Goal: Task Accomplishment & Management: Manage account settings

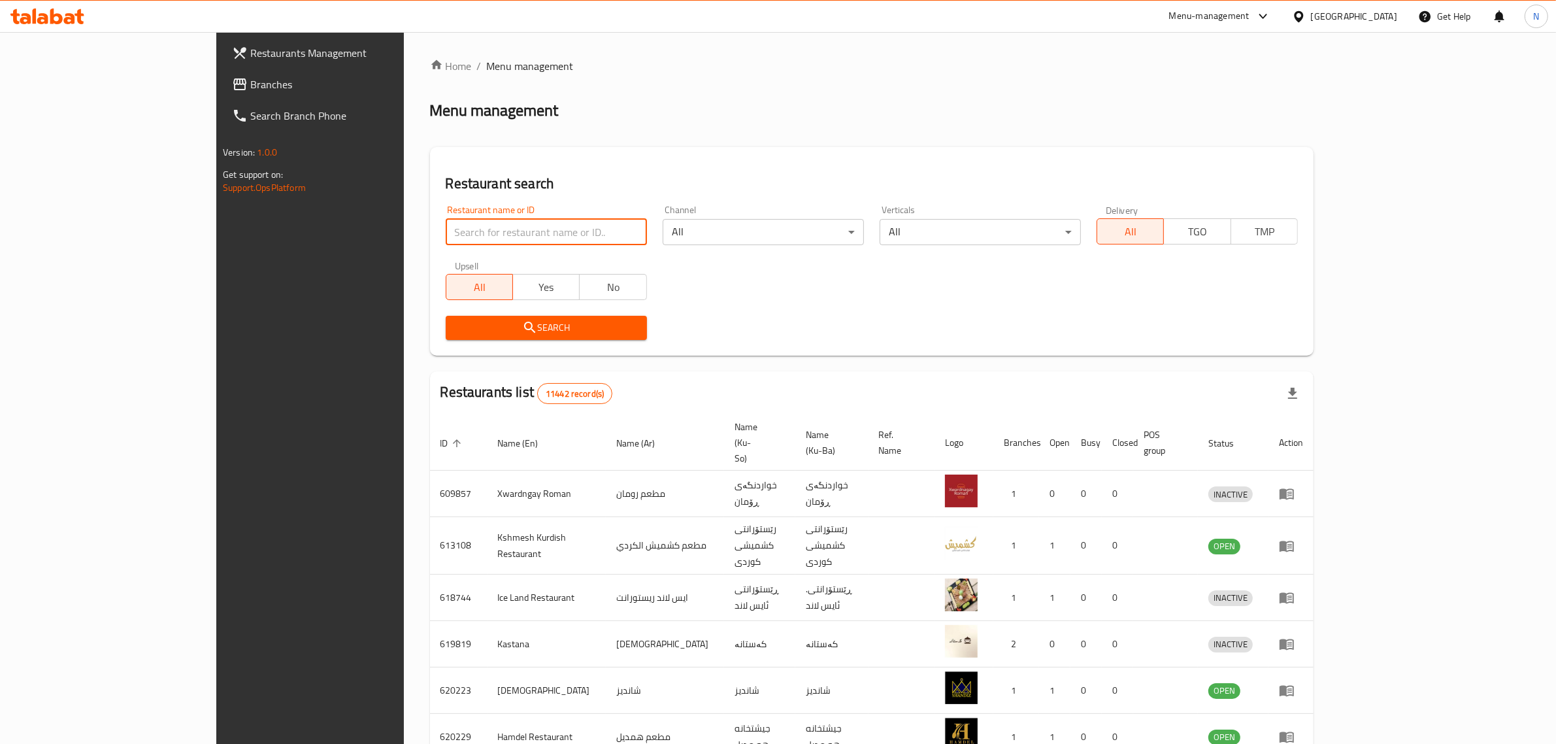
click at [498, 239] on input "search" at bounding box center [546, 232] width 201 height 26
paste input "705208"
type input "705208"
click at [510, 332] on span "Search" at bounding box center [546, 328] width 180 height 16
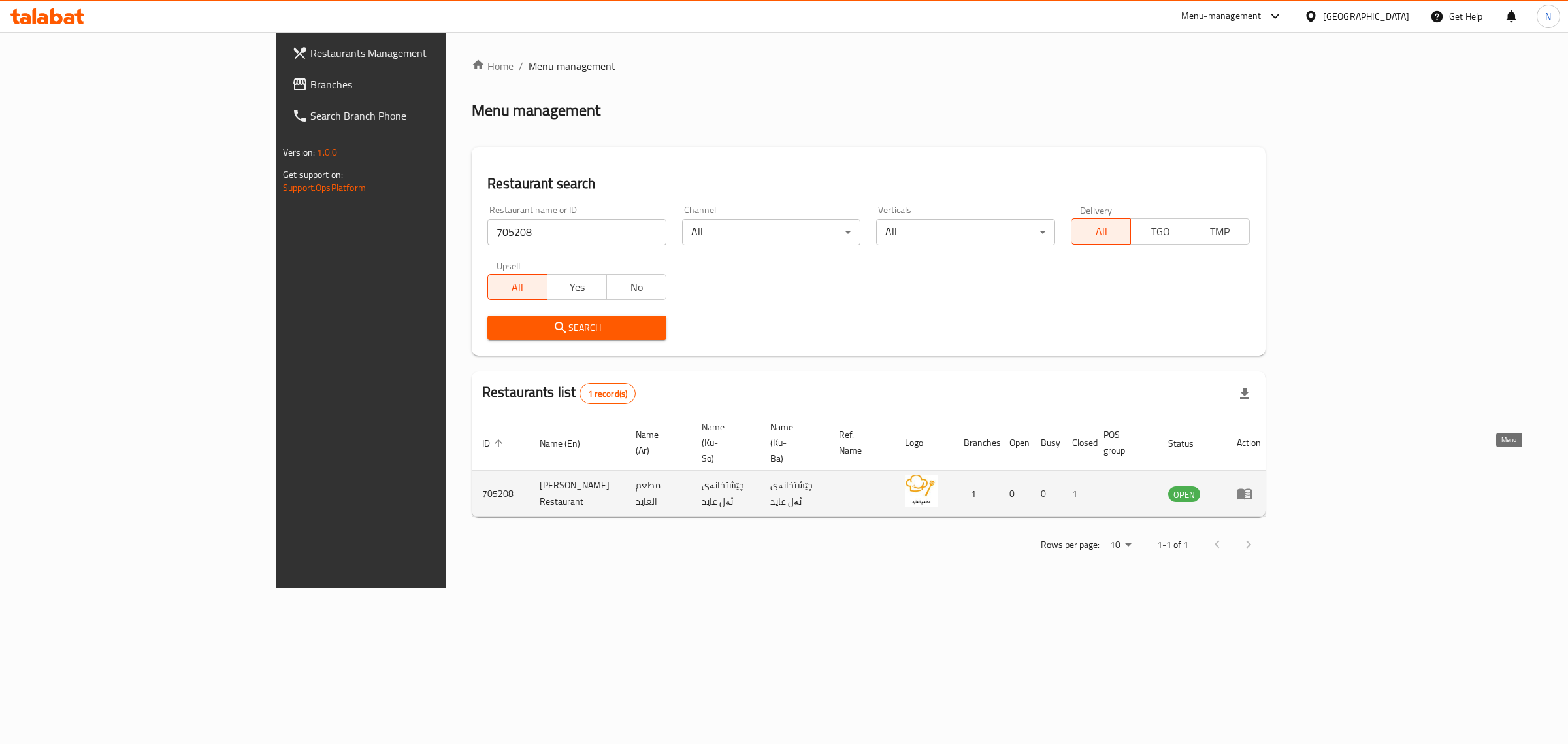
click at [1253, 486] on icon "enhanced table" at bounding box center [1245, 494] width 16 height 16
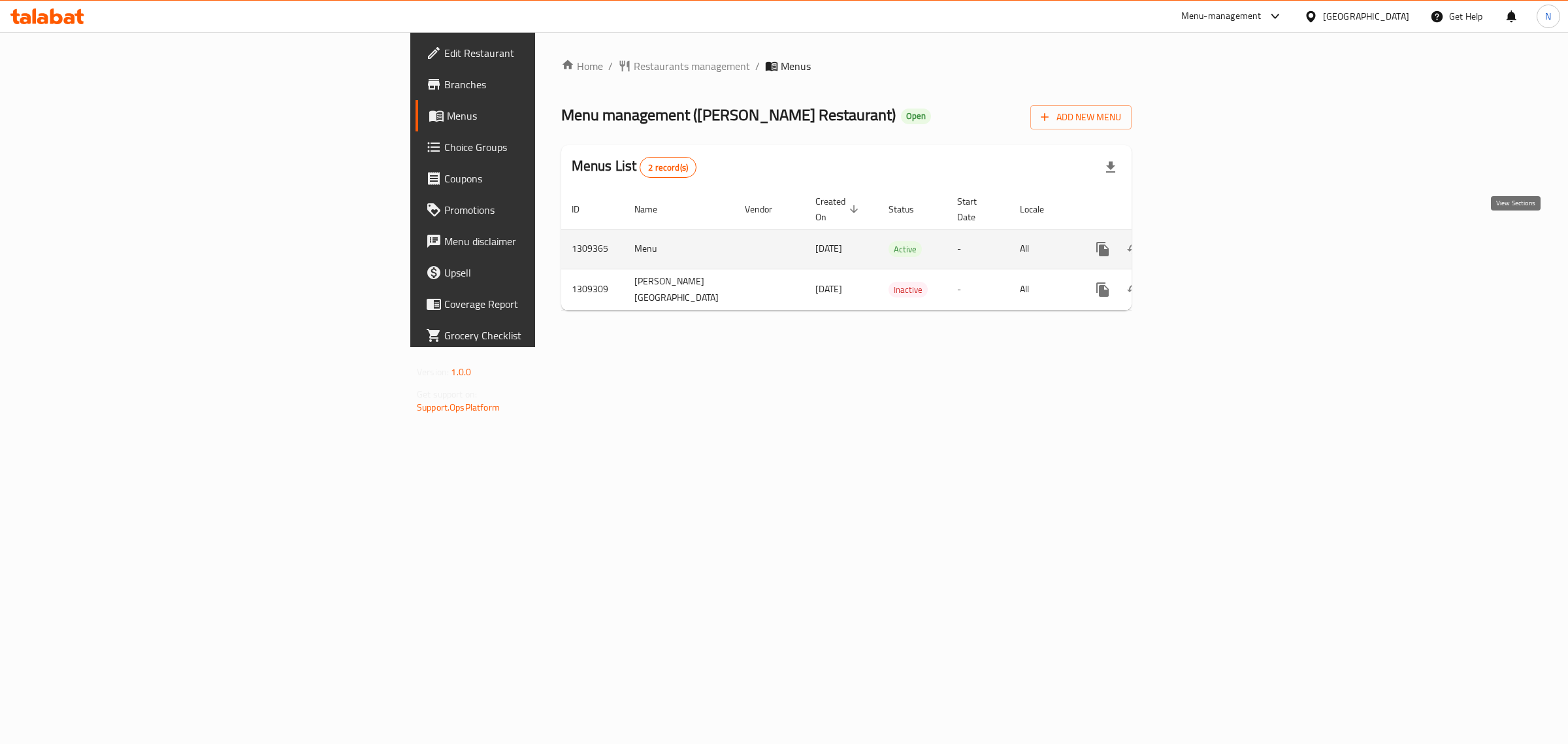
click at [1205, 241] on icon "enhanced table" at bounding box center [1197, 249] width 16 height 16
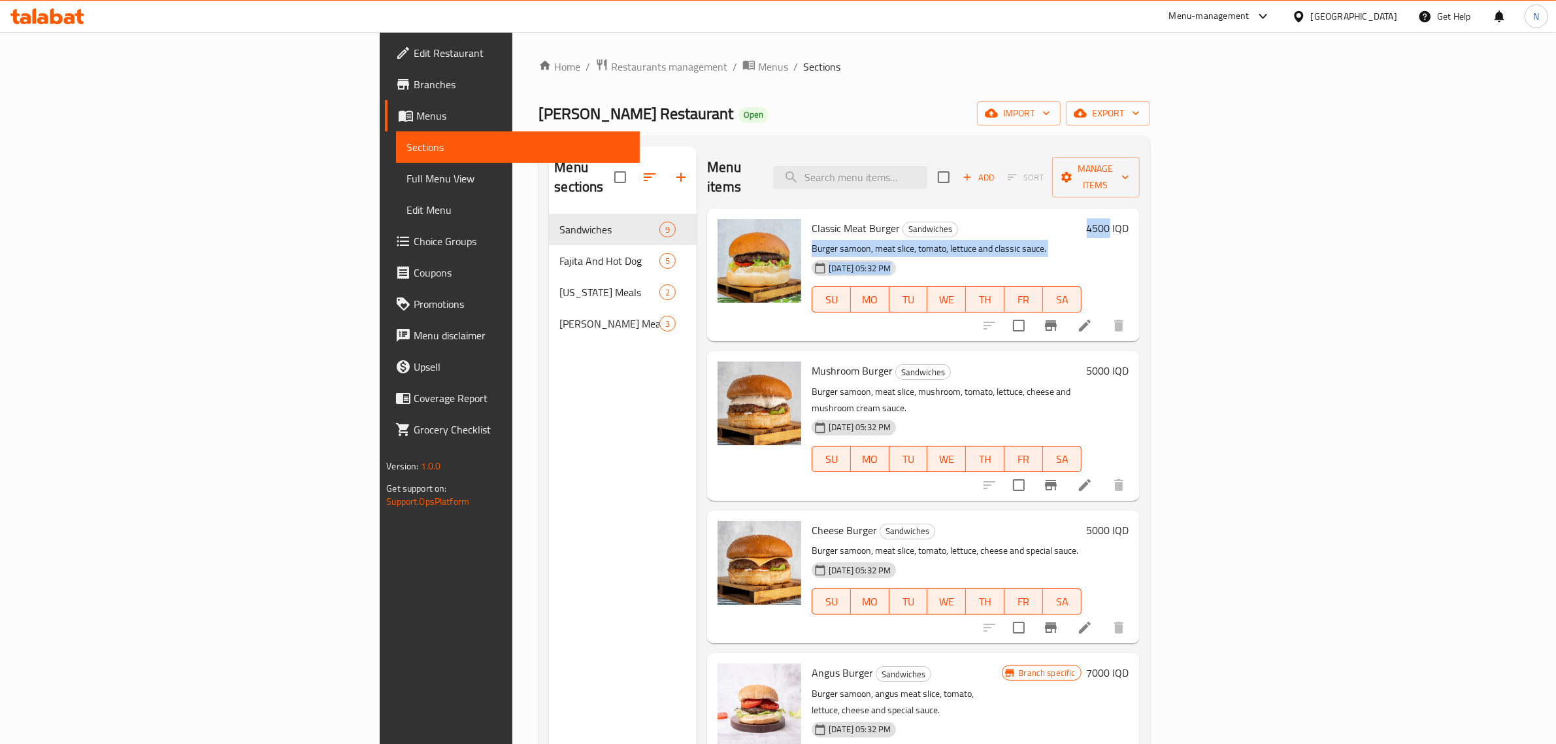
drag, startPoint x: 1447, startPoint y: 206, endPoint x: 1481, endPoint y: 204, distance: 33.4
click at [1134, 214] on div "Classic Meat Burger Sandwiches Burger samoon, meat slice, tomato, lettuce and c…" at bounding box center [969, 275] width 327 height 122
click at [1129, 219] on h6 "4500 IQD" at bounding box center [1108, 228] width 42 height 18
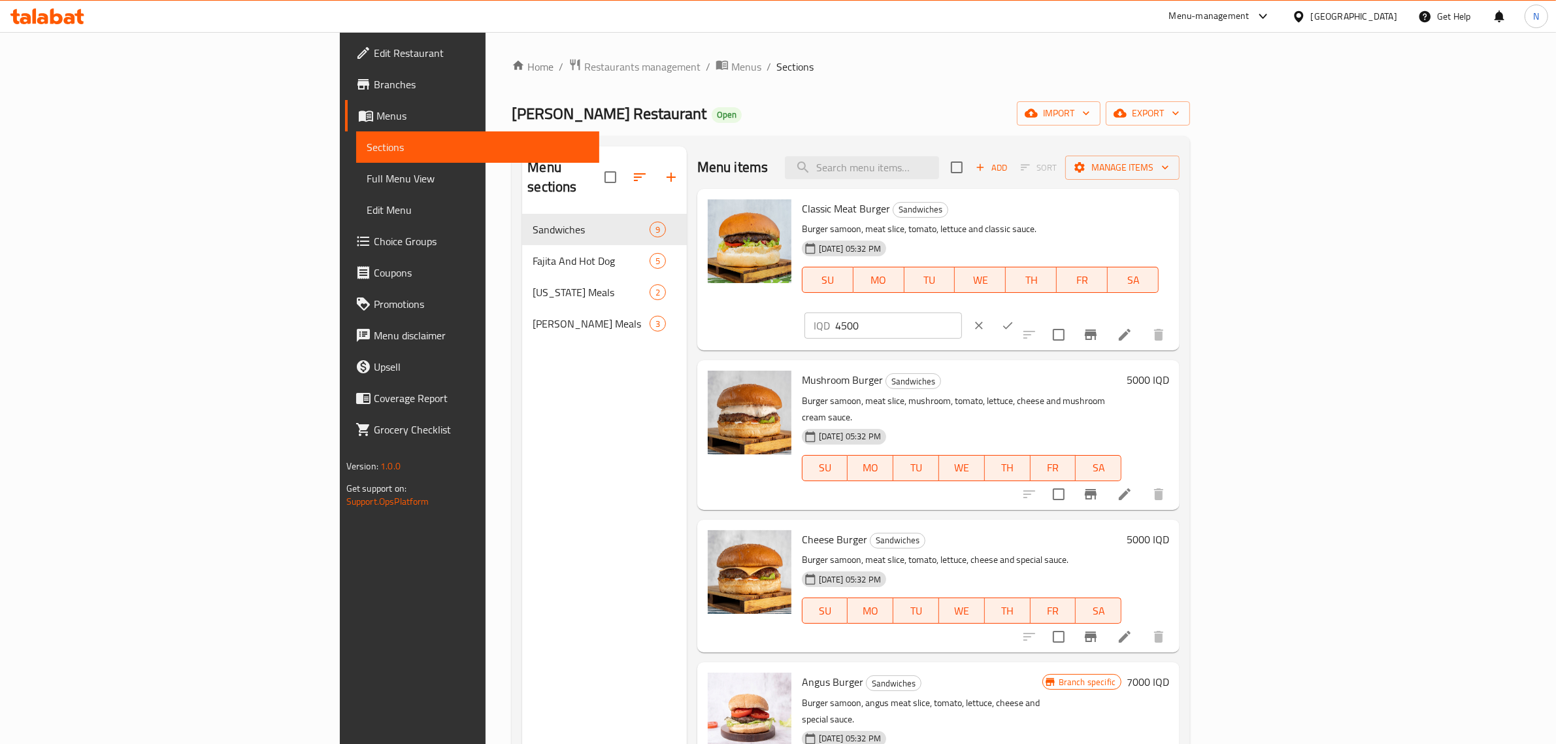
click at [985, 319] on icon "clear" at bounding box center [978, 325] width 13 height 13
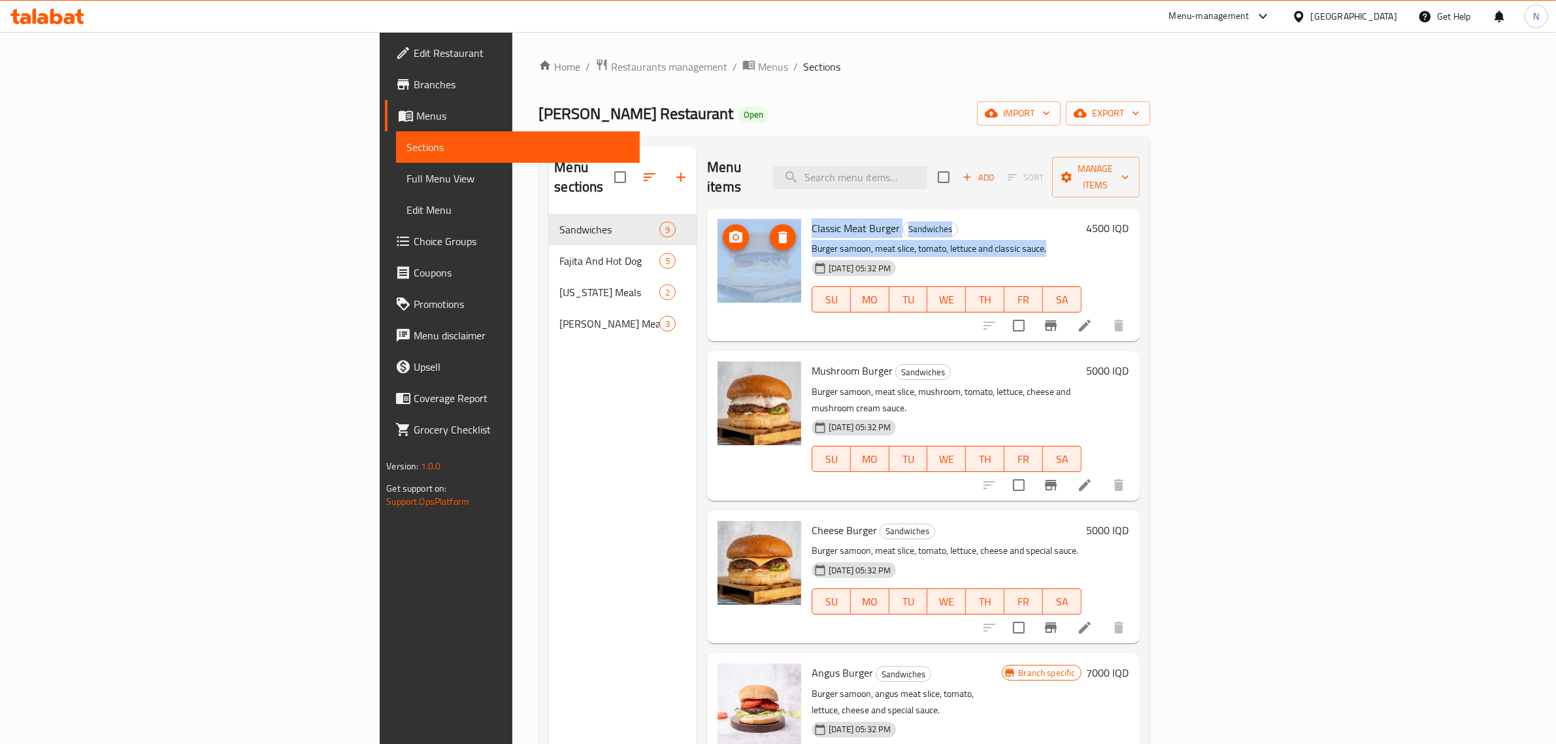
drag, startPoint x: 965, startPoint y: 234, endPoint x: 670, endPoint y: 201, distance: 296.6
click at [712, 214] on div "Classic Meat Burger Sandwiches Burger samoon, meat slice, tomato, lettuce and c…" at bounding box center [922, 275] width 421 height 122
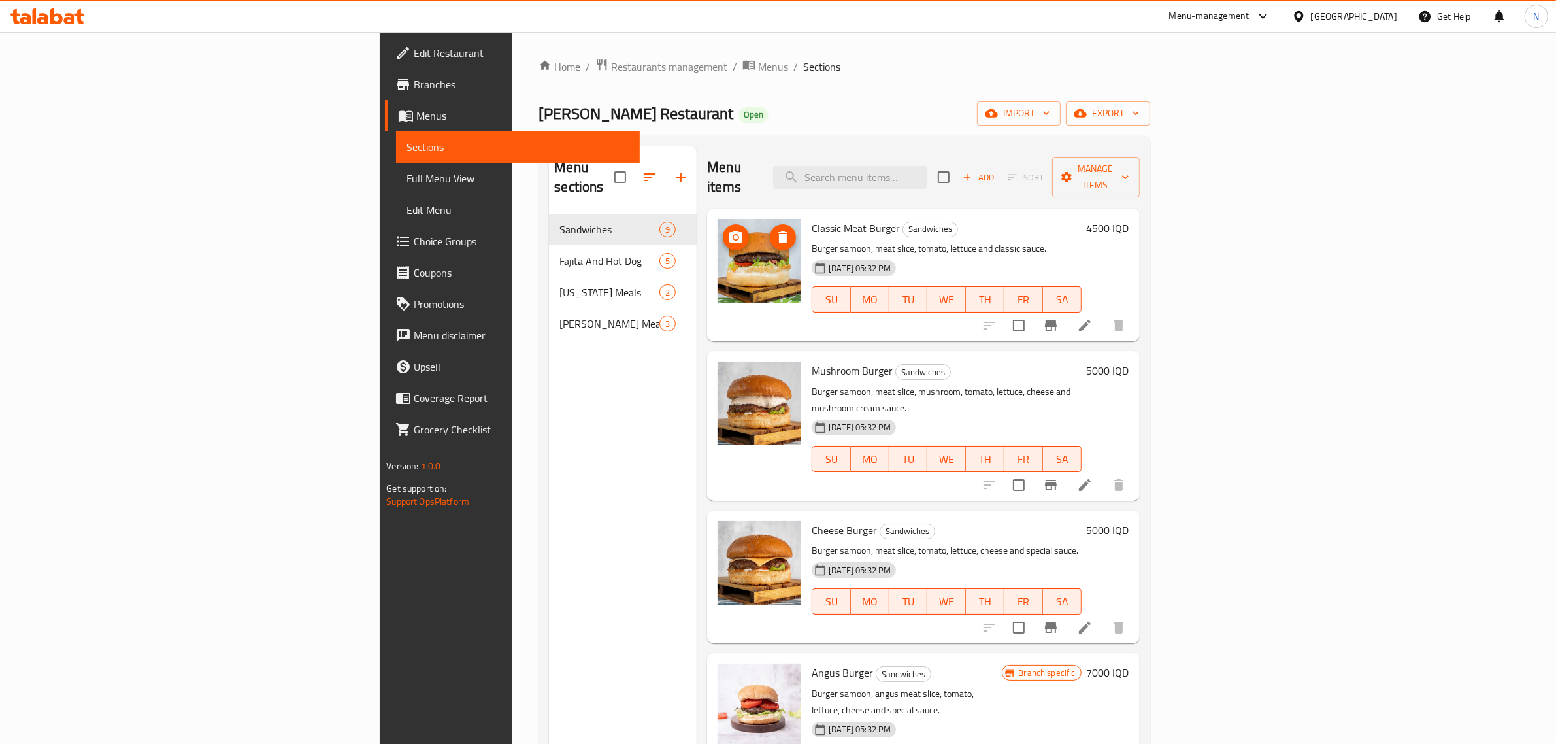
click at [697, 184] on div "Menu items Add Sort Manage items Classic Meat Burger Sandwiches Burger samoon, …" at bounding box center [918, 518] width 442 height 744
click at [638, 76] on div "Home / Restaurants management / Menus / Sections Alayed Restaurant Open import …" at bounding box center [843, 479] width 611 height 842
click at [414, 82] on span "Branches" at bounding box center [522, 84] width 216 height 16
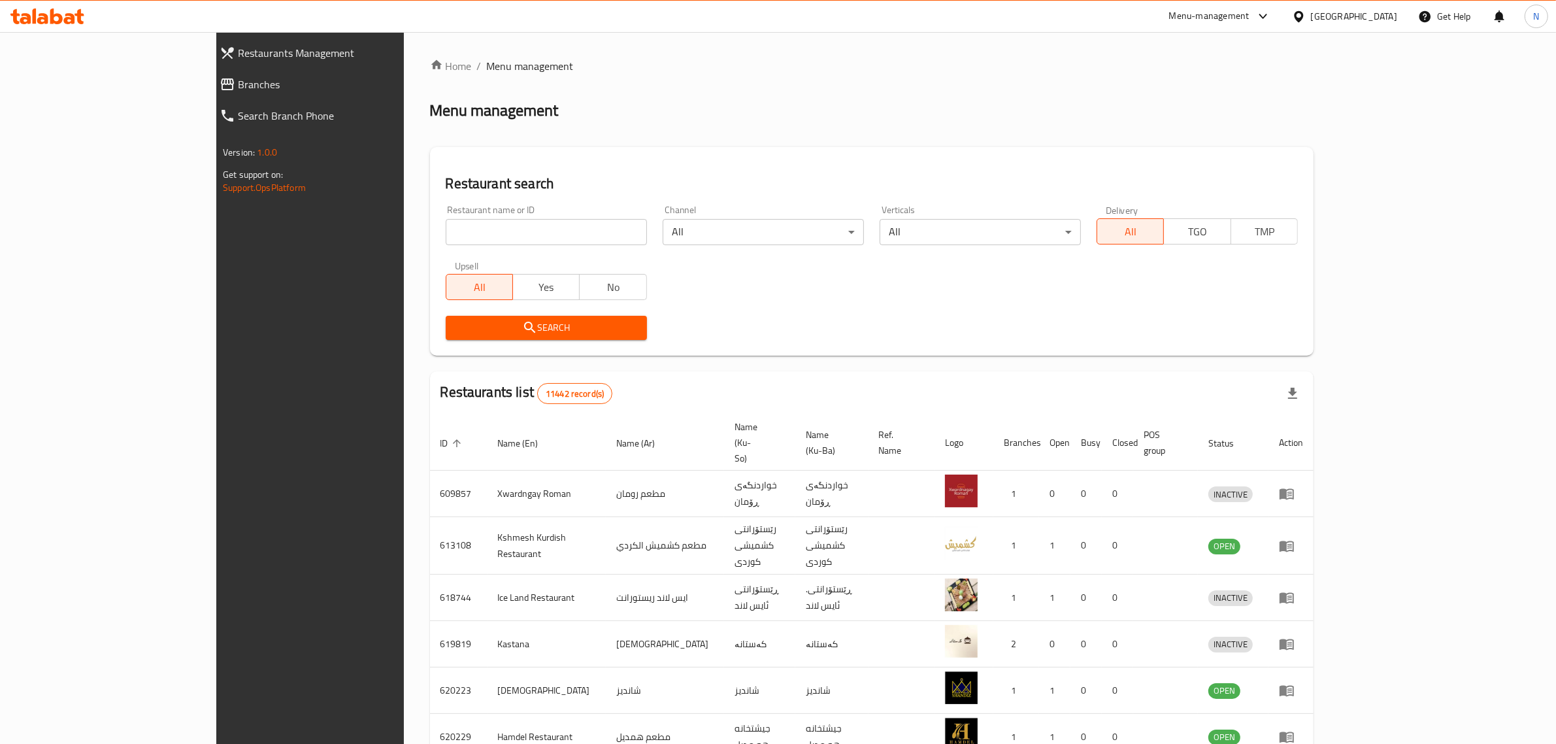
click at [525, 220] on input "search" at bounding box center [546, 232] width 201 height 26
paste input "702053"
type input "702053"
click at [546, 331] on span "Search" at bounding box center [546, 328] width 180 height 16
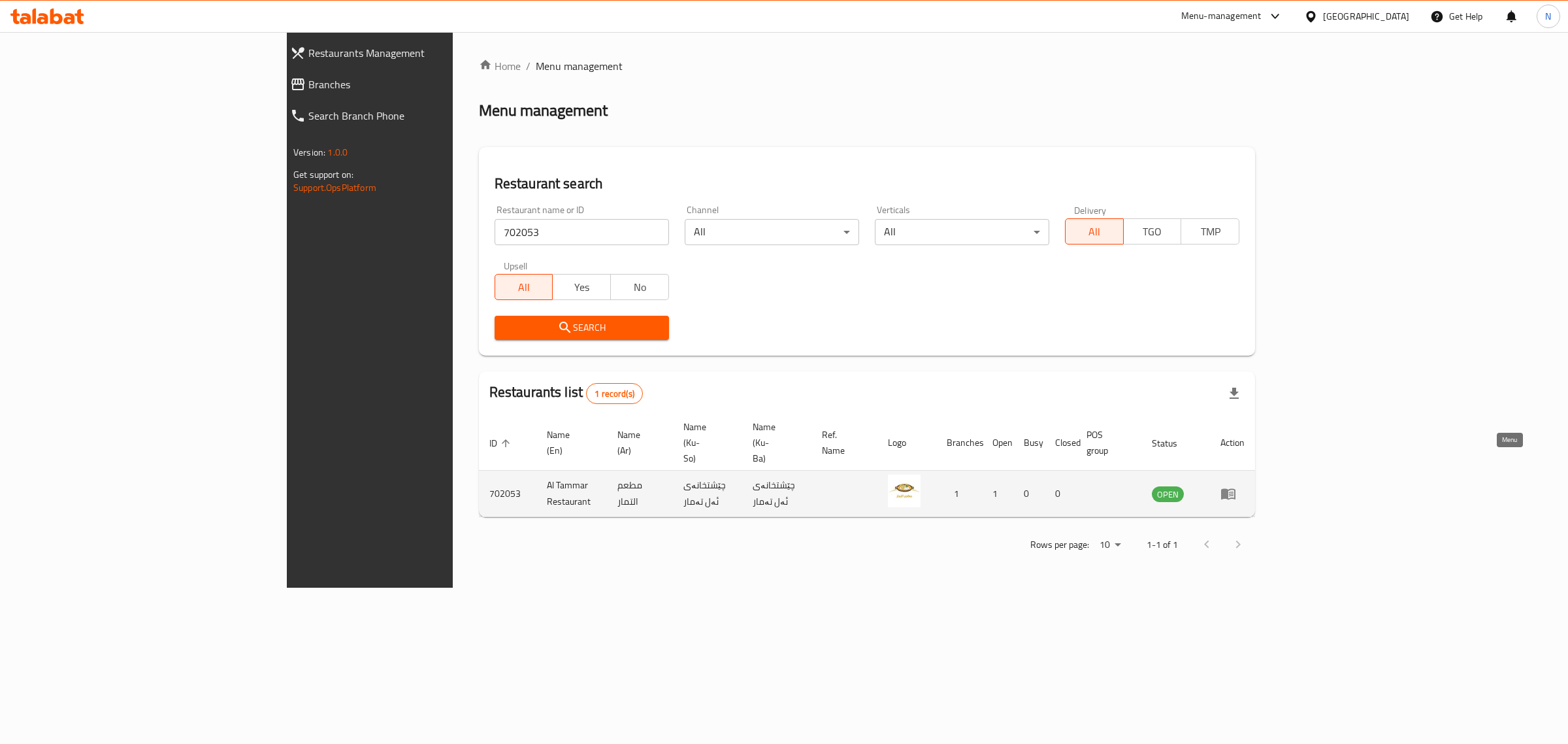
click at [1236, 489] on icon "enhanced table" at bounding box center [1228, 494] width 14 height 11
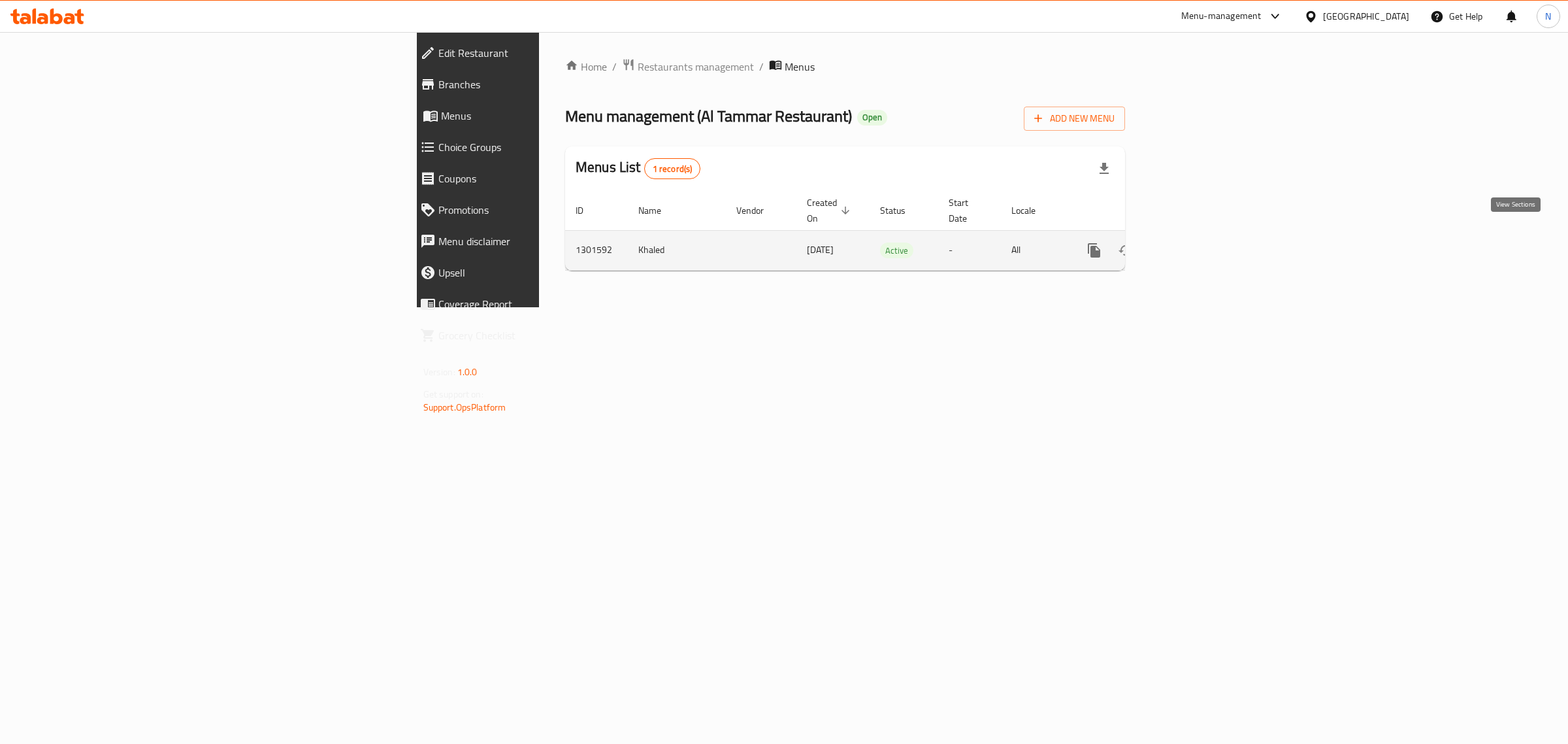
click at [1196, 242] on icon "enhanced table" at bounding box center [1189, 250] width 16 height 16
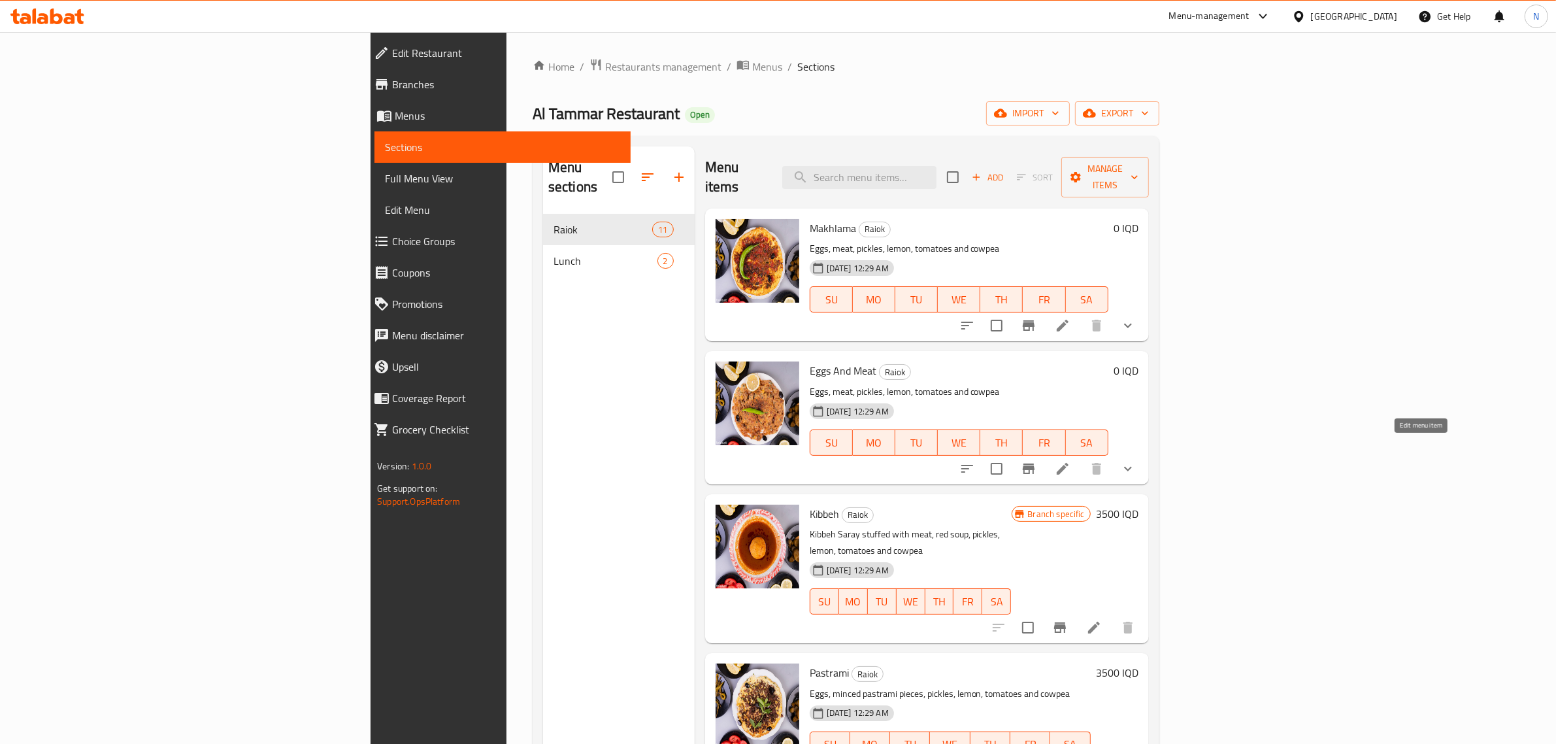
click at [1070, 461] on icon at bounding box center [1063, 469] width 16 height 16
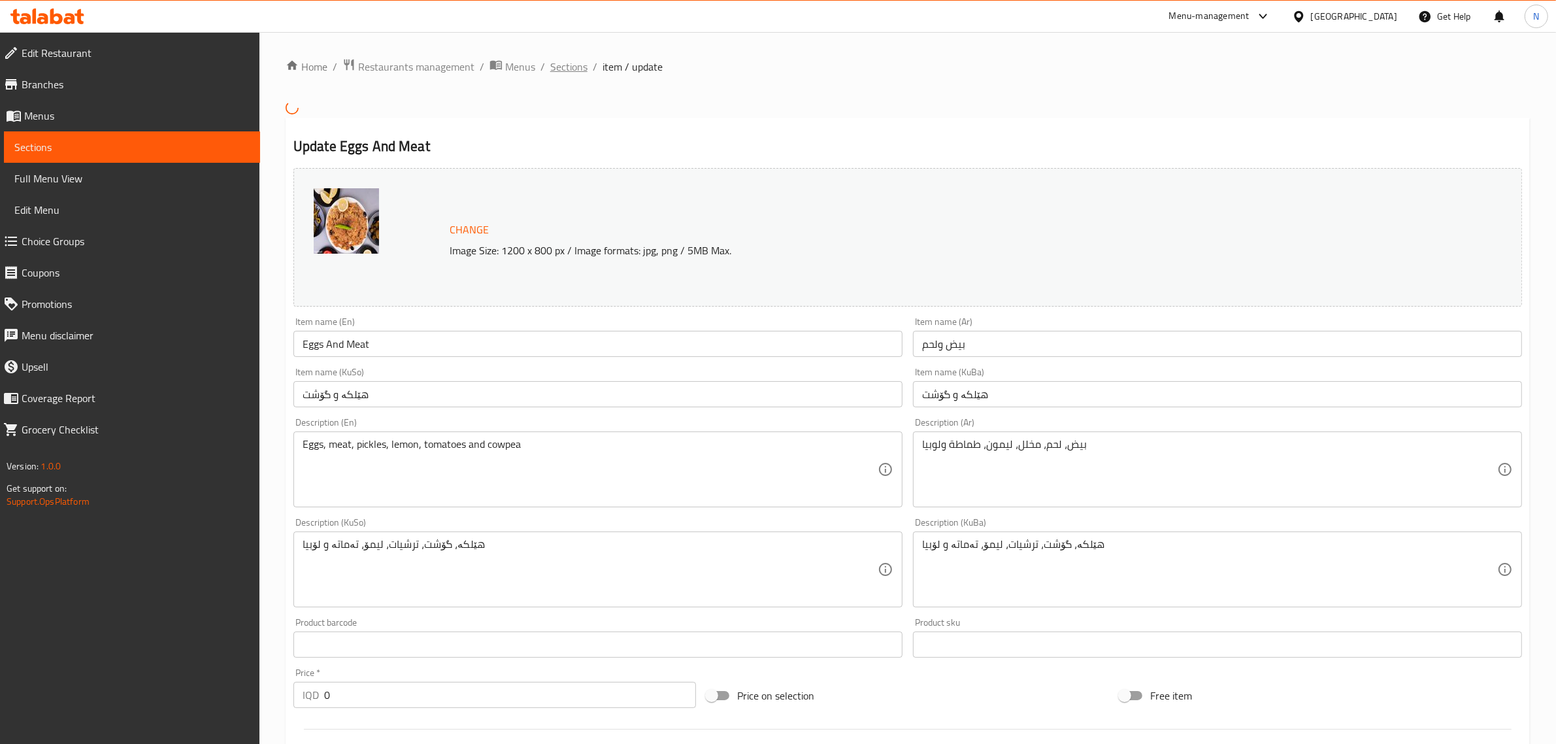
click at [570, 66] on span "Sections" at bounding box center [568, 67] width 37 height 16
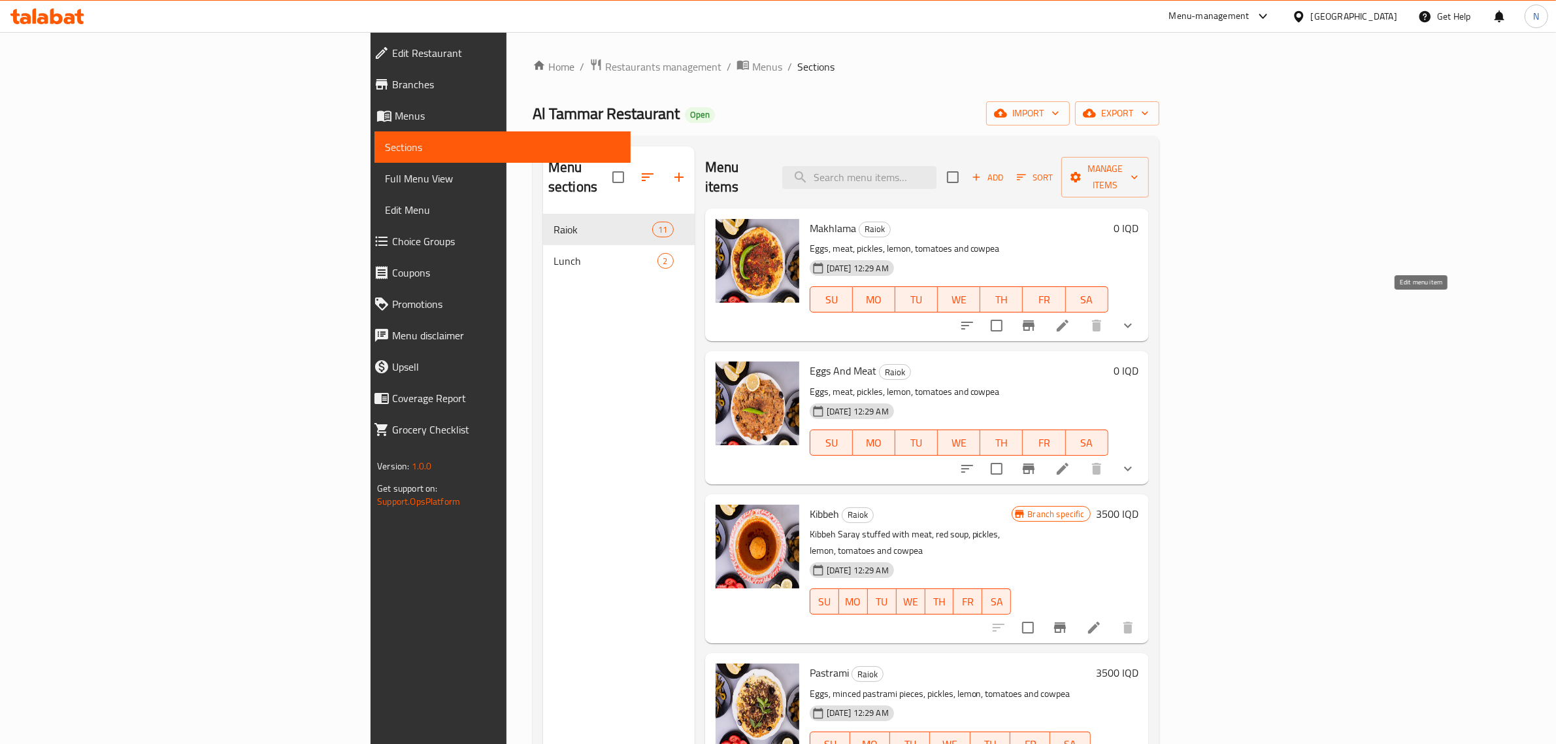
click at [1068, 320] on icon at bounding box center [1063, 326] width 12 height 12
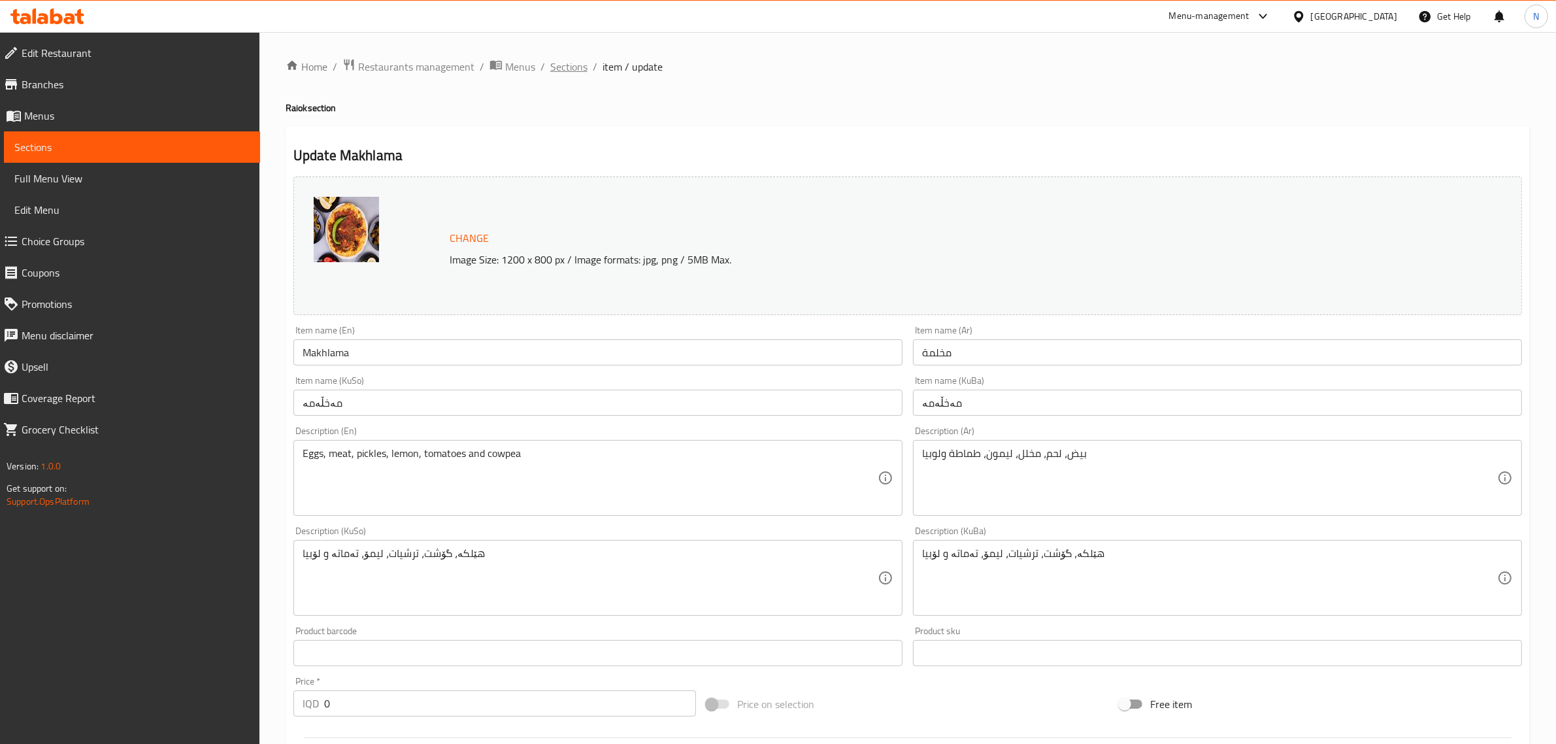
click at [550, 62] on span "Sections" at bounding box center [568, 67] width 37 height 16
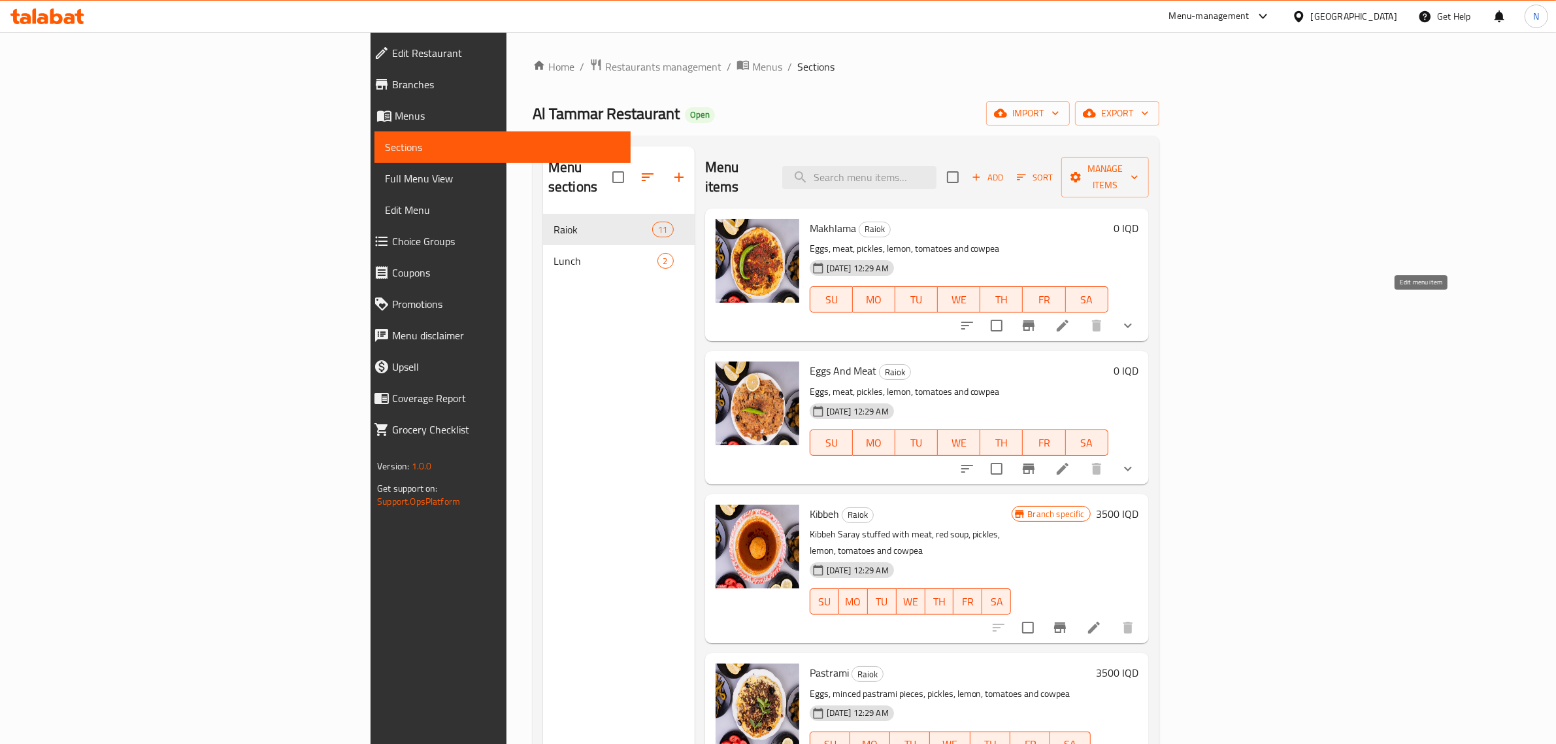
click at [1068, 320] on icon at bounding box center [1063, 326] width 12 height 12
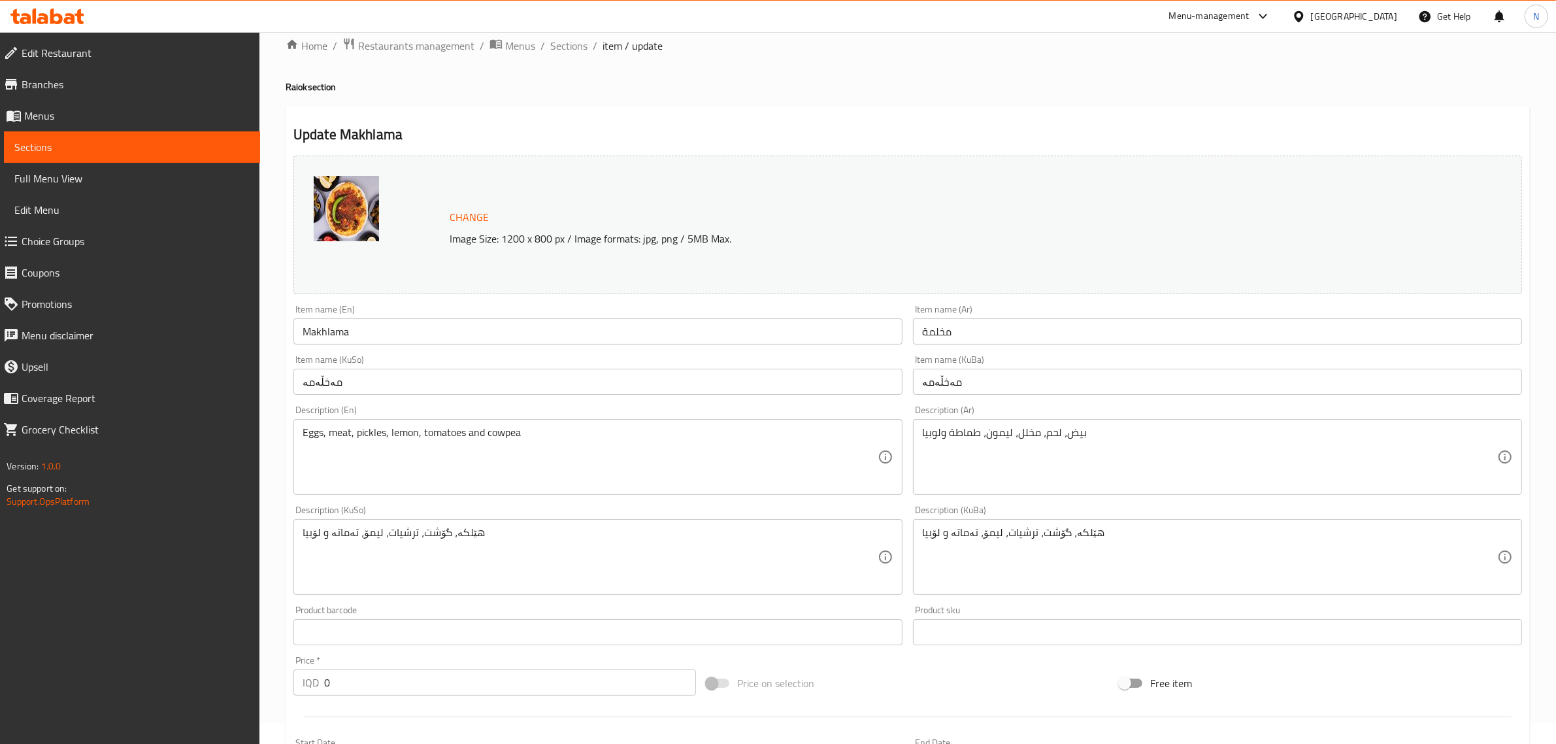
scroll to position [378, 0]
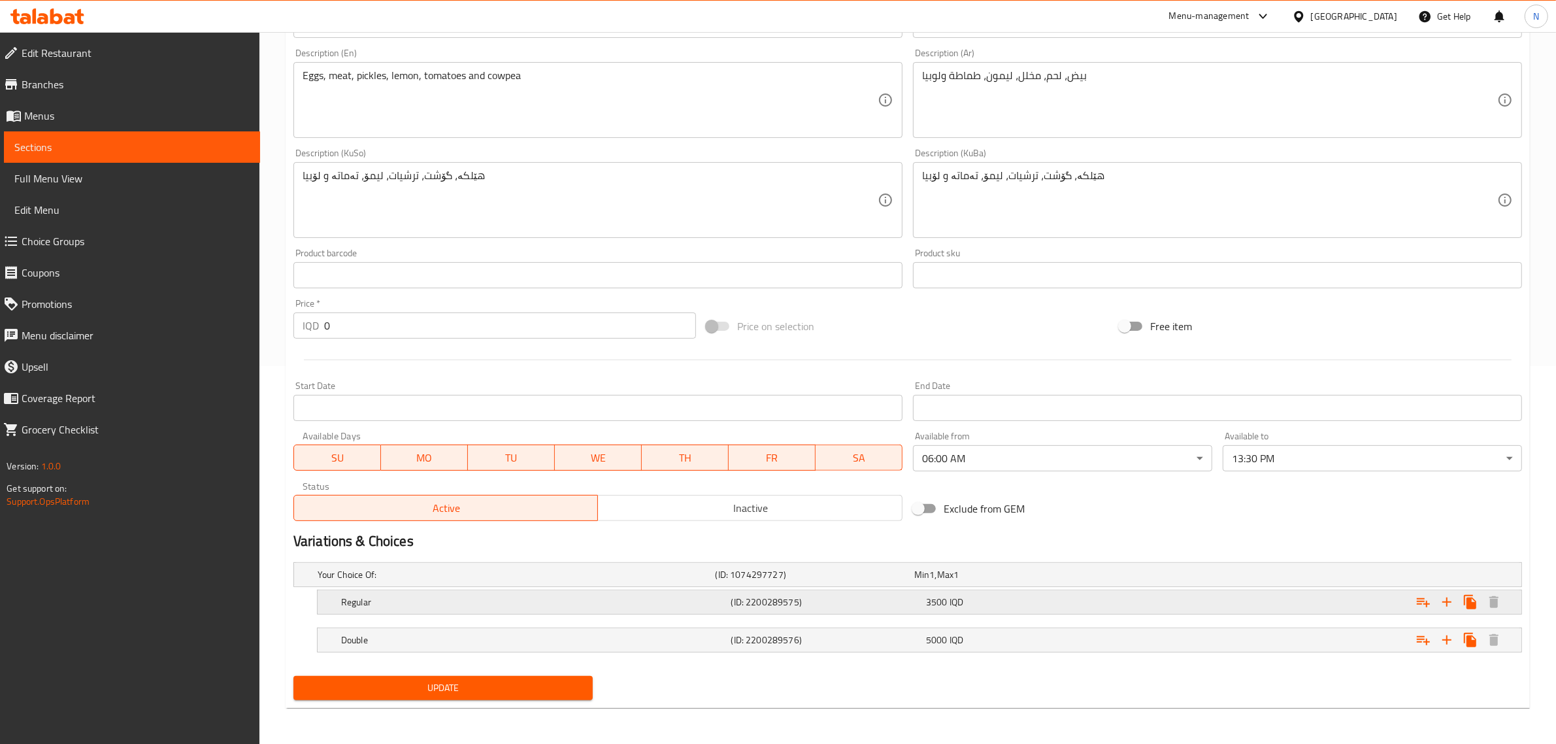
click at [797, 601] on h5 "(ID: 2200289575)" at bounding box center [825, 601] width 189 height 13
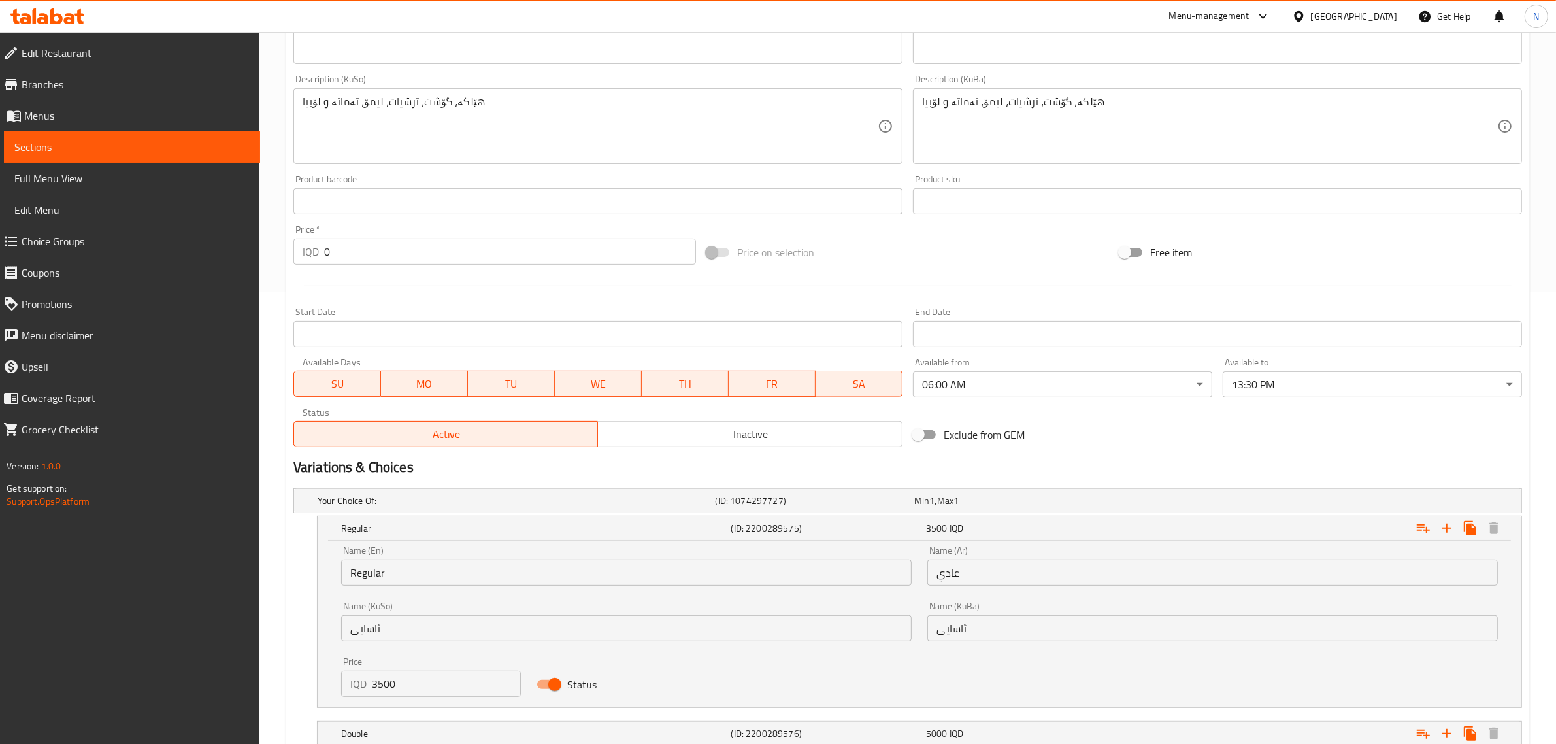
scroll to position [537, 0]
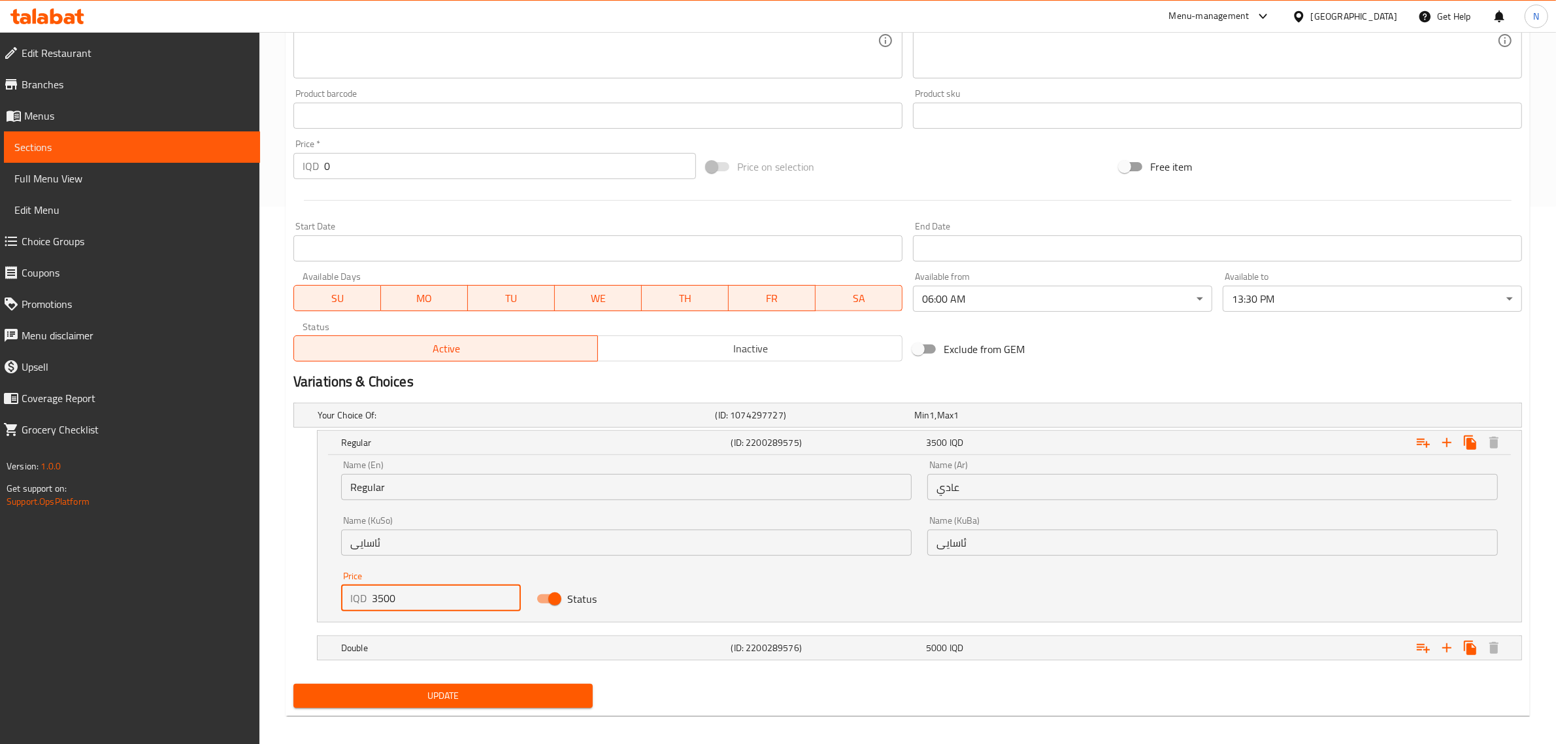
drag, startPoint x: 380, startPoint y: 599, endPoint x: 367, endPoint y: 604, distance: 14.3
click at [367, 604] on div "IQD 3500 Price" at bounding box center [431, 598] width 180 height 26
type input "4500"
click at [799, 644] on h5 "(ID: 2200289576)" at bounding box center [825, 647] width 189 height 13
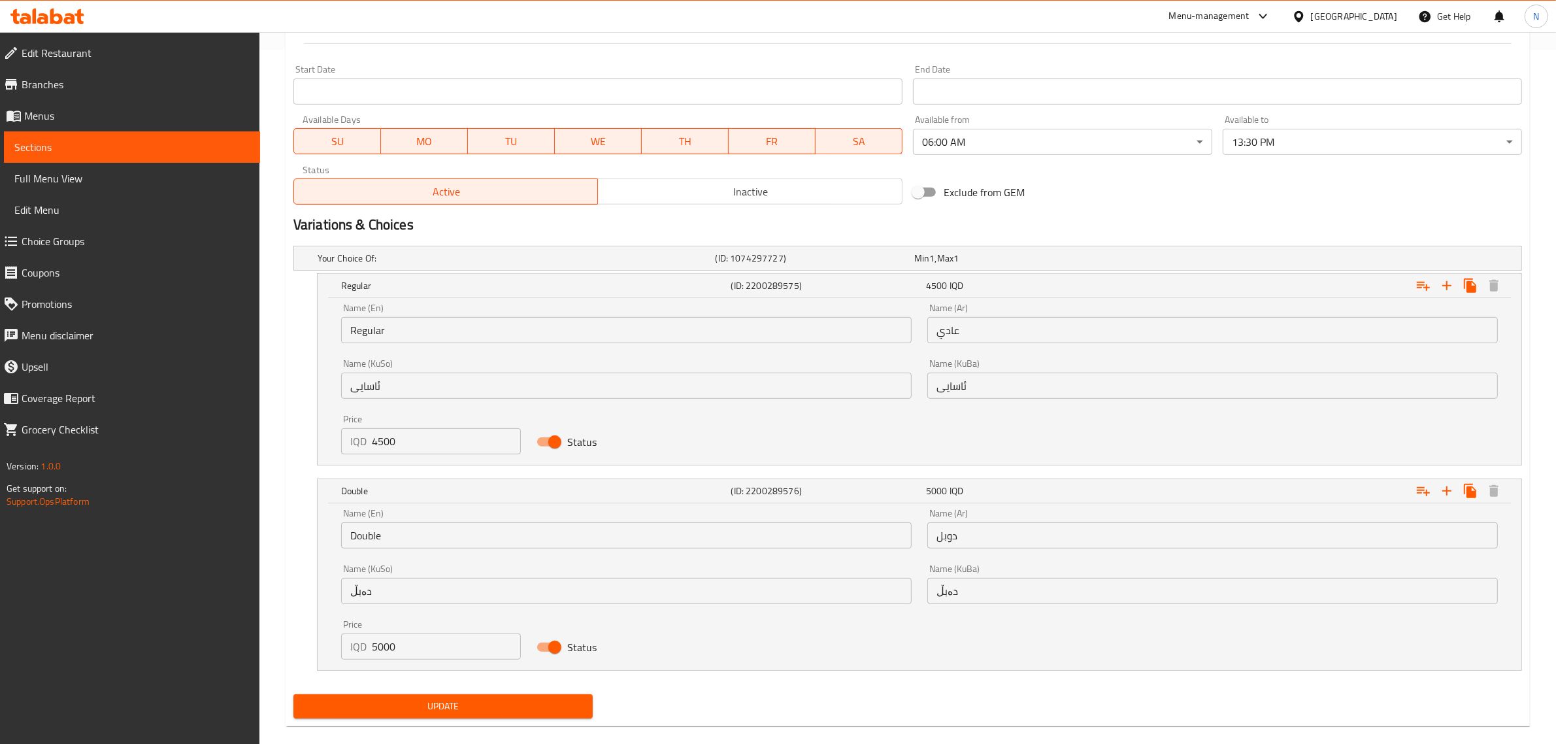
scroll to position [700, 0]
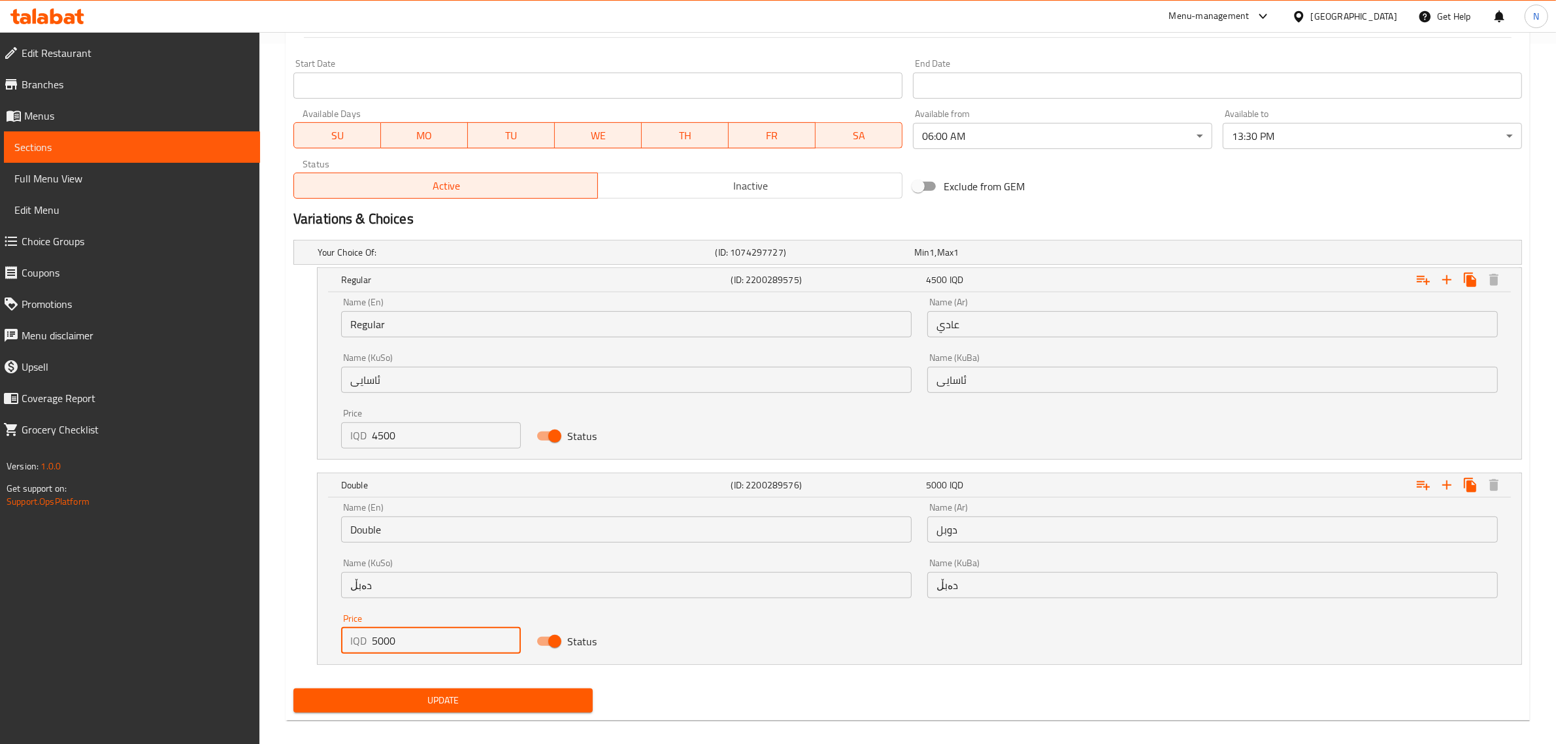
drag, startPoint x: 374, startPoint y: 639, endPoint x: 360, endPoint y: 654, distance: 20.8
click at [365, 651] on div "IQD 5000 Price" at bounding box center [431, 640] width 180 height 26
type input "6000"
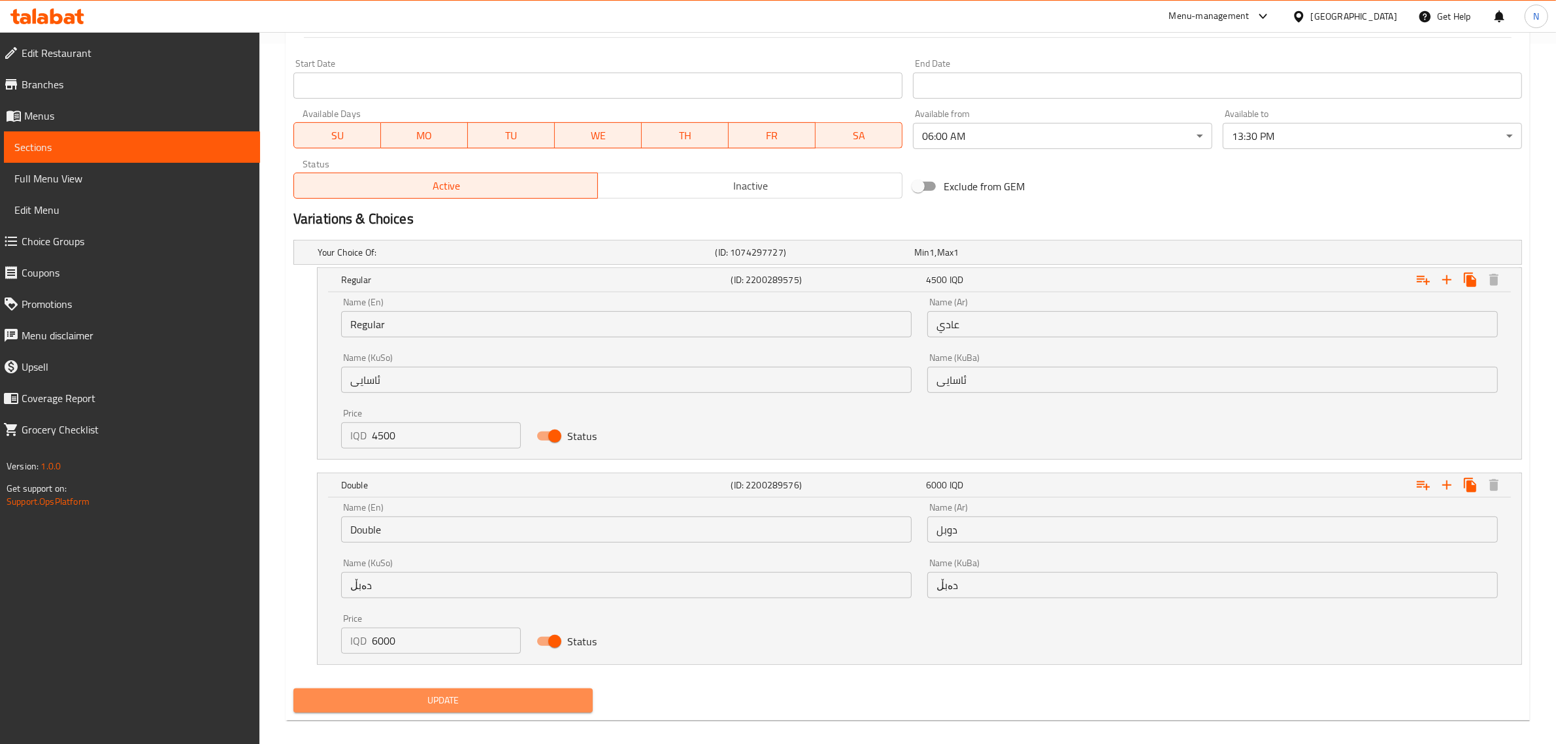
click at [471, 702] on span "Update" at bounding box center [443, 700] width 278 height 16
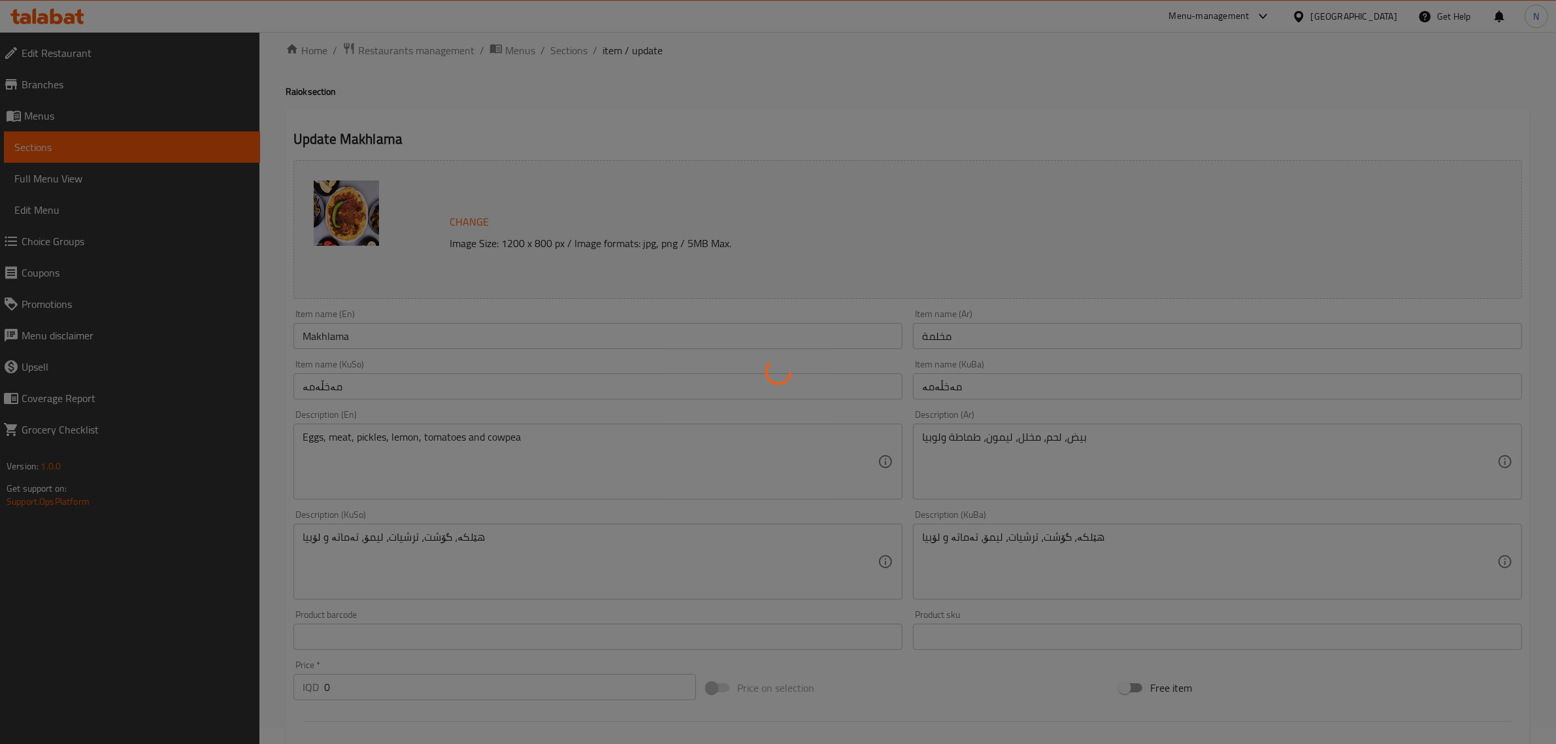
scroll to position [0, 0]
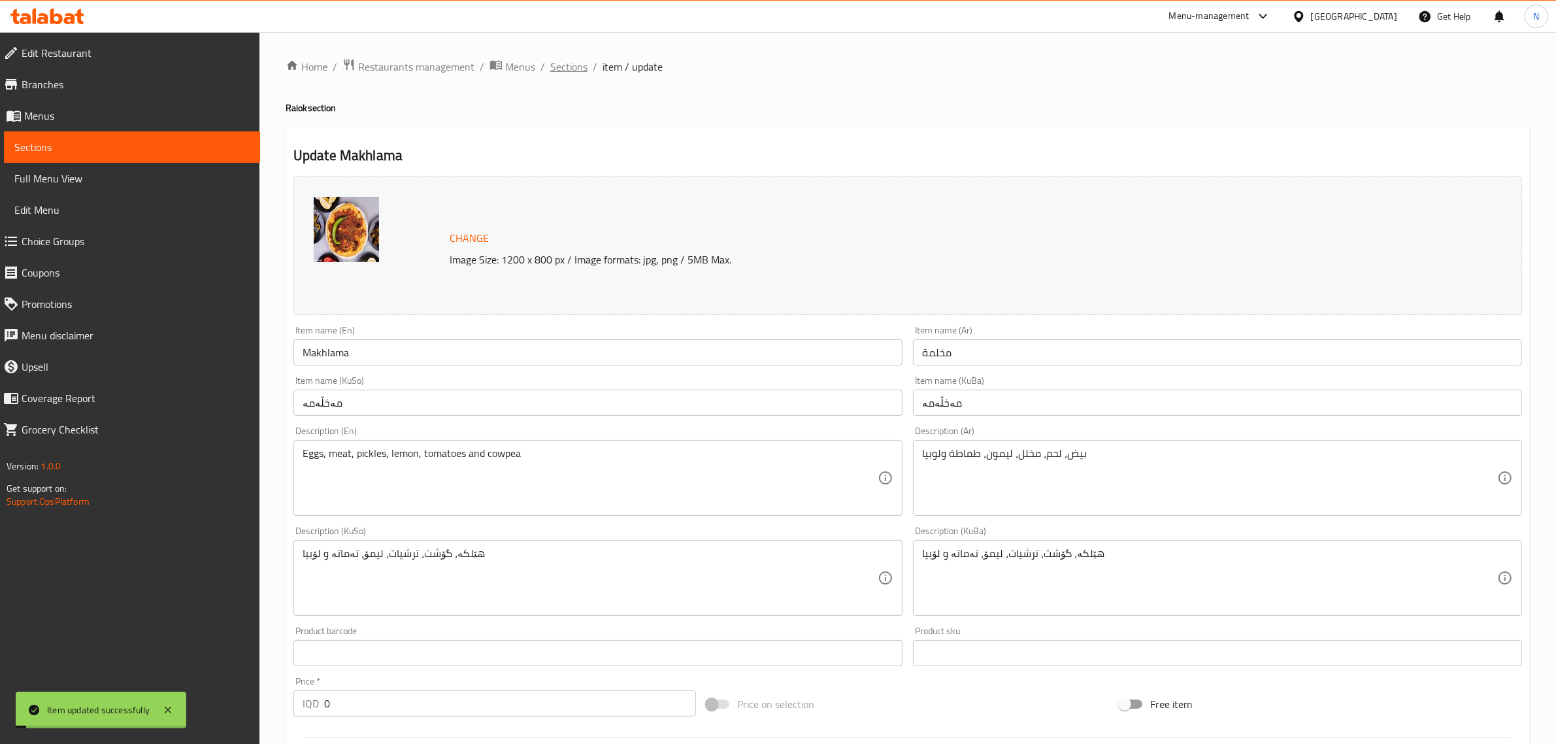
click at [562, 59] on span "Sections" at bounding box center [568, 67] width 37 height 16
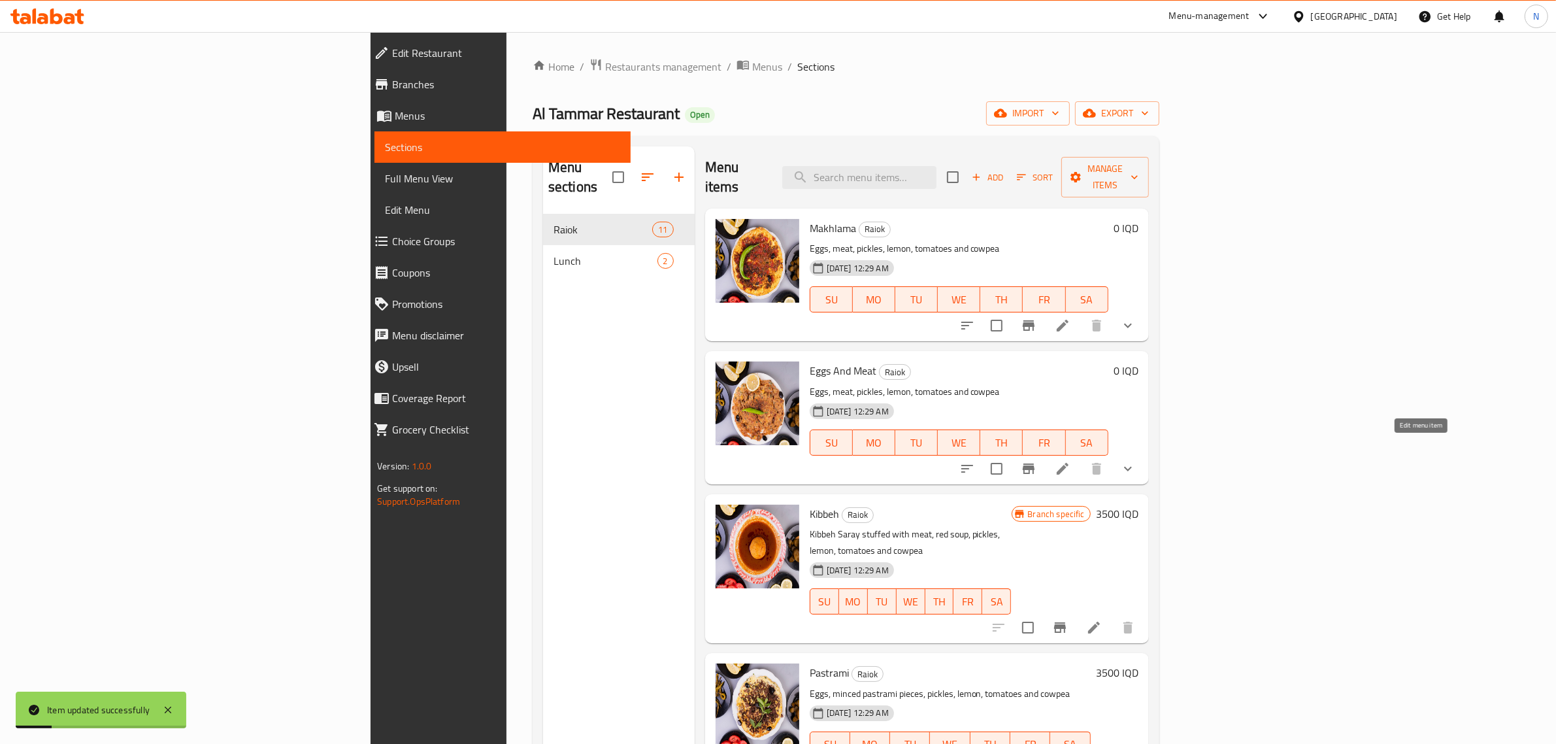
click at [1070, 461] on icon at bounding box center [1063, 469] width 16 height 16
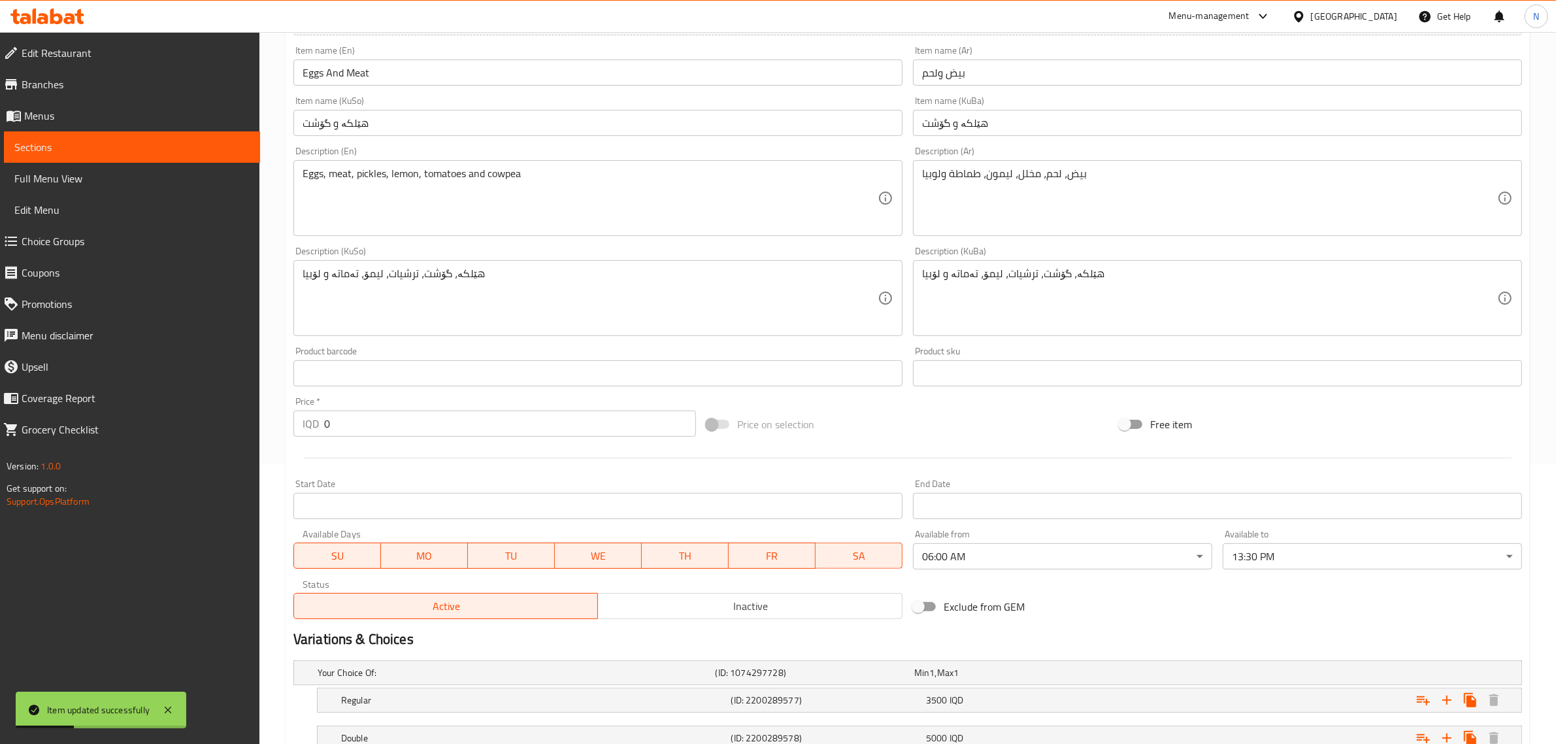
scroll to position [378, 0]
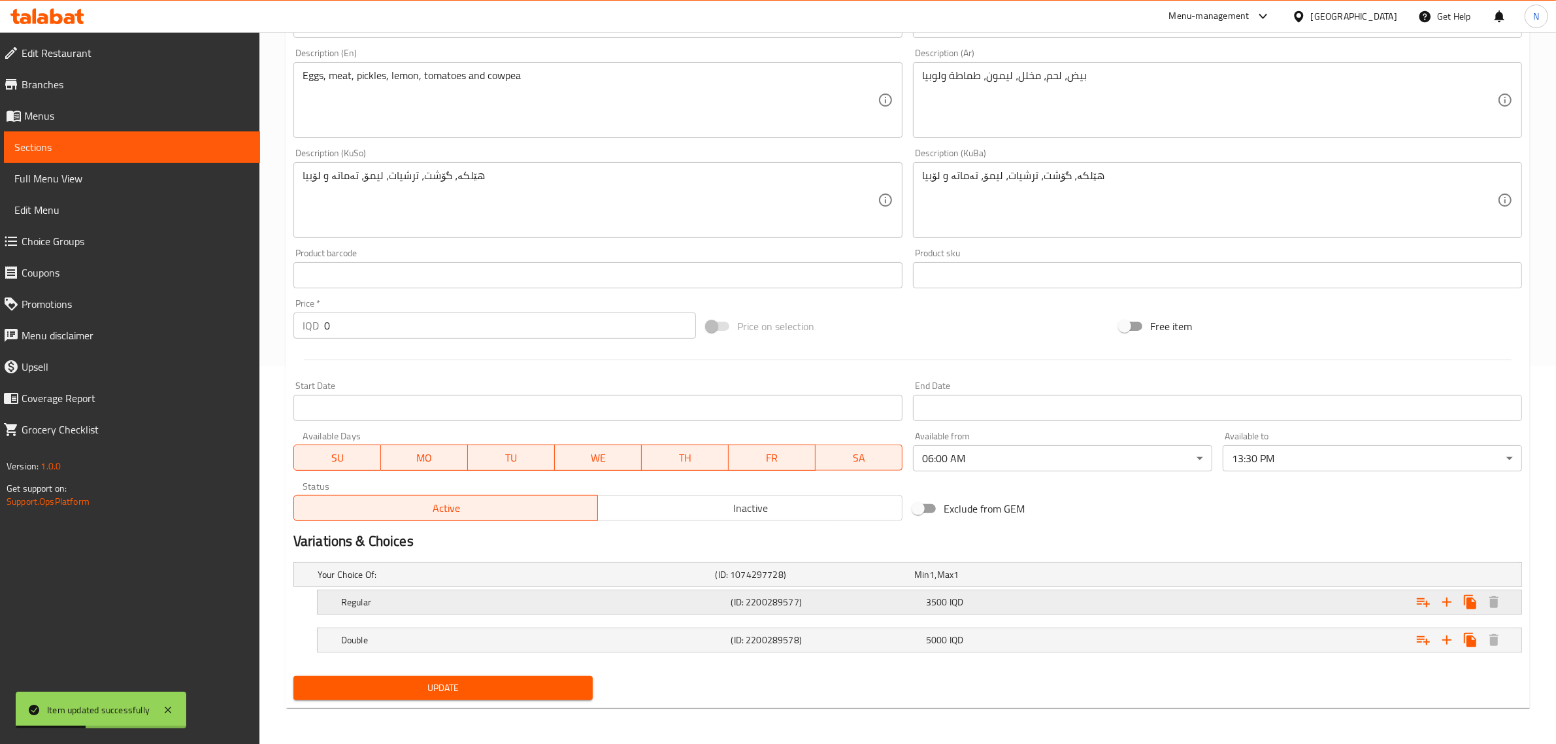
click at [861, 593] on div "(ID: 2200289577)" at bounding box center [826, 602] width 195 height 18
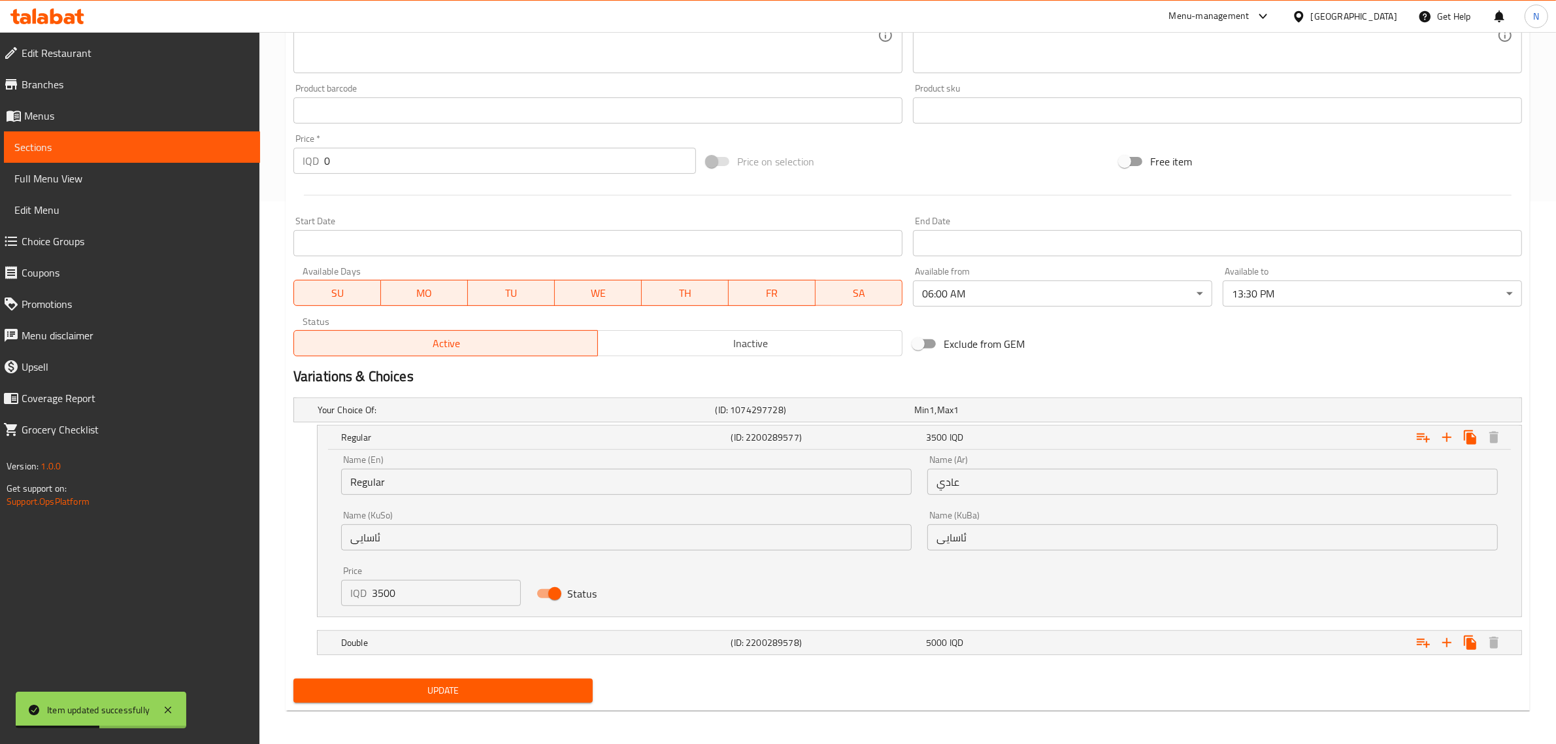
scroll to position [546, 0]
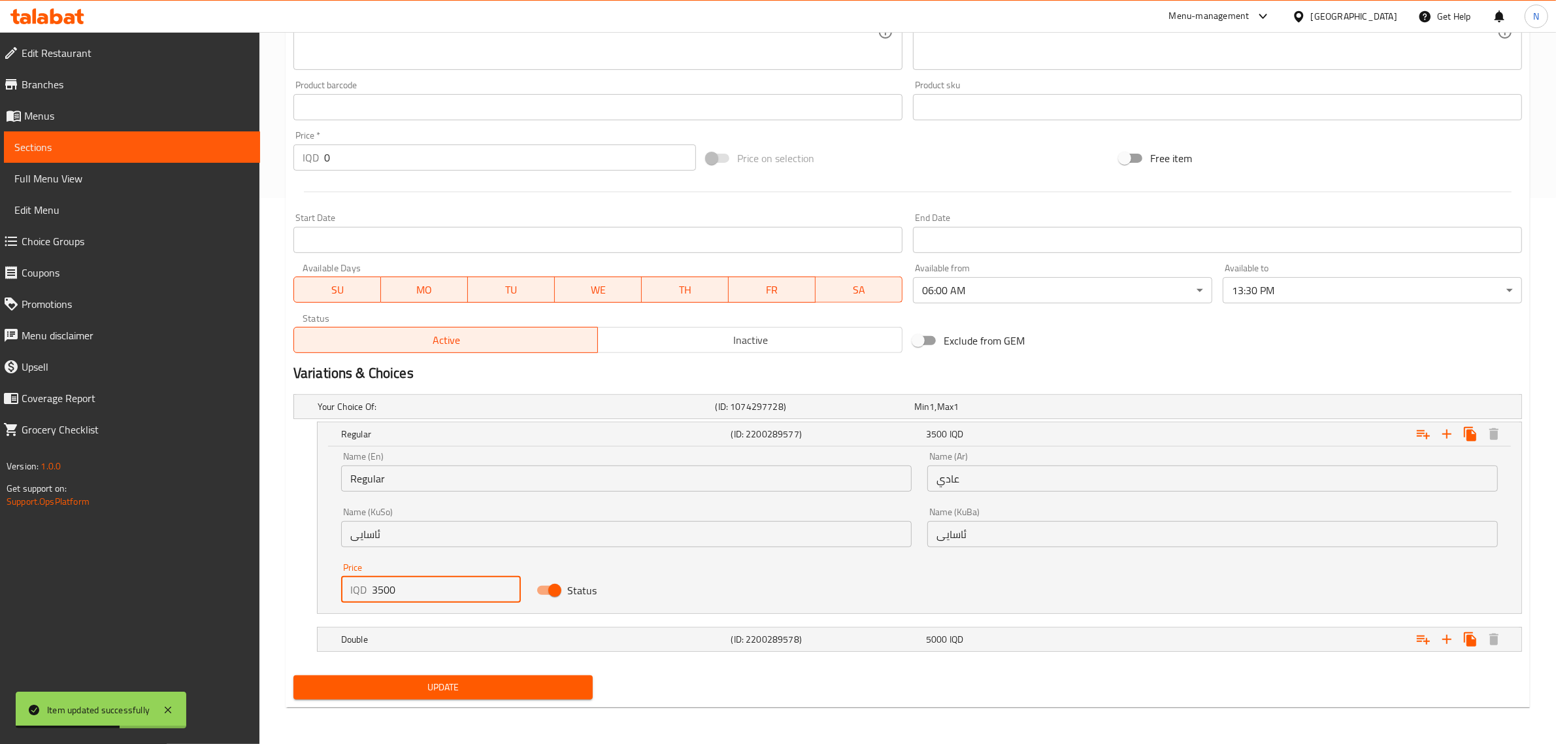
drag, startPoint x: 377, startPoint y: 590, endPoint x: 366, endPoint y: 598, distance: 13.6
click at [366, 598] on div "IQD 3500 Price" at bounding box center [431, 589] width 180 height 26
type input "4500"
click at [685, 650] on div "Double (ID: 2200289578) 5000 IQD" at bounding box center [923, 639] width 1170 height 29
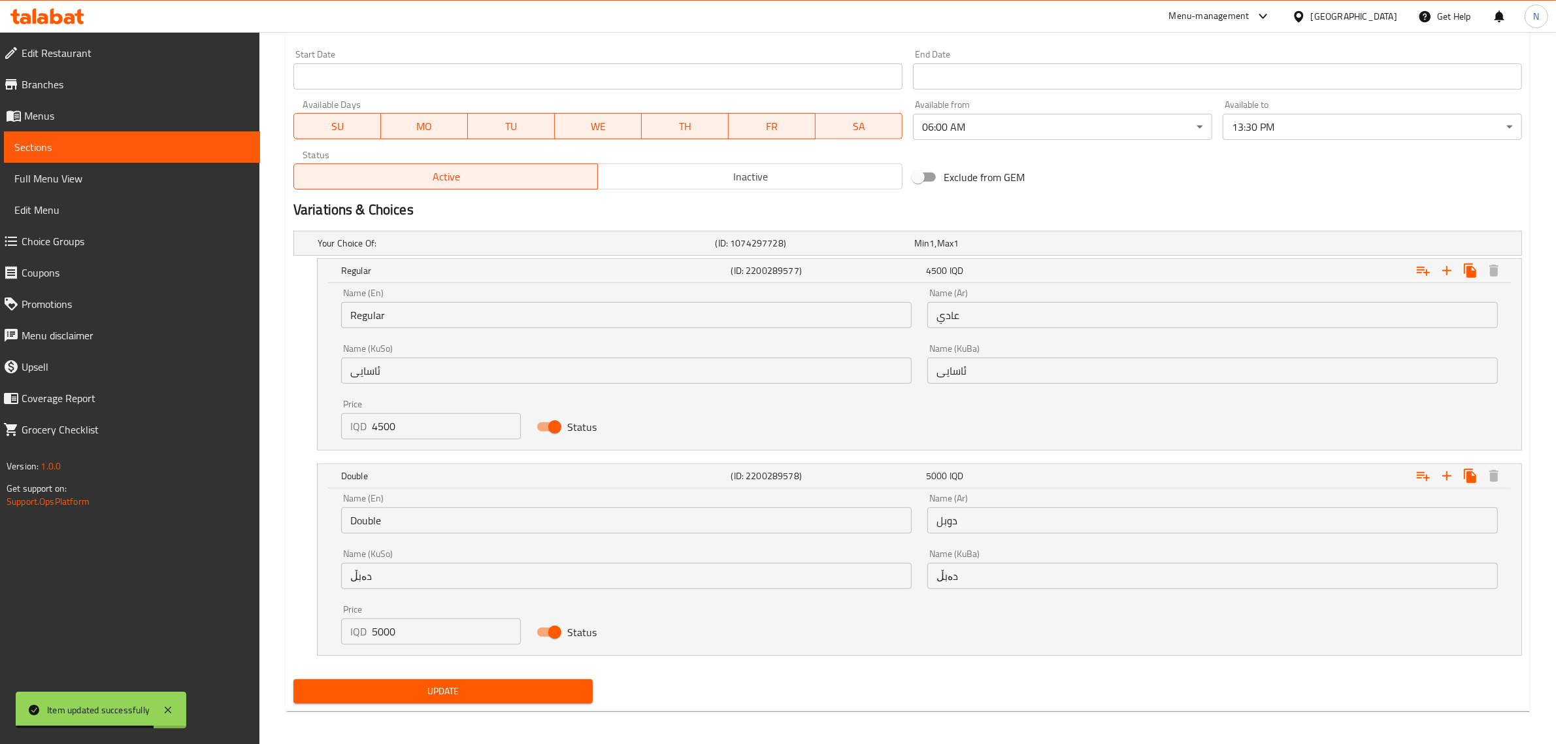
scroll to position [710, 0]
drag, startPoint x: 374, startPoint y: 631, endPoint x: 361, endPoint y: 633, distance: 13.9
click at [361, 633] on div "IQD 5000 Price" at bounding box center [431, 630] width 180 height 26
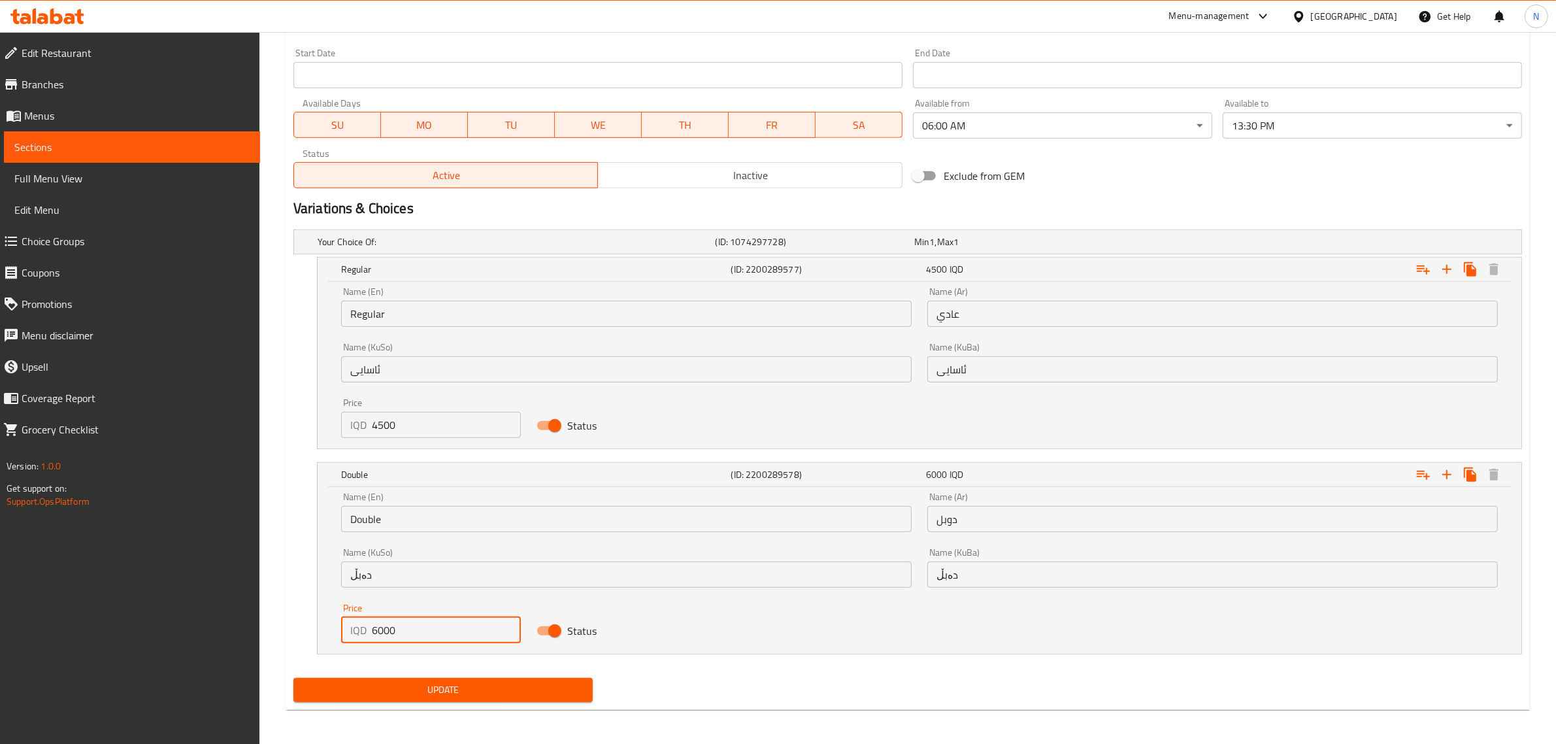
type input "6000"
click at [512, 700] on button "Update" at bounding box center [442, 690] width 299 height 24
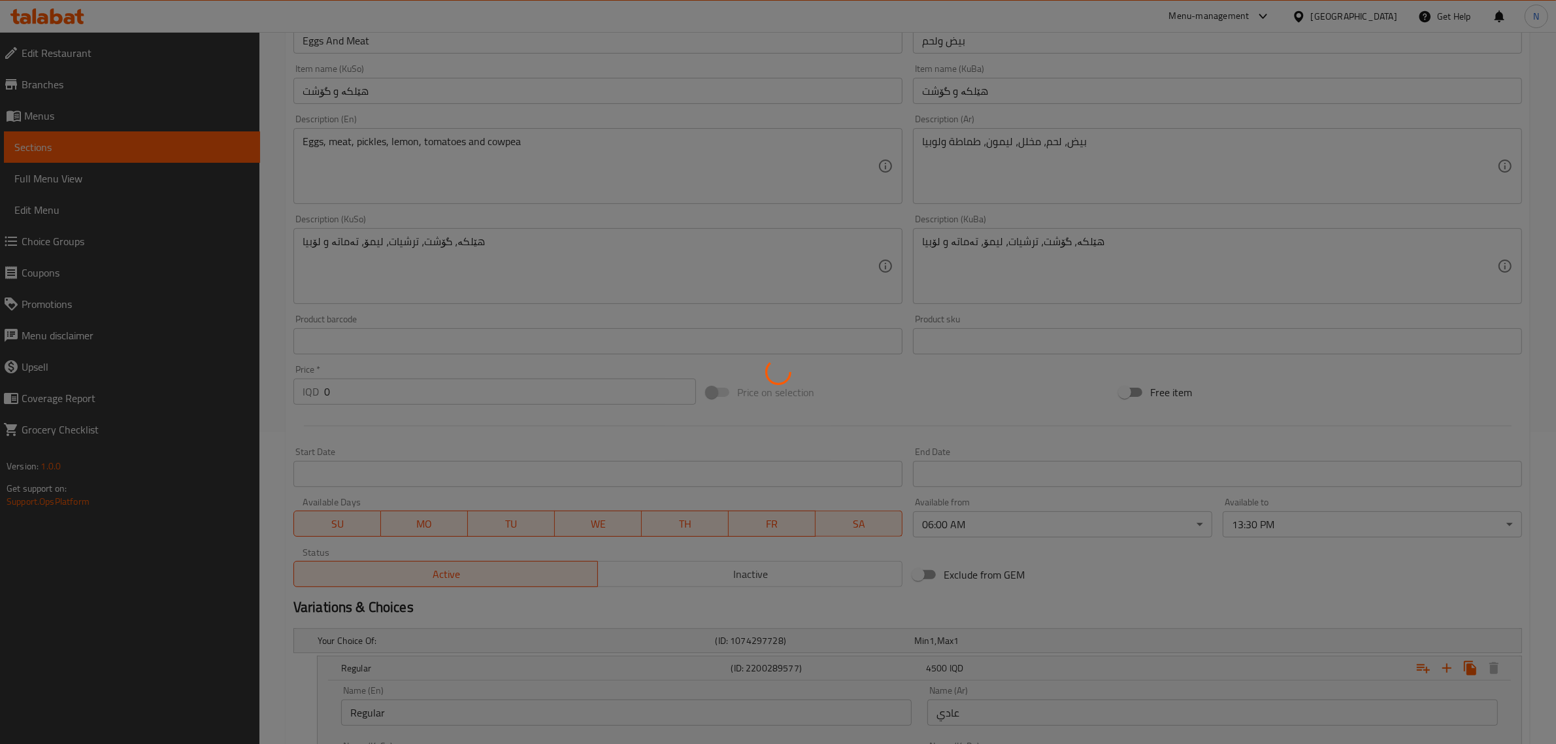
scroll to position [0, 0]
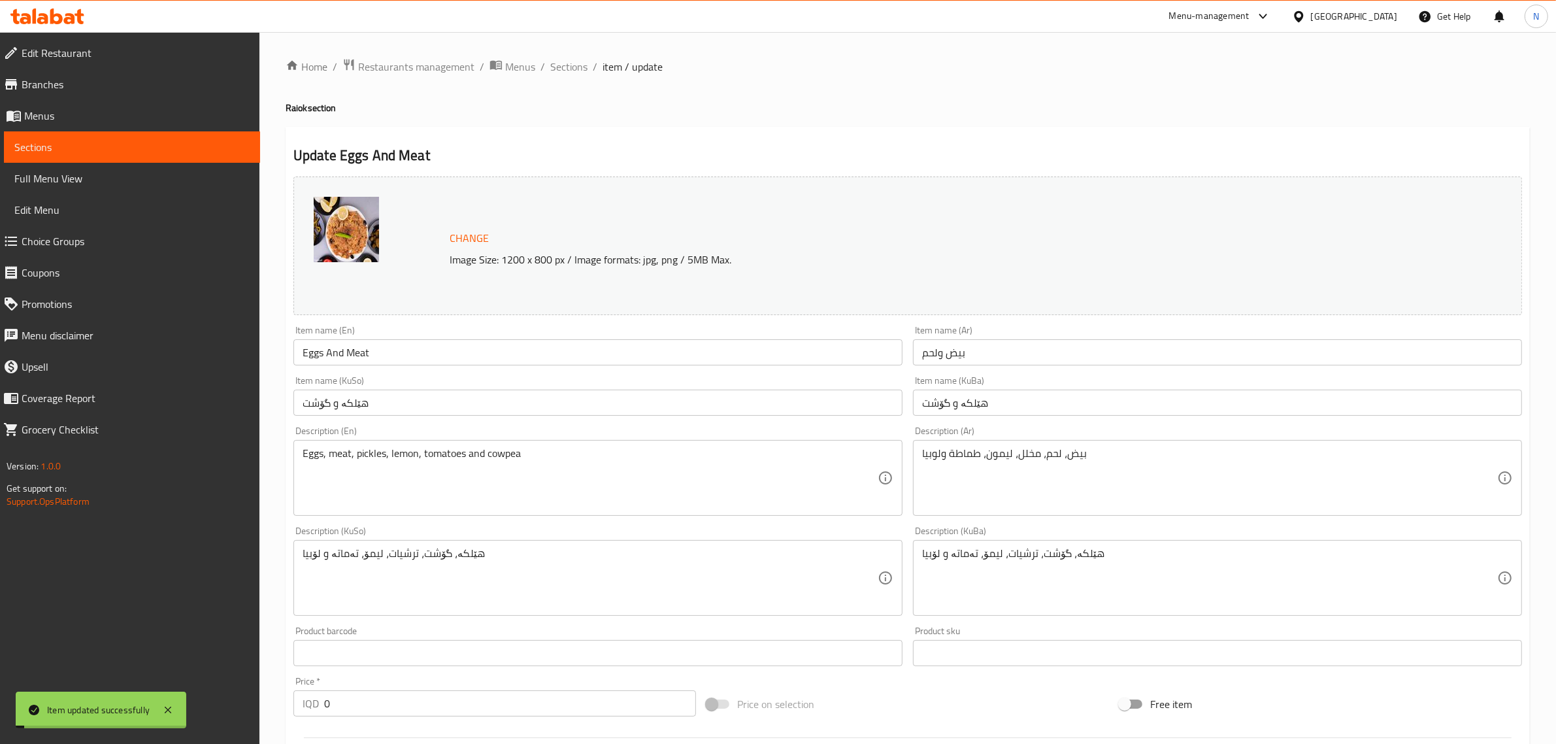
click at [575, 60] on span "Sections" at bounding box center [568, 67] width 37 height 16
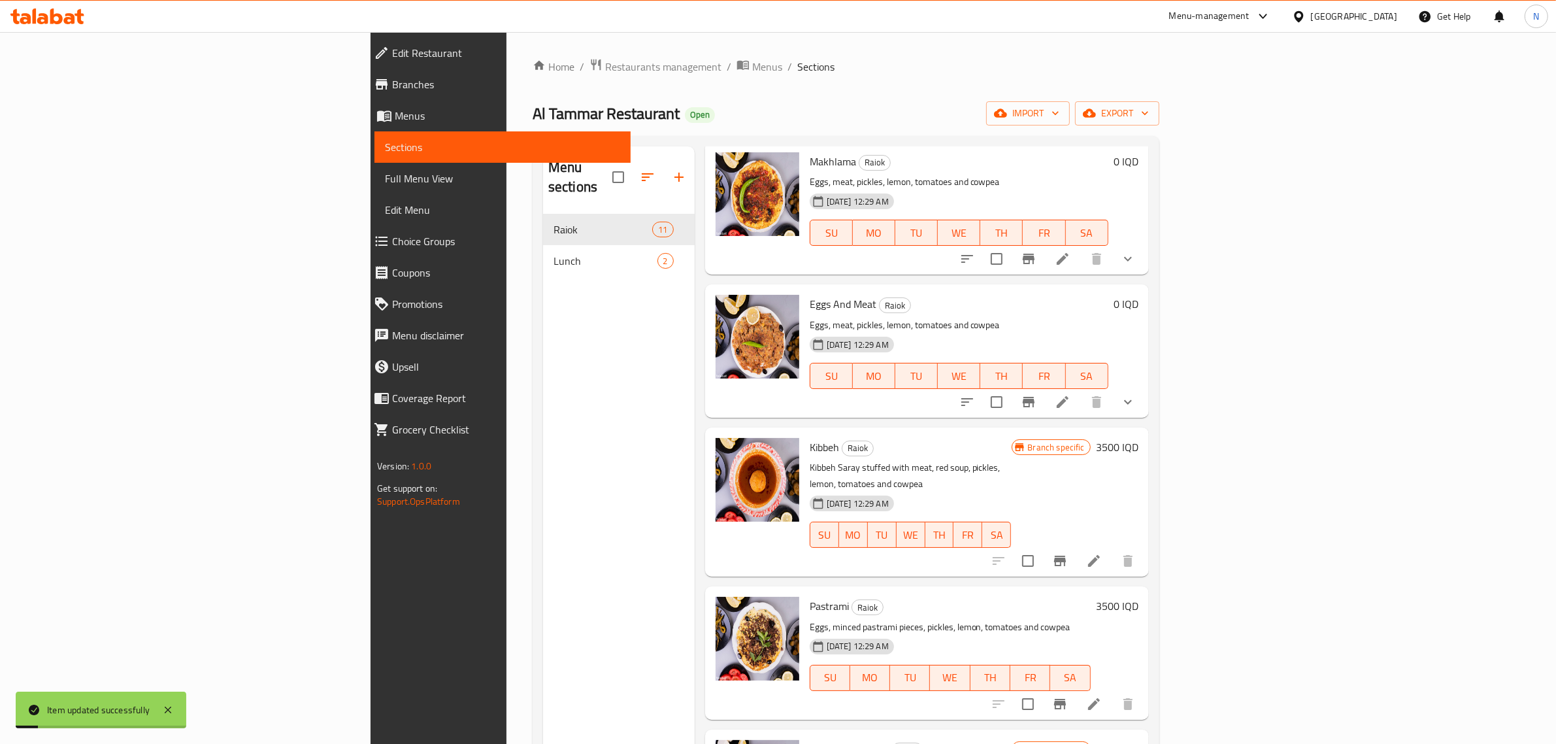
scroll to position [82, 0]
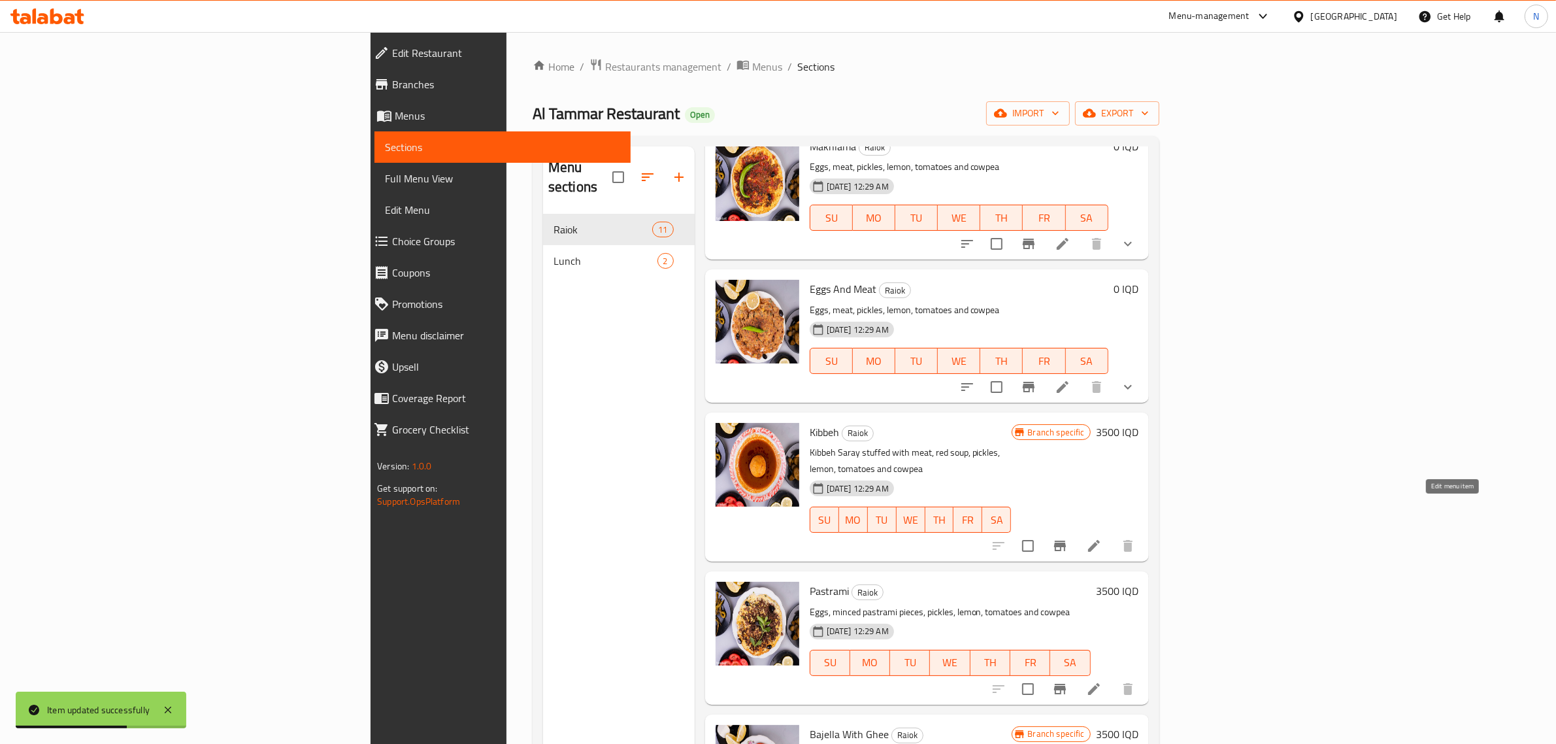
click at [1100, 540] on icon at bounding box center [1094, 546] width 12 height 12
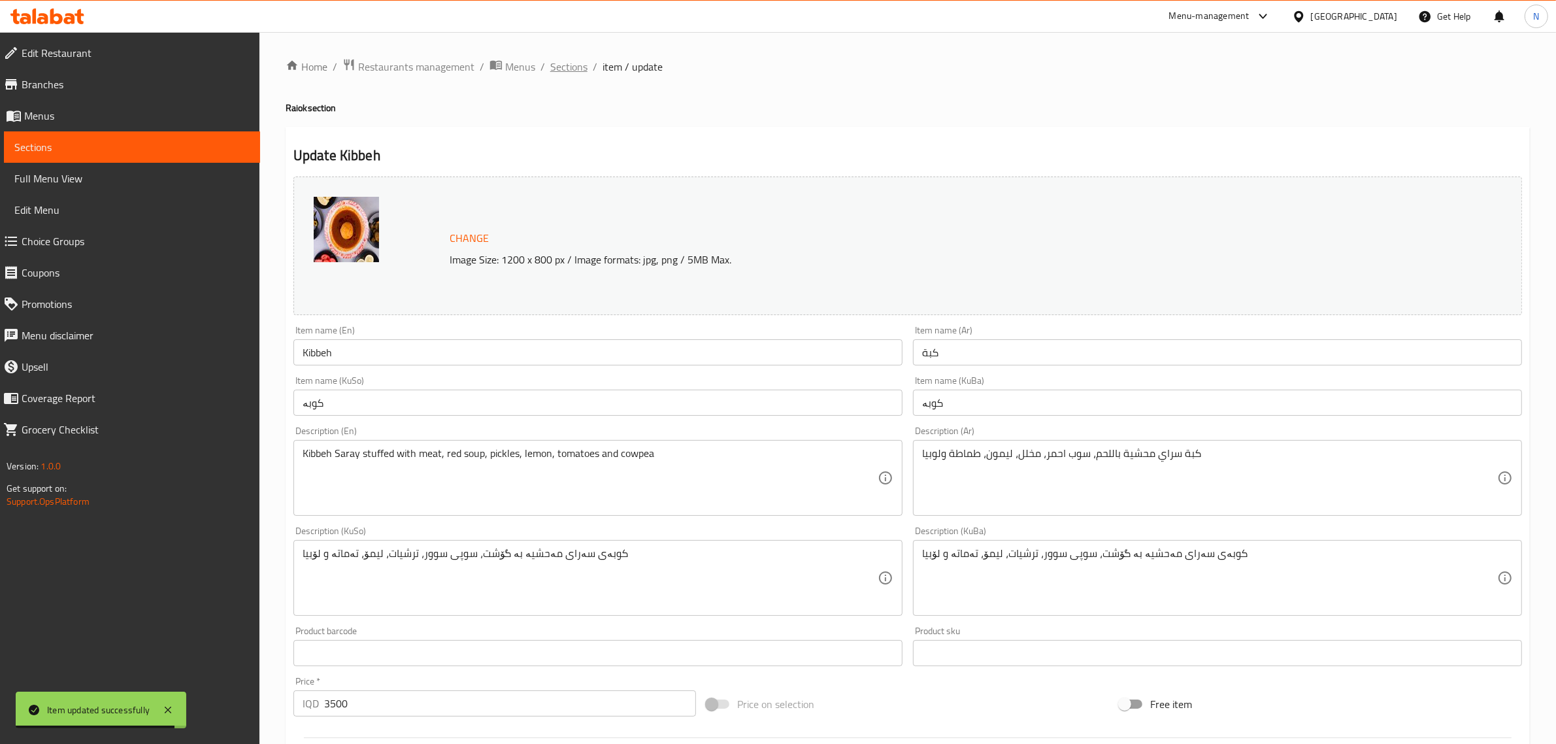
click at [559, 62] on span "Sections" at bounding box center [568, 67] width 37 height 16
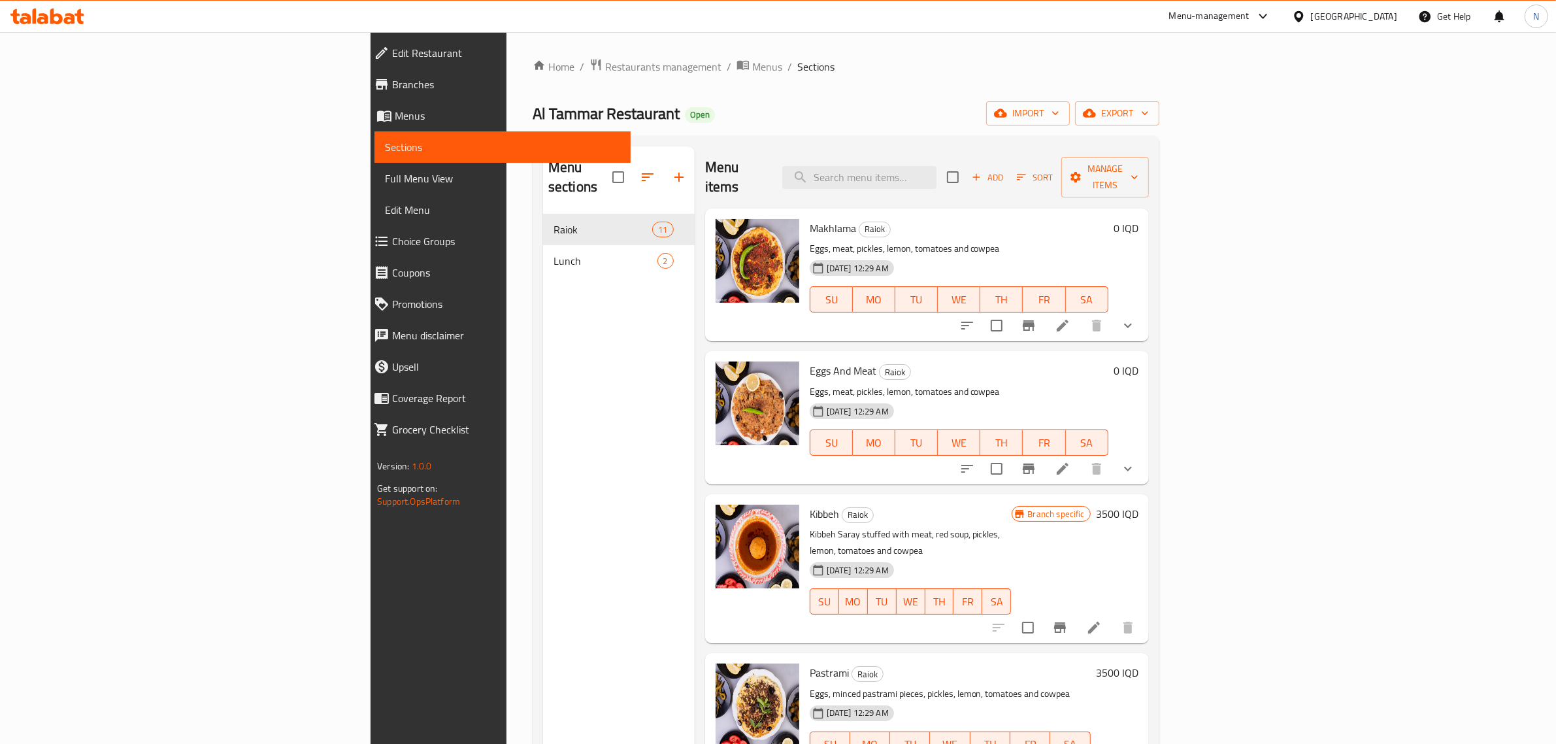
click at [72, 16] on icon at bounding box center [69, 18] width 11 height 11
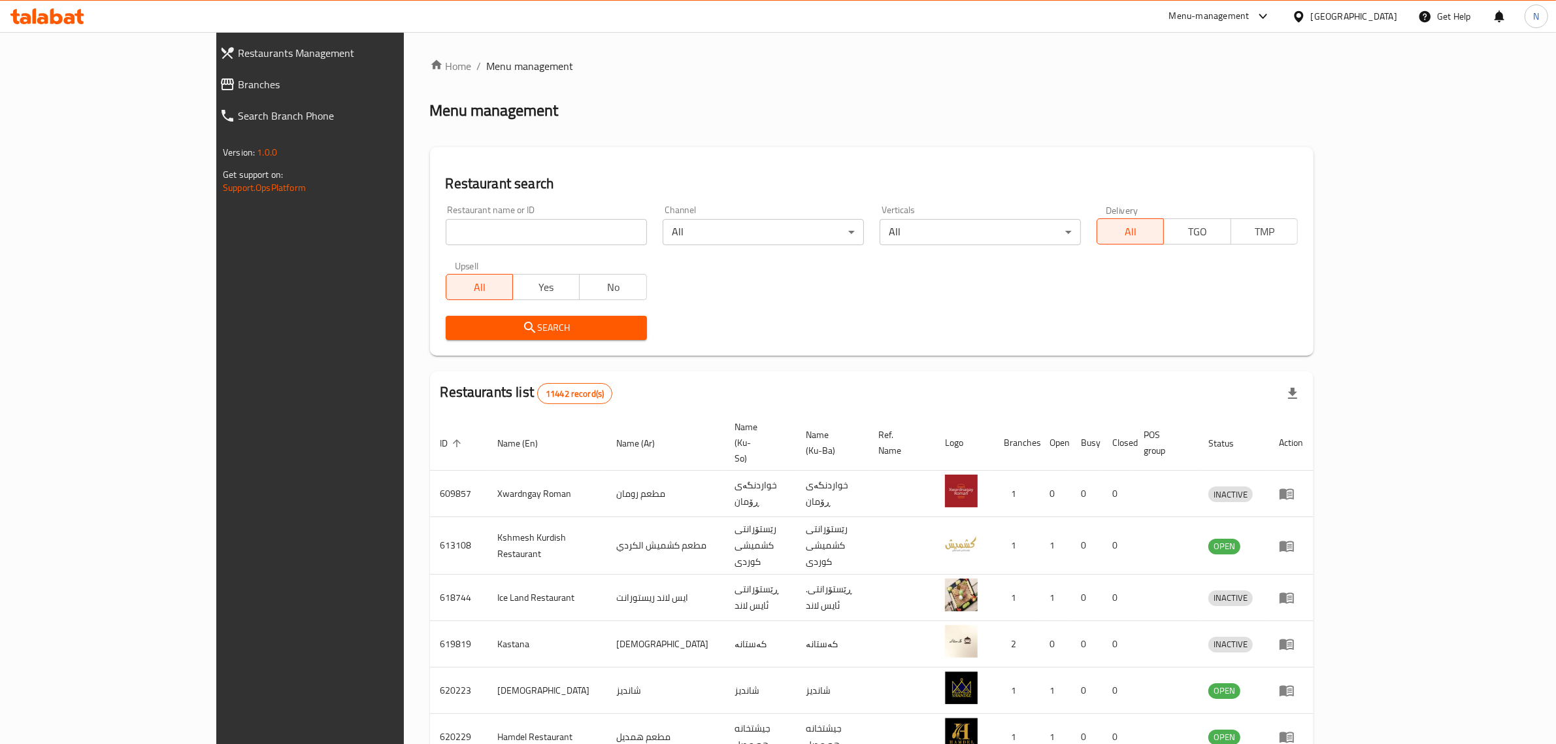
click at [583, 232] on input "search" at bounding box center [546, 232] width 201 height 26
paste input "703474"
type input "703474"
click at [553, 327] on span "Search" at bounding box center [546, 328] width 180 height 16
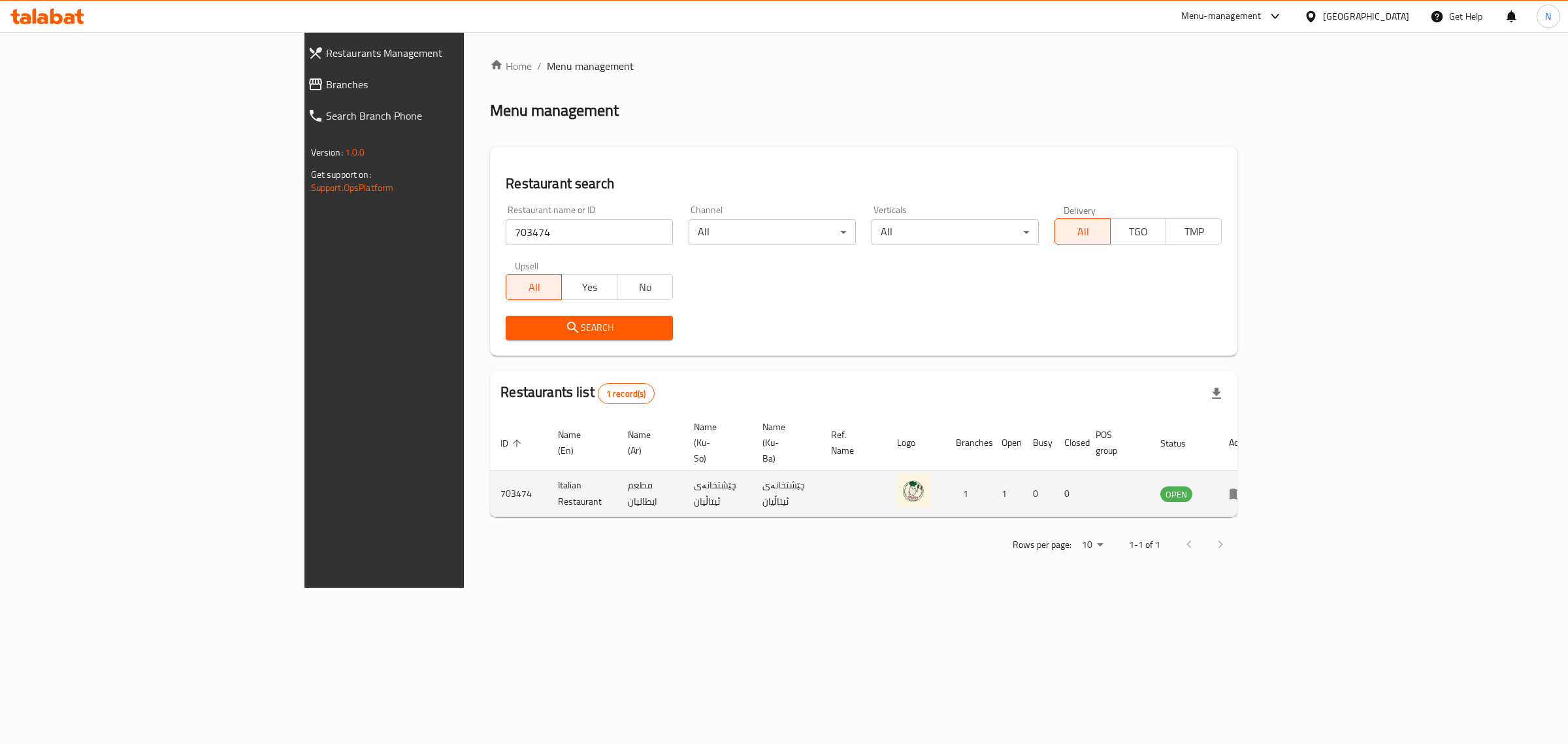
click at [1244, 489] on icon "enhanced table" at bounding box center [1237, 494] width 14 height 11
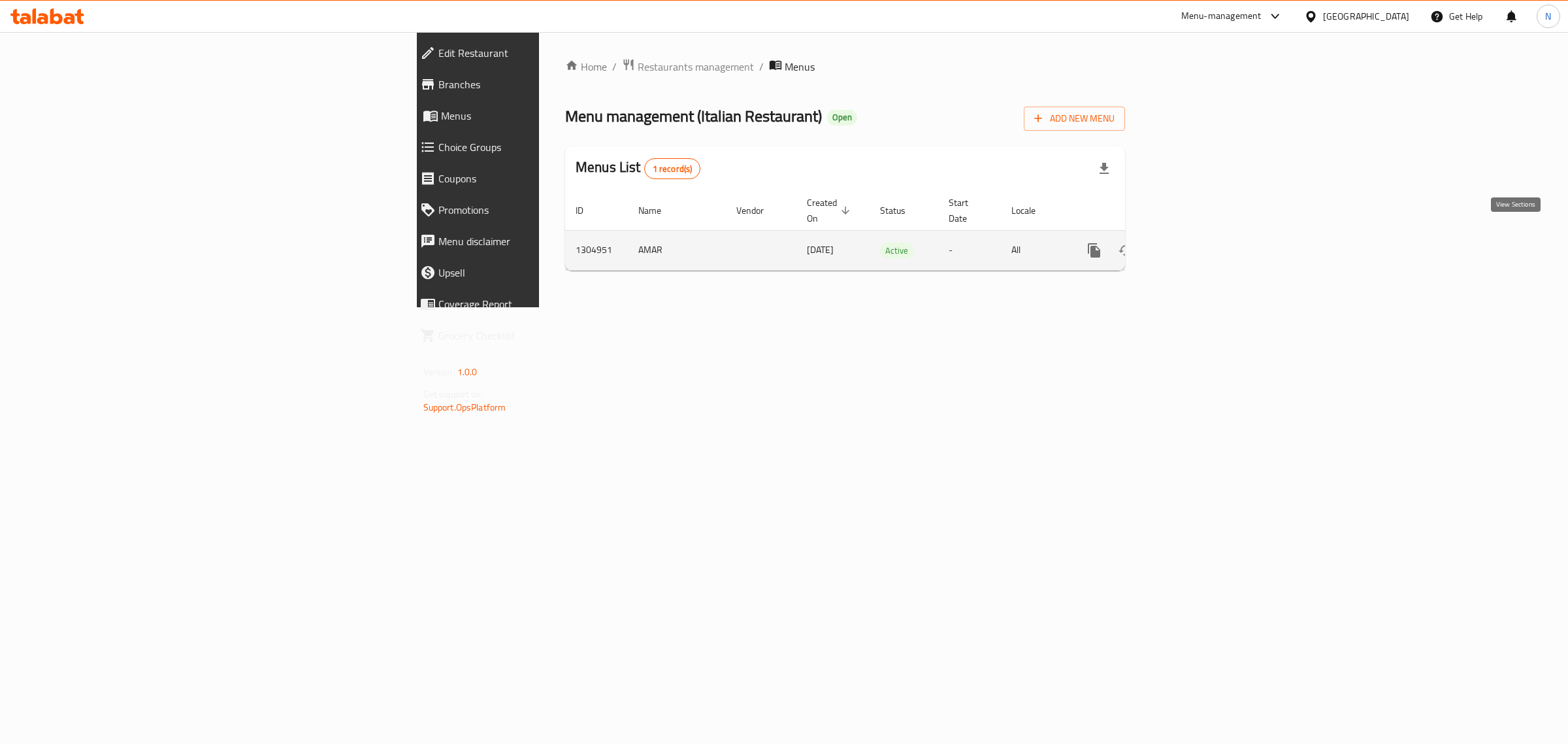
click at [1196, 242] on icon "enhanced table" at bounding box center [1189, 250] width 16 height 16
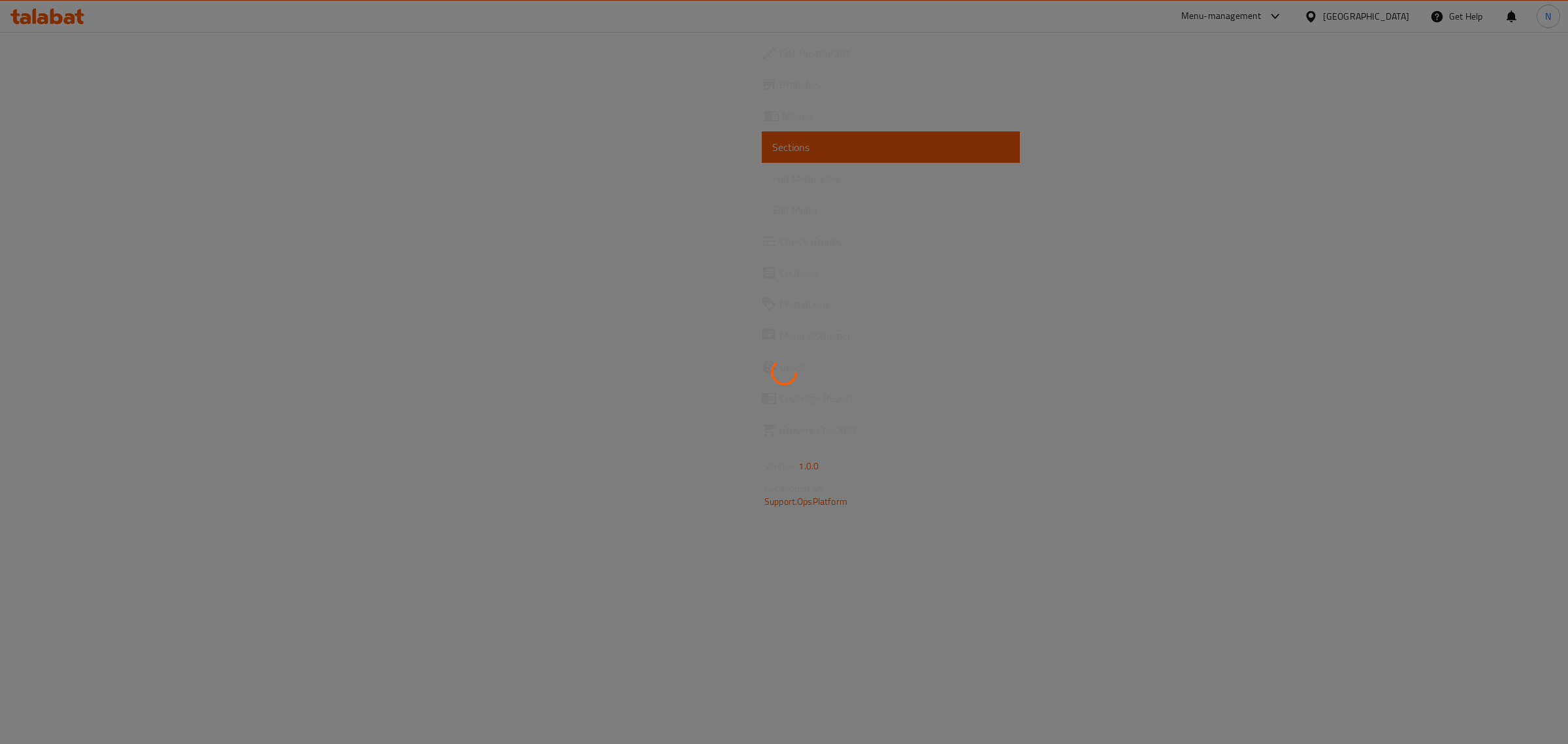
click at [746, 263] on div at bounding box center [784, 372] width 1568 height 744
click at [752, 444] on div at bounding box center [784, 372] width 1568 height 744
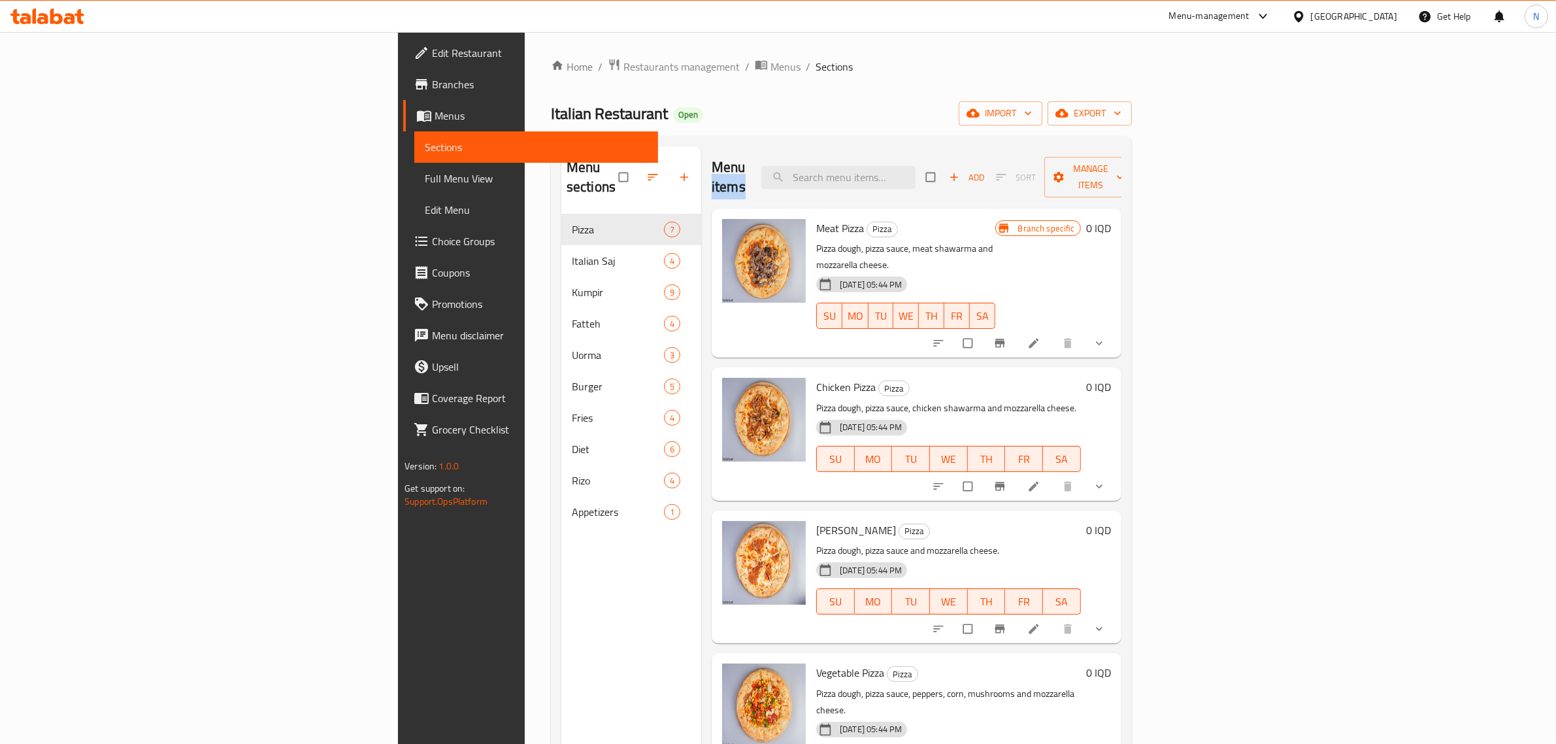
drag, startPoint x: 685, startPoint y: 177, endPoint x: 648, endPoint y: 161, distance: 40.1
click at [712, 161] on div "Menu items Add Sort Manage items" at bounding box center [917, 177] width 410 height 62
click at [712, 161] on h2 "Menu items" at bounding box center [729, 176] width 34 height 39
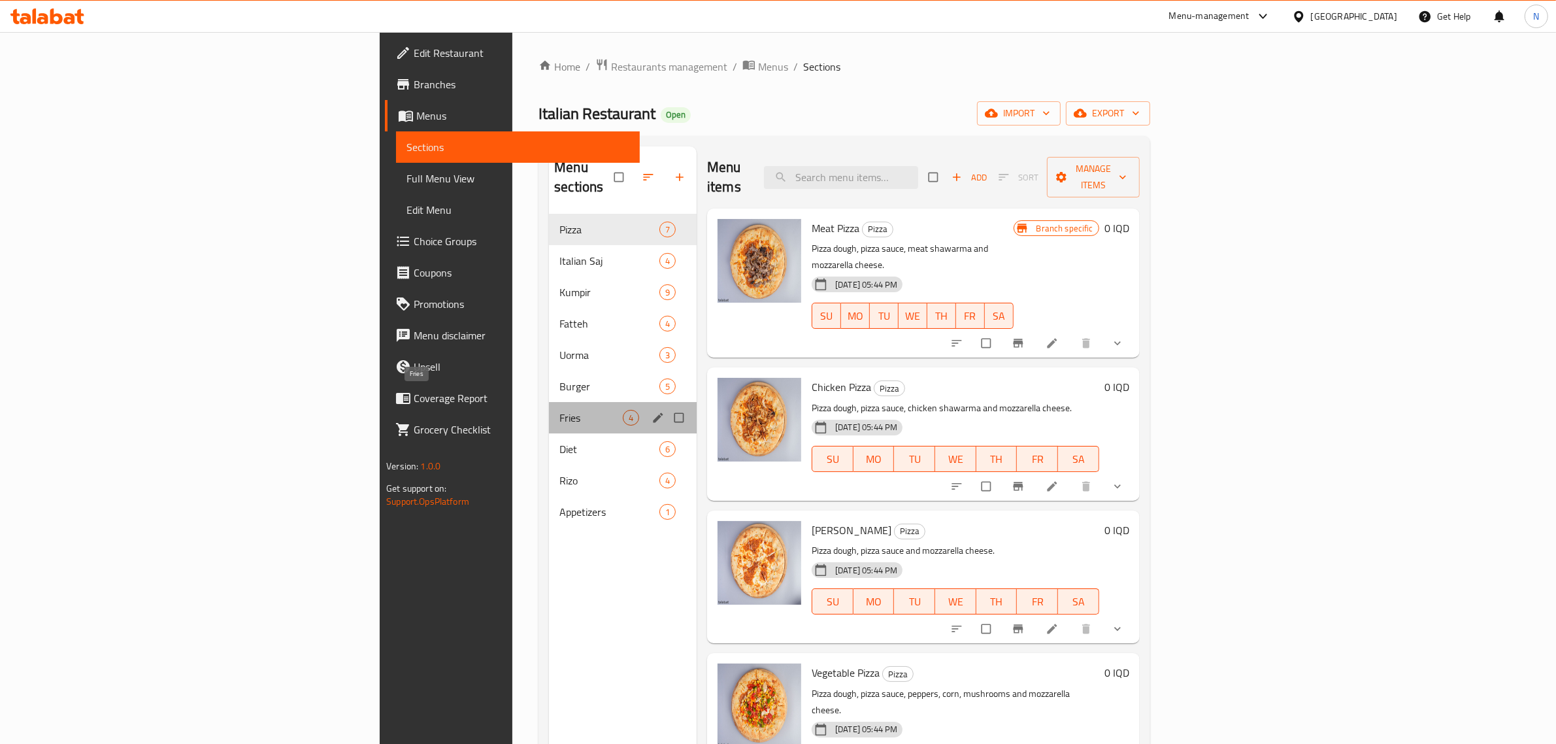
click at [559, 410] on span "Fries" at bounding box center [590, 418] width 63 height 16
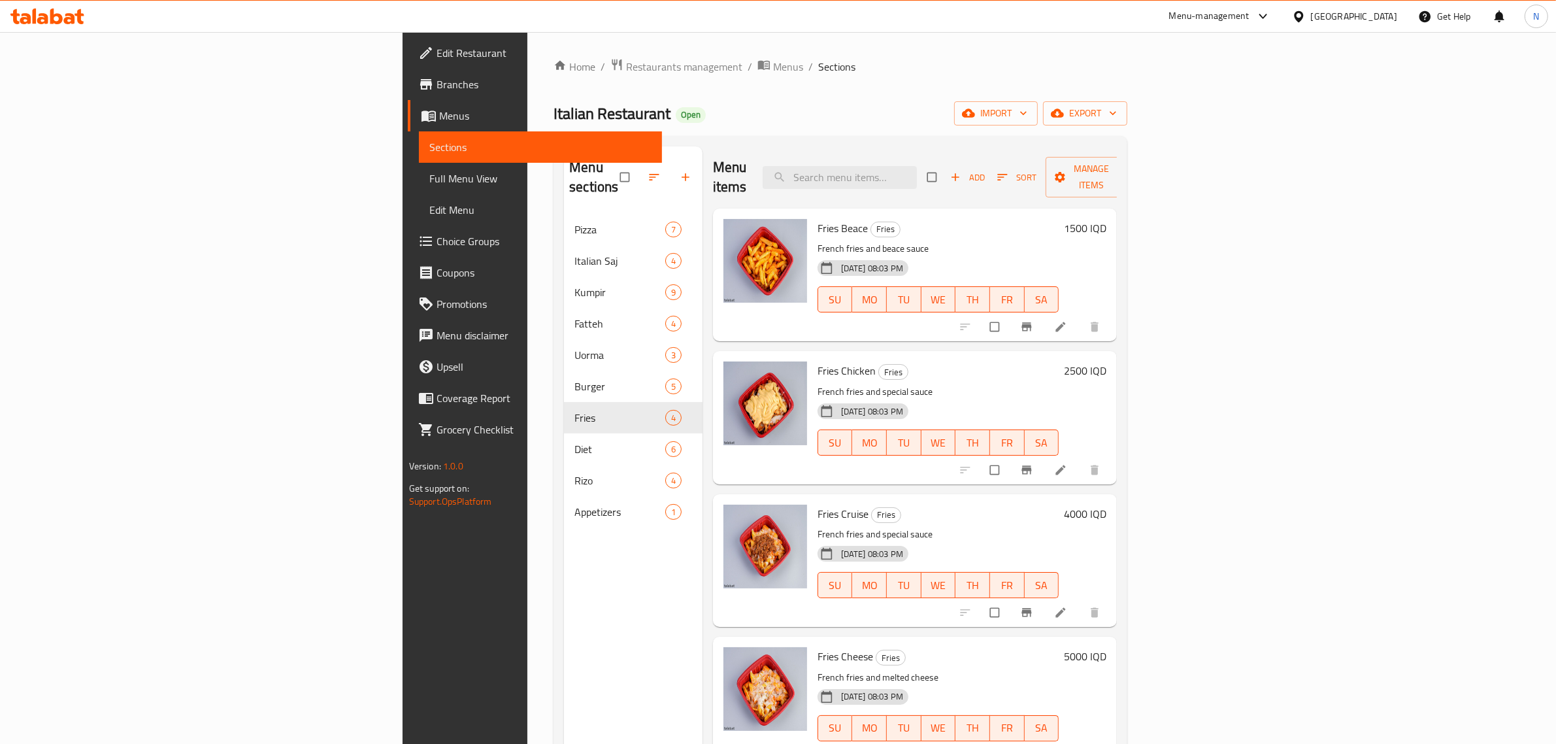
click at [1106, 361] on h6 "2500 IQD" at bounding box center [1085, 370] width 42 height 18
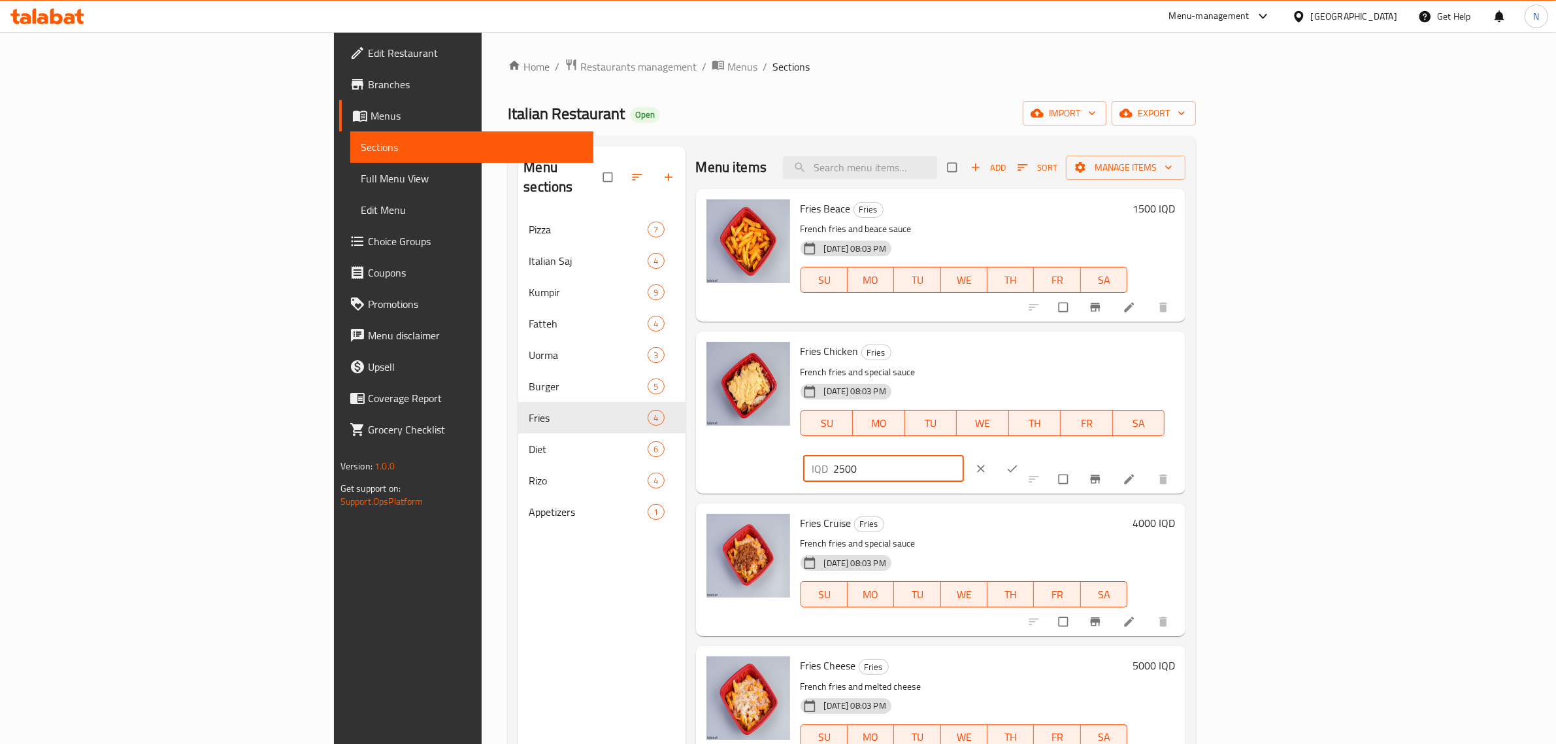
drag, startPoint x: 1385, startPoint y: 357, endPoint x: 1197, endPoint y: 363, distance: 188.3
click at [1181, 363] on div "Fries Chicken Fries French fries and special sauce 10-08-2025 08:03 PM SU MO TU…" at bounding box center [988, 412] width 386 height 151
type input "5000"
click at [1029, 454] on button "ok" at bounding box center [1013, 468] width 31 height 29
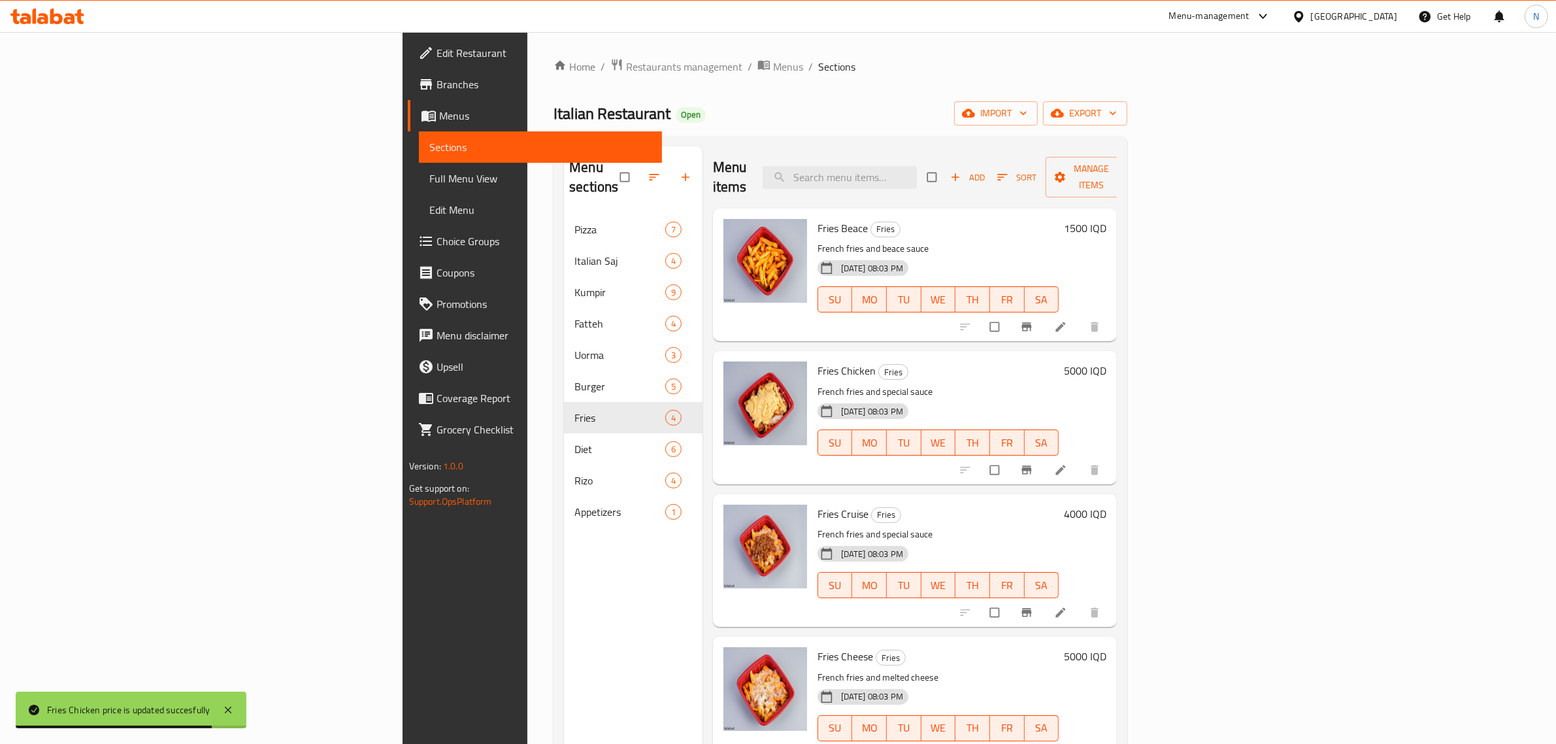
scroll to position [82, 0]
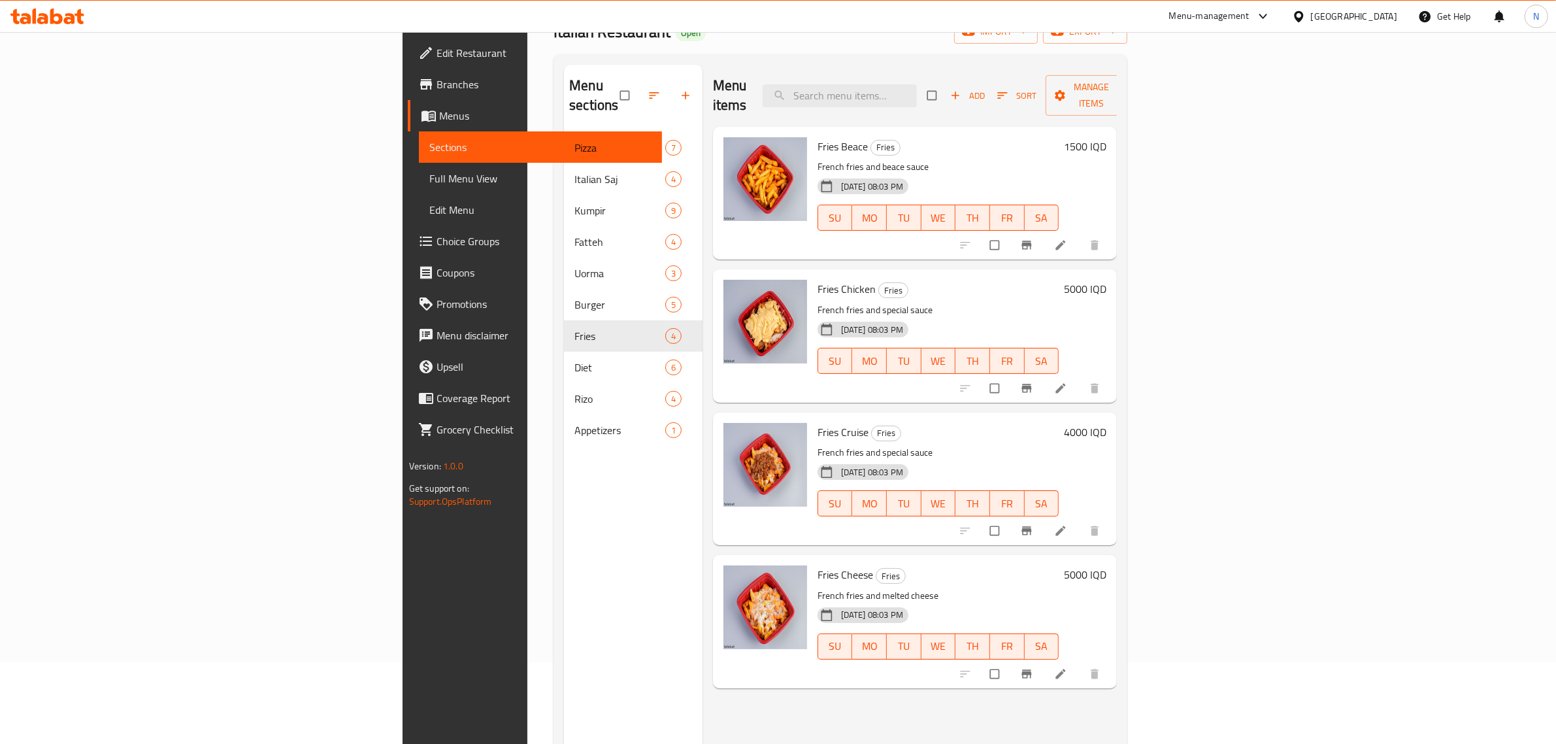
click at [1106, 565] on h6 "5000 IQD" at bounding box center [1085, 574] width 42 height 18
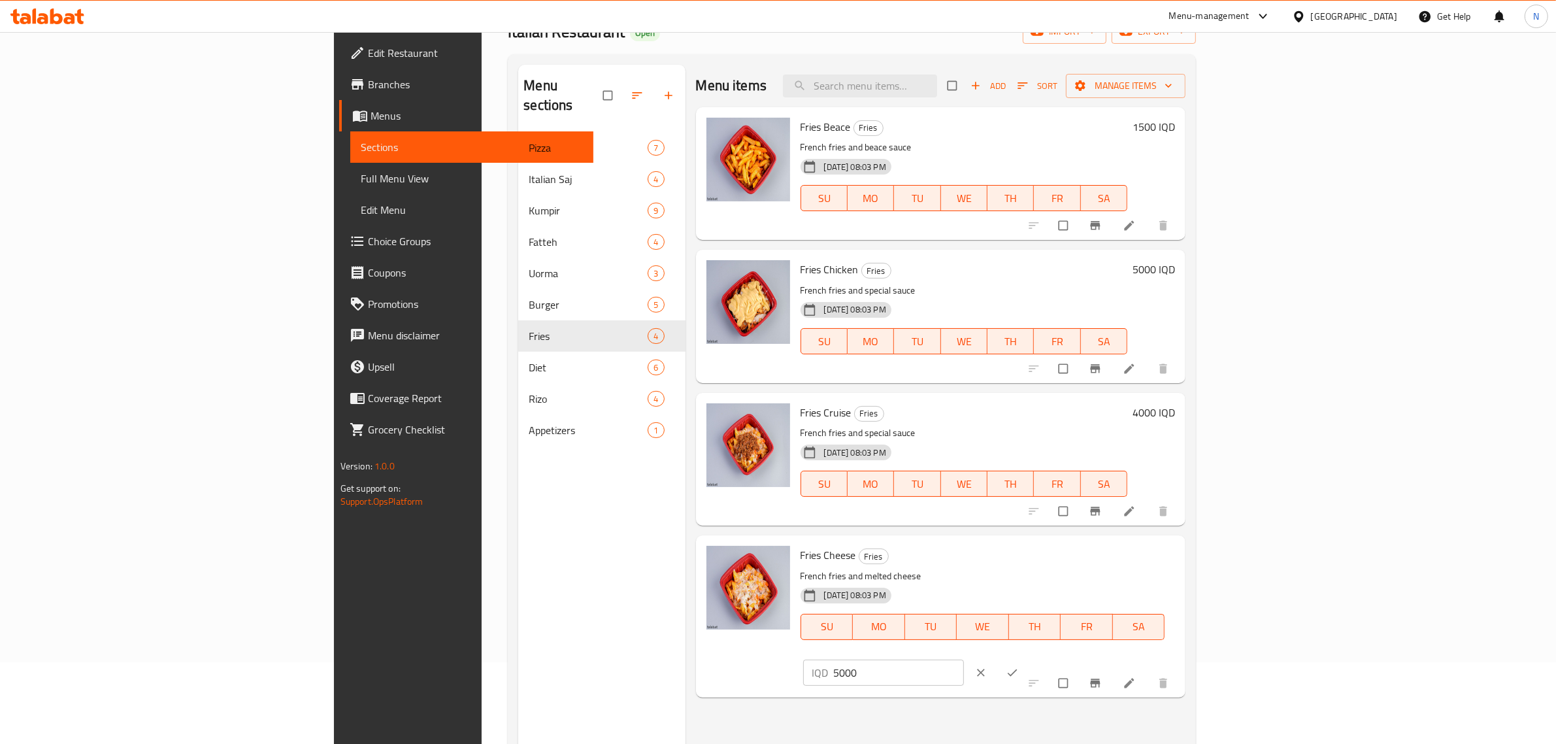
drag, startPoint x: 1396, startPoint y: 562, endPoint x: 1235, endPoint y: 567, distance: 161.5
click at [1181, 567] on div "Fries Cheese Fries French fries and melted cheese 10-08-2025 08:03 PM SU MO TU …" at bounding box center [988, 615] width 386 height 151
type input "2500"
click at [1029, 658] on button "ok" at bounding box center [1013, 672] width 31 height 29
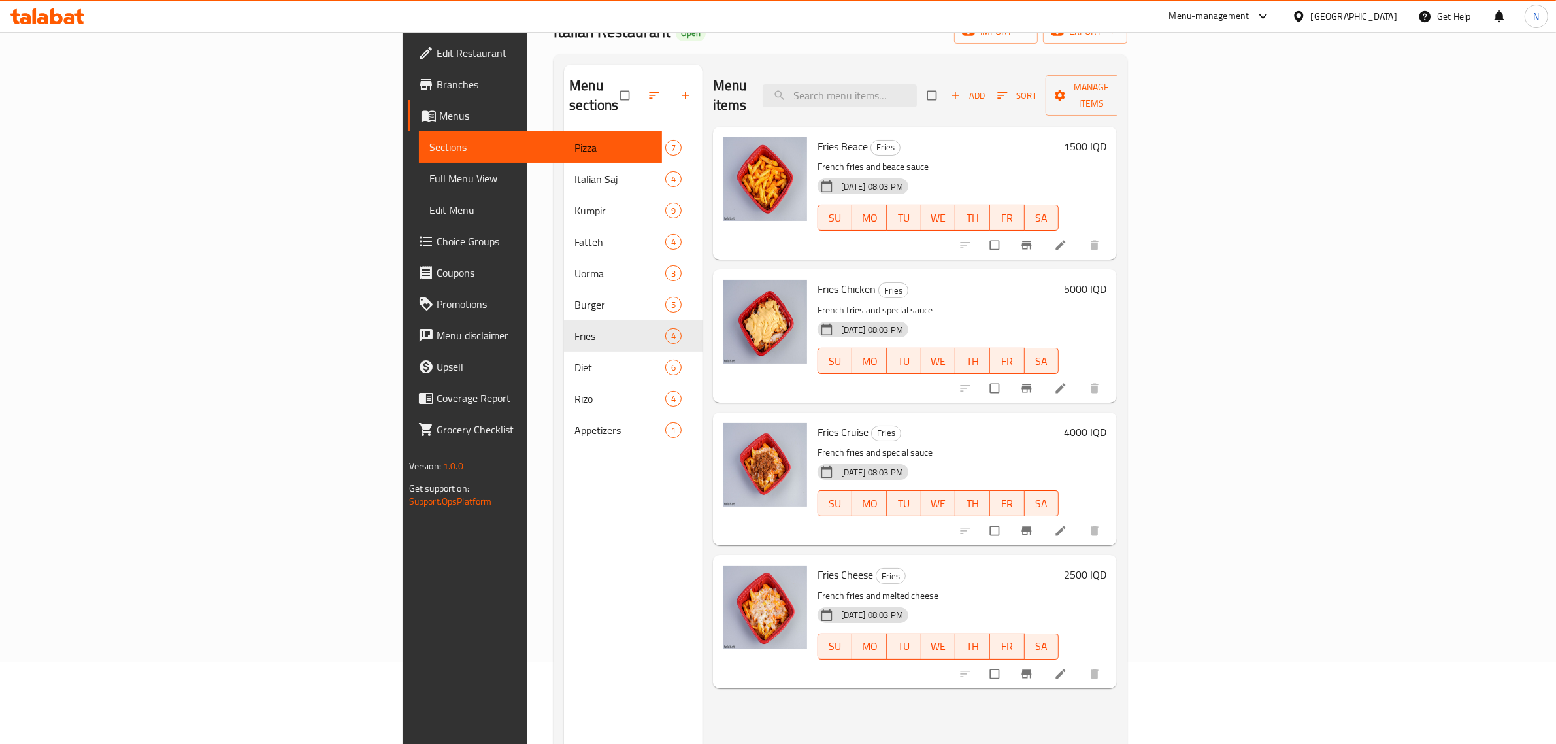
click at [27, 20] on icon at bounding box center [25, 18] width 11 height 11
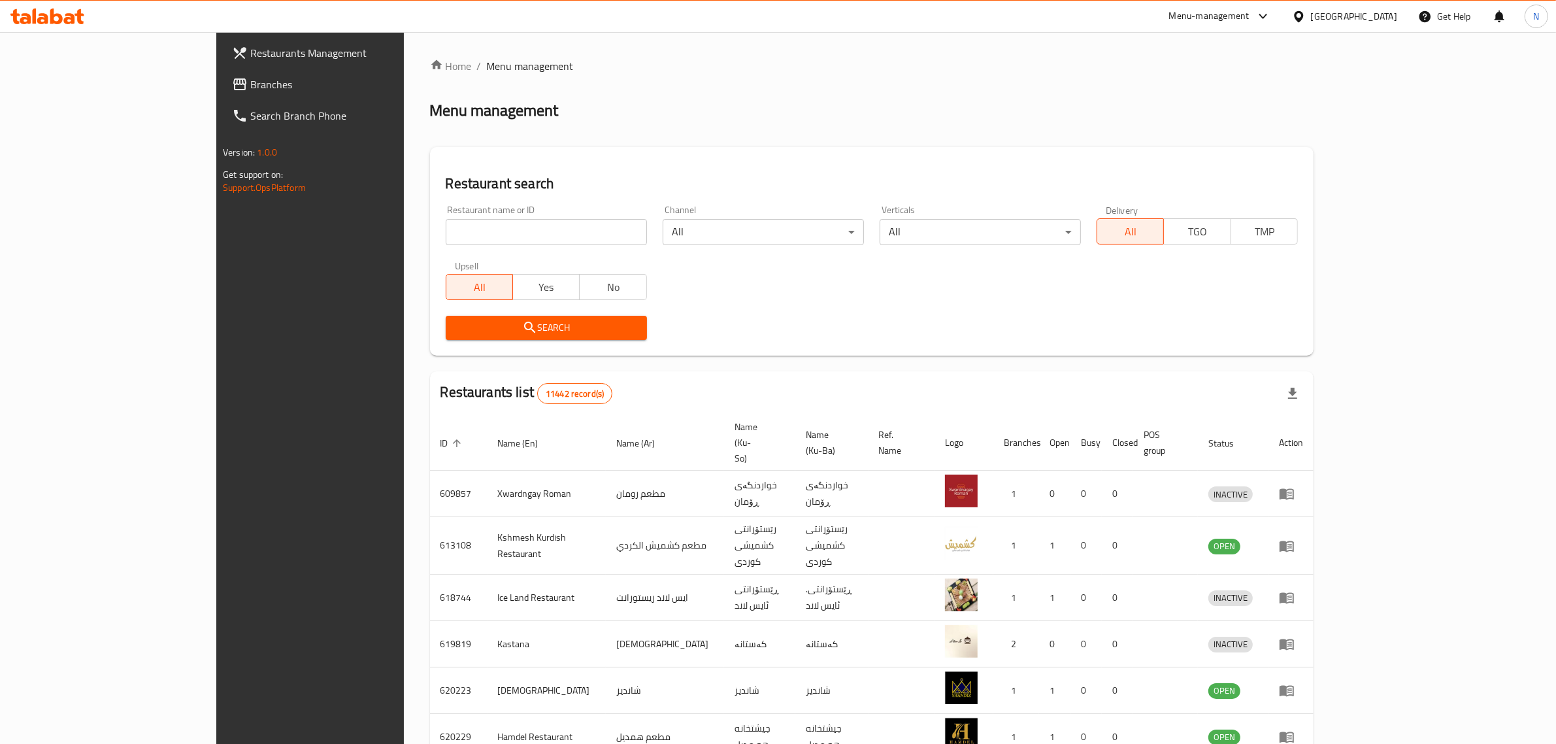
click at [481, 224] on input "search" at bounding box center [546, 232] width 201 height 26
paste input "700057"
type input "700057"
click at [539, 337] on button "Search" at bounding box center [546, 328] width 201 height 24
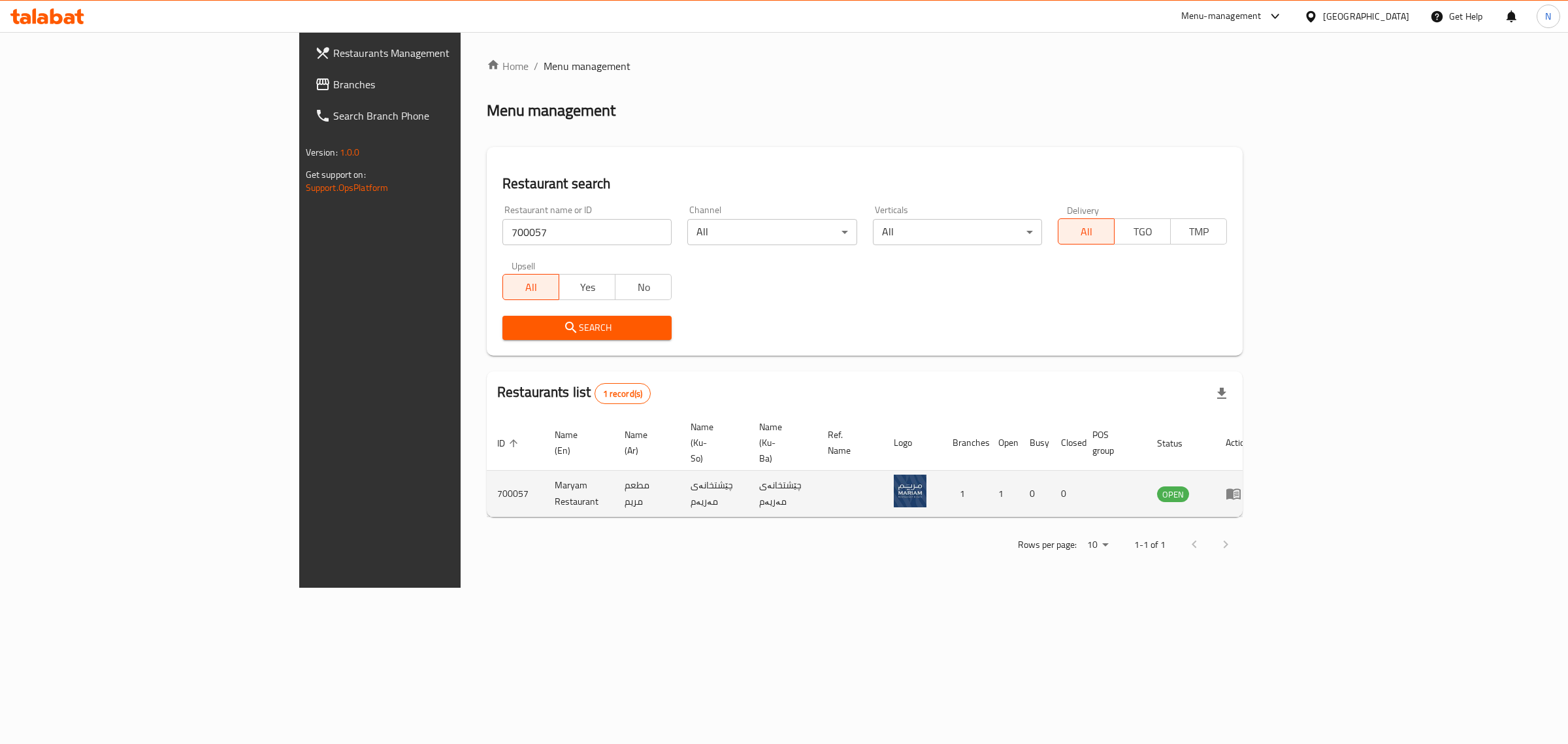
click at [1242, 486] on icon "enhanced table" at bounding box center [1234, 494] width 16 height 16
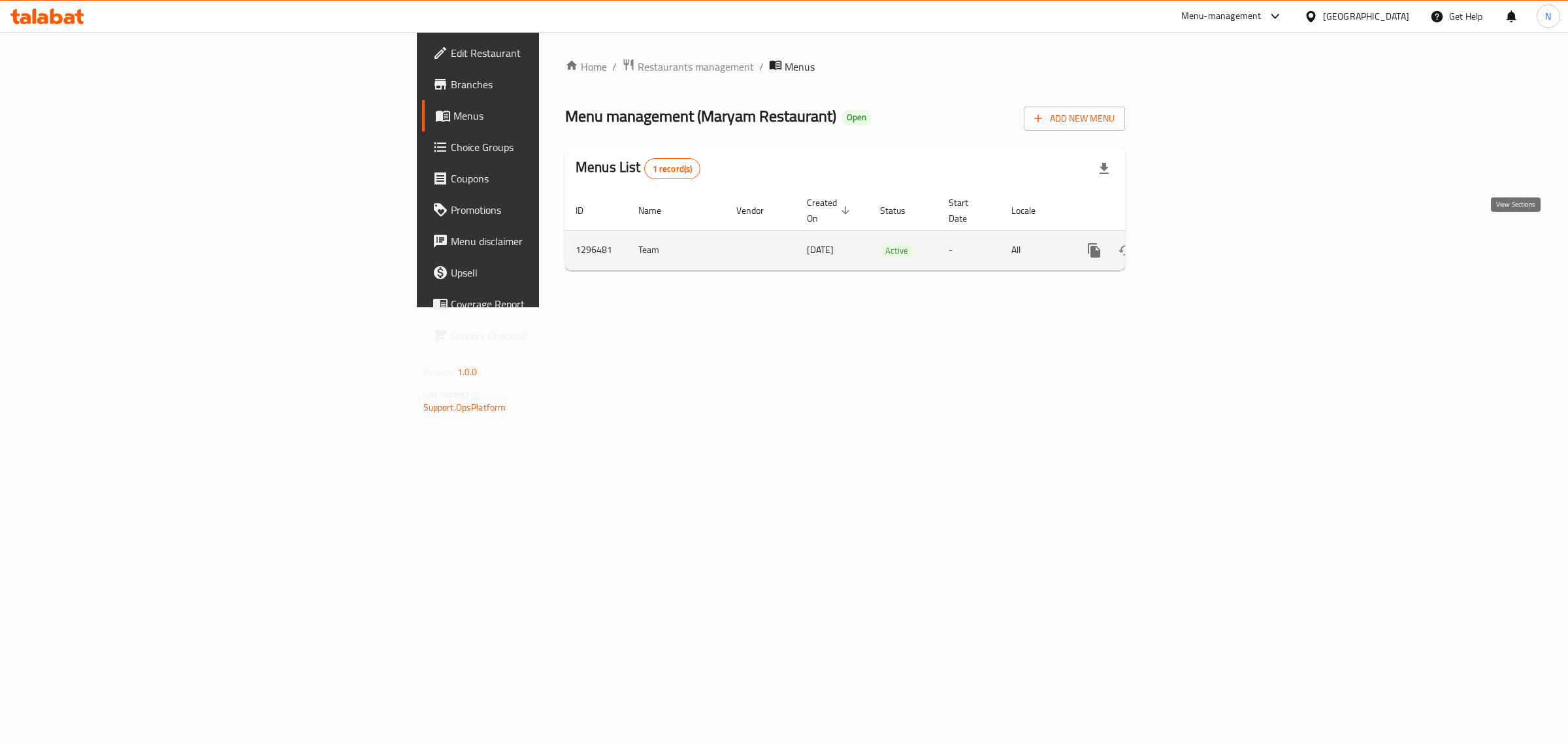
click at [1196, 242] on icon "enhanced table" at bounding box center [1189, 250] width 16 height 16
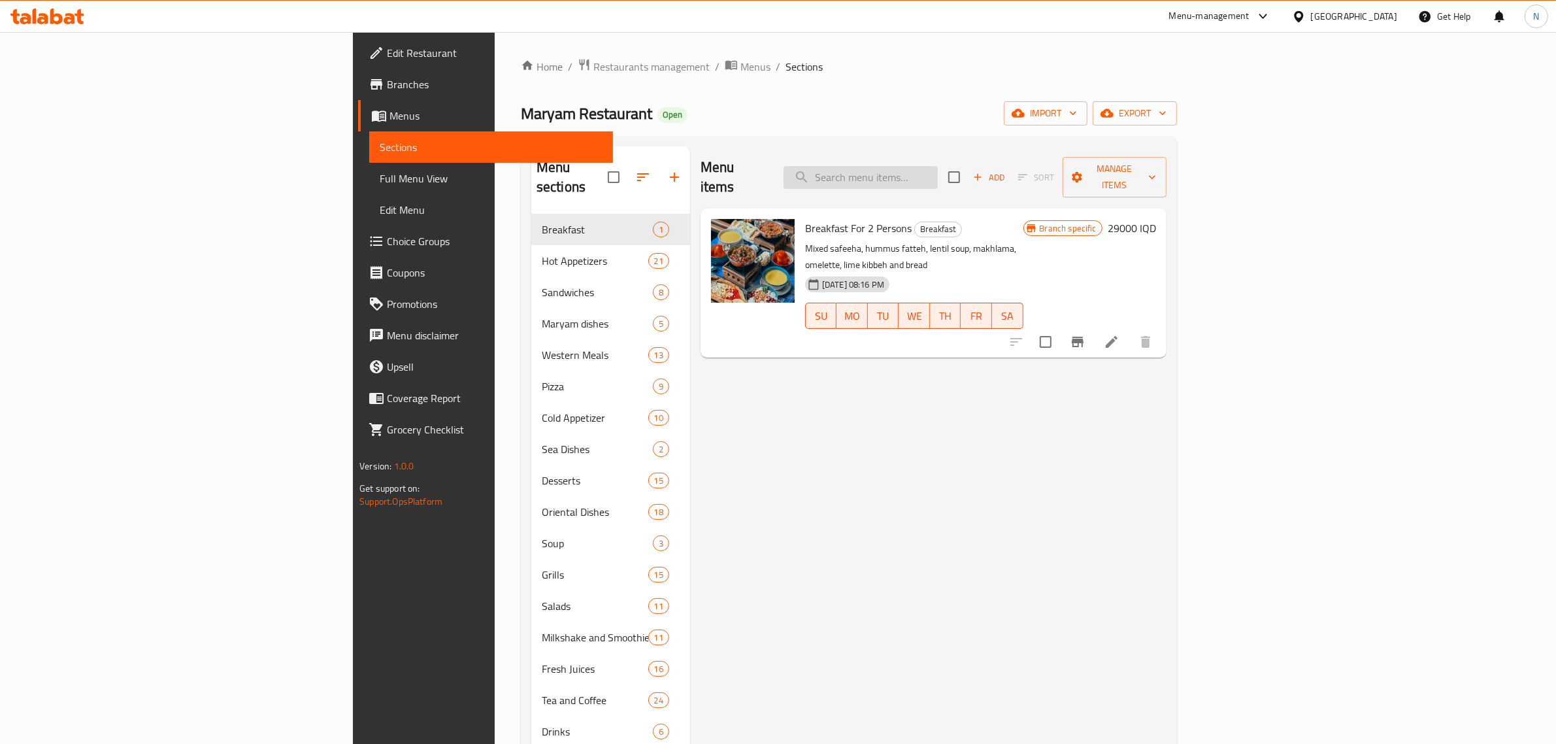
click at [938, 166] on input "search" at bounding box center [860, 177] width 154 height 23
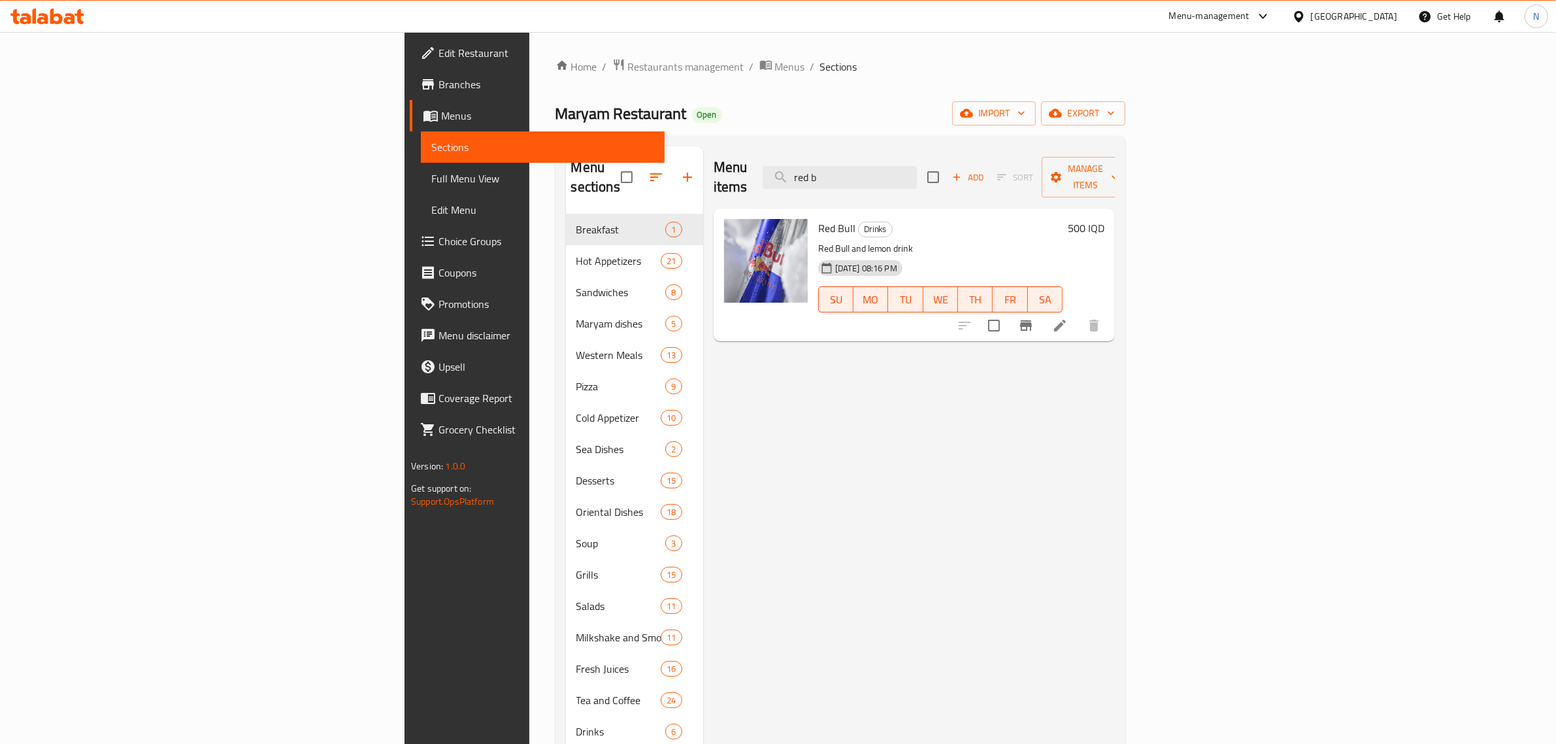
type input "red b"
click at [1110, 214] on div "Red Bull Drinks Red Bull and lemon drink 22-06-2025 08:16 PM SU MO TU WE TH FR …" at bounding box center [961, 275] width 297 height 122
click at [1104, 219] on h6 "500 IQD" at bounding box center [1086, 228] width 37 height 18
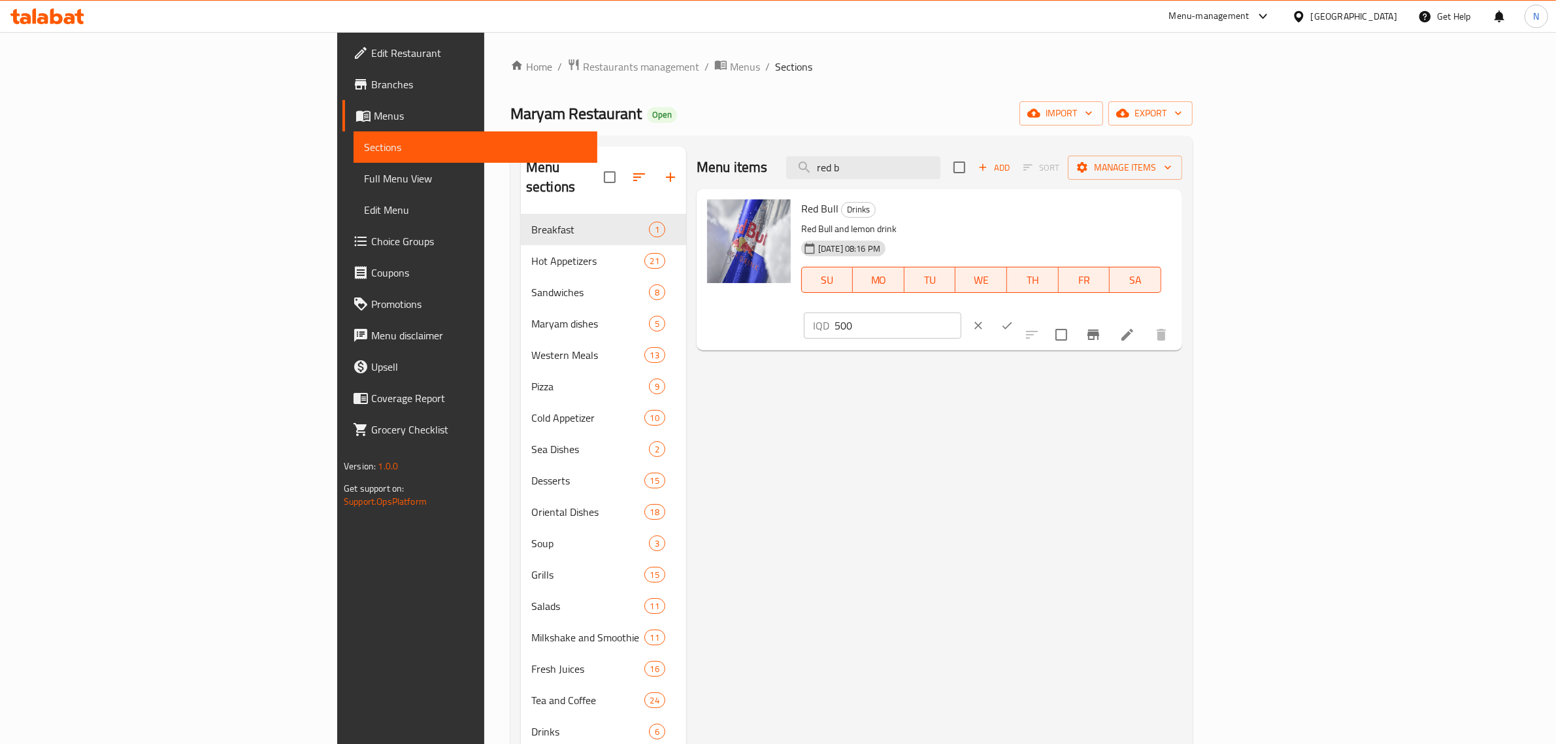
click at [961, 312] on input "500" at bounding box center [897, 325] width 127 height 26
type input "5000"
click at [1013, 319] on icon "ok" at bounding box center [1006, 325] width 13 height 13
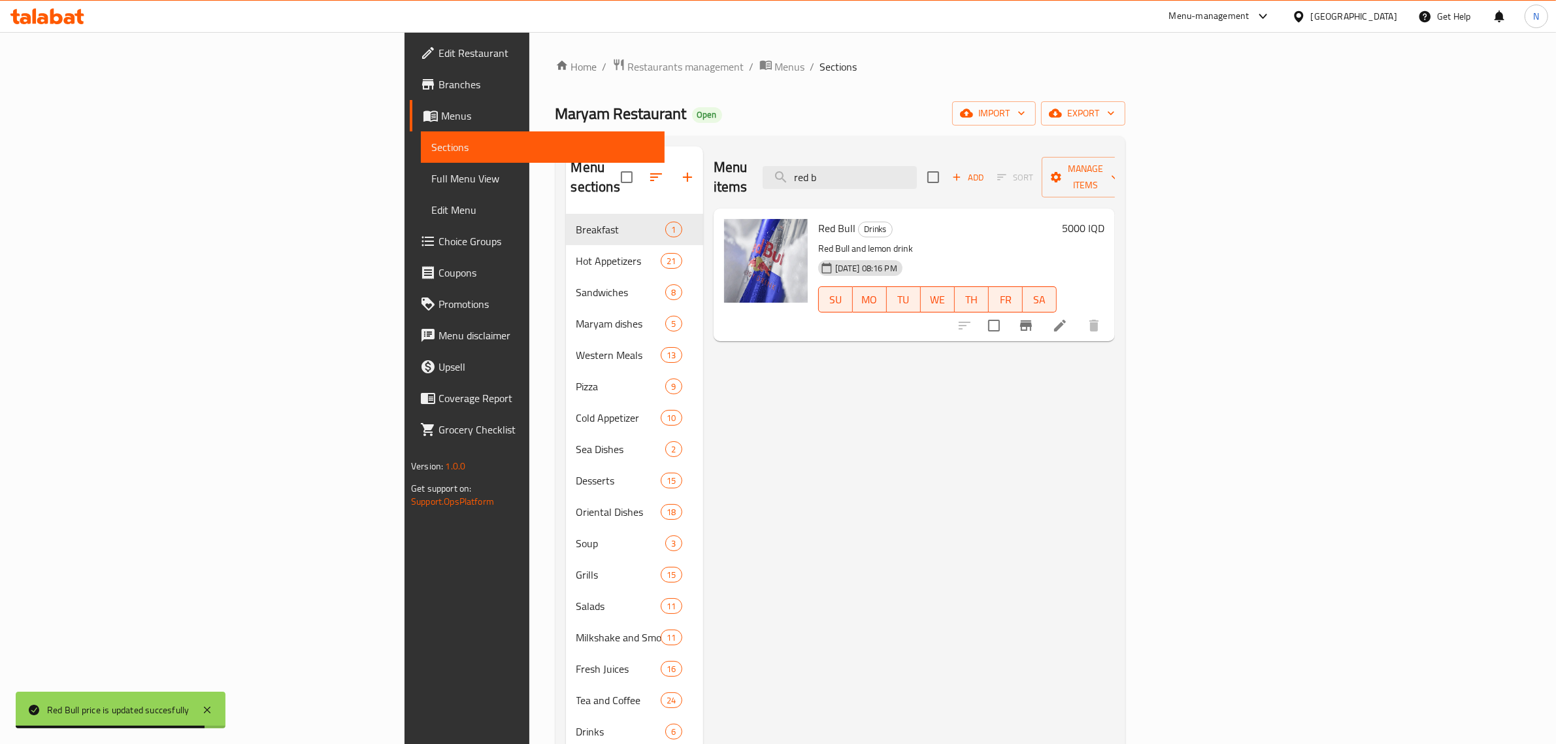
click at [1062, 255] on div "22-06-2025 08:16 PM SU MO TU WE TH FR SA" at bounding box center [937, 290] width 249 height 71
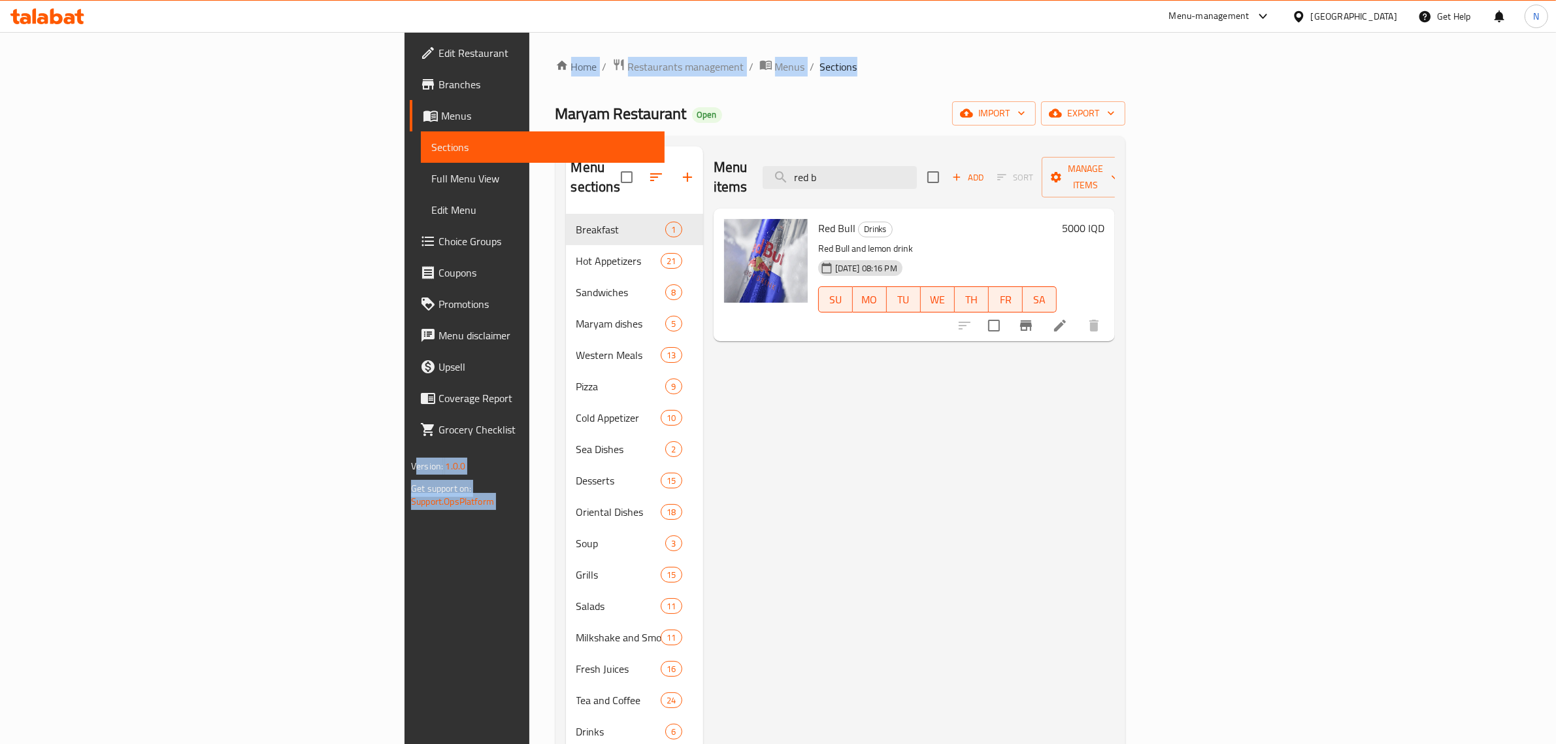
drag, startPoint x: 631, startPoint y: 66, endPoint x: 250, endPoint y: 50, distance: 382.0
click at [404, 50] on div "Edit Restaurant Branches Menus Sections Full Menu View Edit Menu Choice Groups …" at bounding box center [777, 479] width 747 height 895
click at [529, 63] on div "Home / Restaurants management / Menus / Sections Maryam Restaurant Open import …" at bounding box center [840, 479] width 622 height 895
drag, startPoint x: 276, startPoint y: 53, endPoint x: 769, endPoint y: 167, distance: 506.3
click at [769, 167] on div "Home / Restaurants management / Menus / Sections Maryam Restaurant Open import …" at bounding box center [840, 479] width 622 height 895
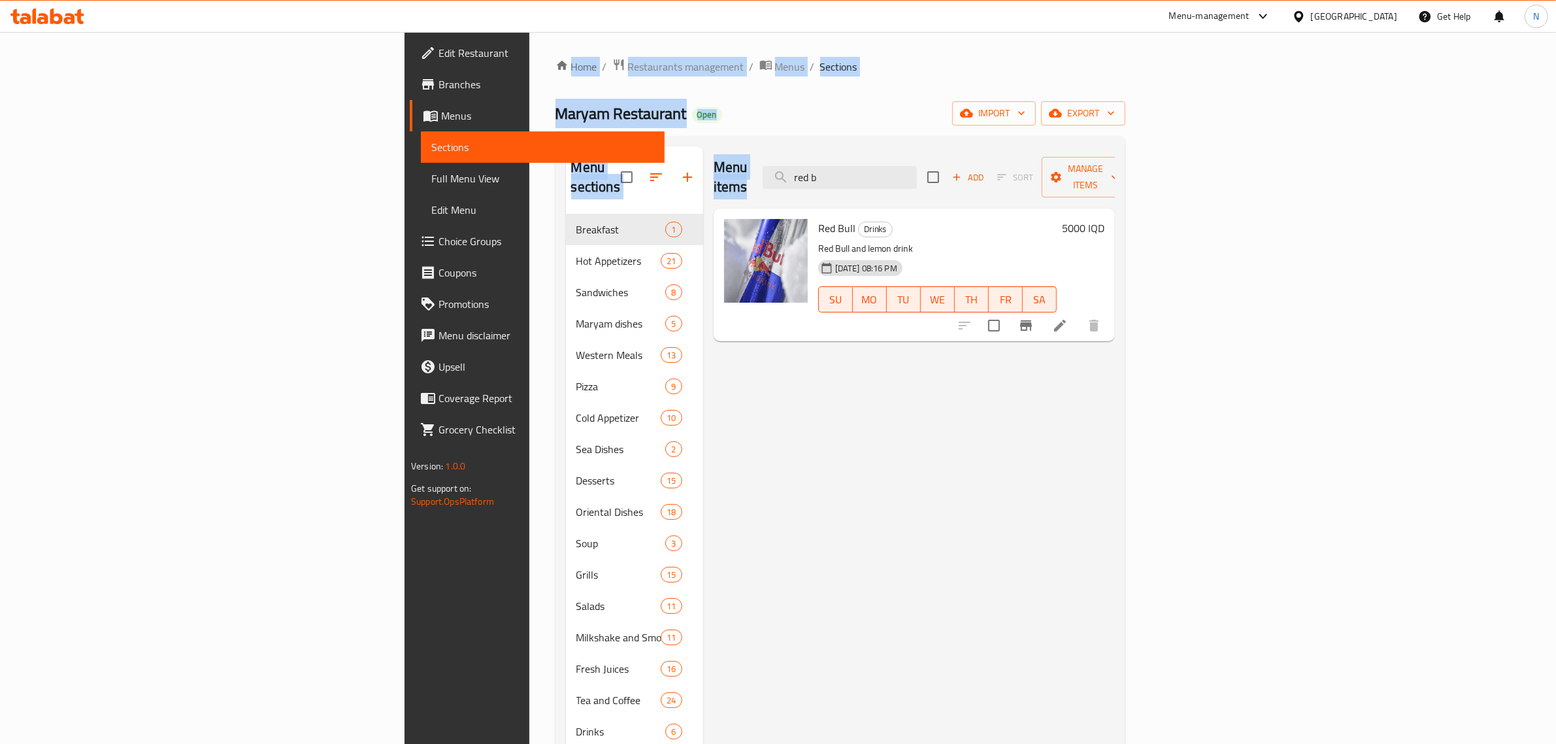
click at [721, 108] on div "Maryam Restaurant Open import export" at bounding box center [840, 113] width 570 height 24
drag, startPoint x: 648, startPoint y: 95, endPoint x: 216, endPoint y: 54, distance: 433.9
click at [404, 54] on div "Edit Restaurant Branches Menus Sections Full Menu View Edit Menu Choice Groups …" at bounding box center [777, 479] width 747 height 895
click at [529, 51] on div "Home / Restaurants management / Menus / Sections Maryam Restaurant Open import …" at bounding box center [840, 479] width 622 height 895
drag, startPoint x: 275, startPoint y: 43, endPoint x: 644, endPoint y: 118, distance: 376.6
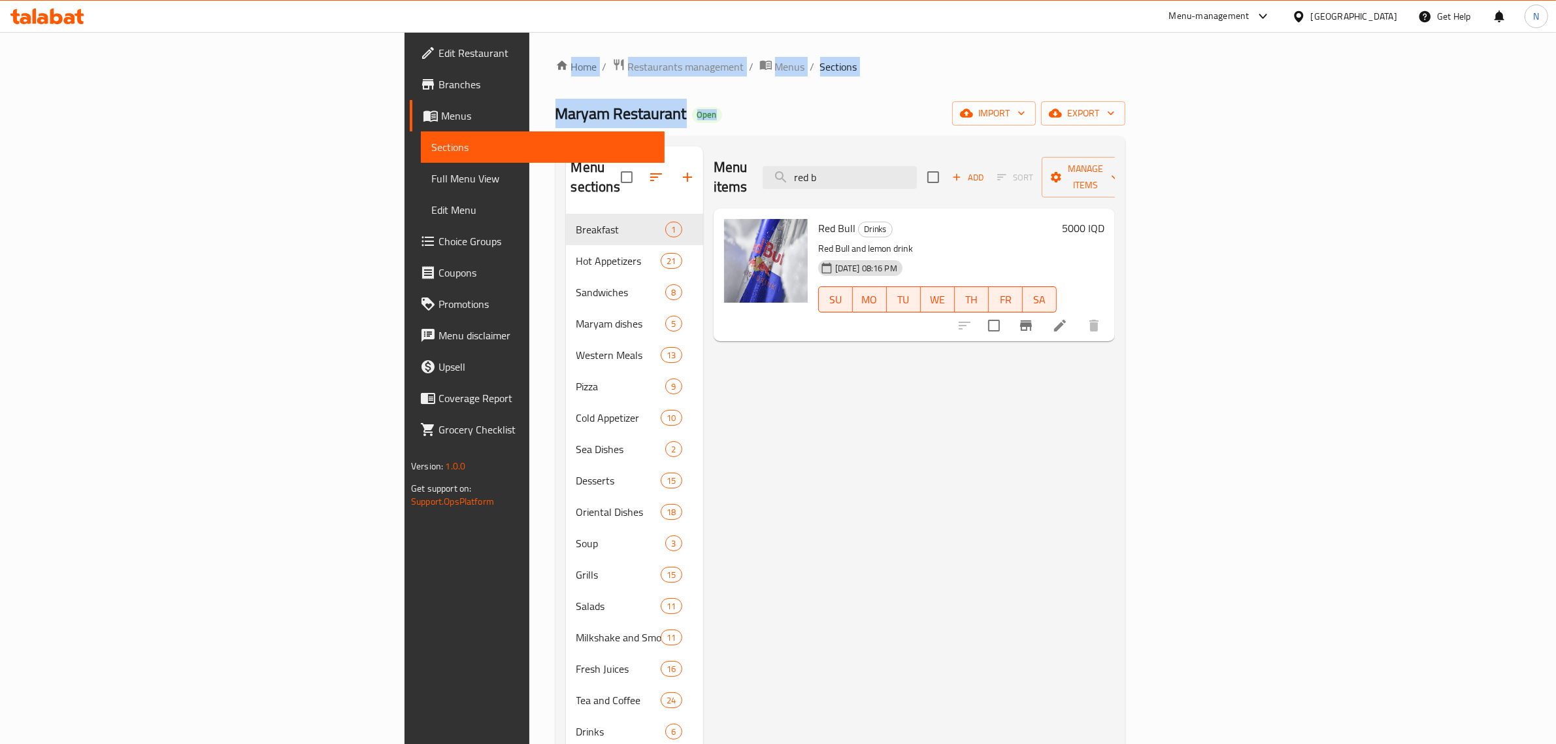
click at [644, 118] on div "Home / Restaurants management / Menus / Sections Maryam Restaurant Open import …" at bounding box center [840, 479] width 622 height 895
click at [638, 116] on div "Maryam Restaurant Open import export" at bounding box center [840, 113] width 570 height 24
click at [48, 24] on div at bounding box center [47, 16] width 74 height 16
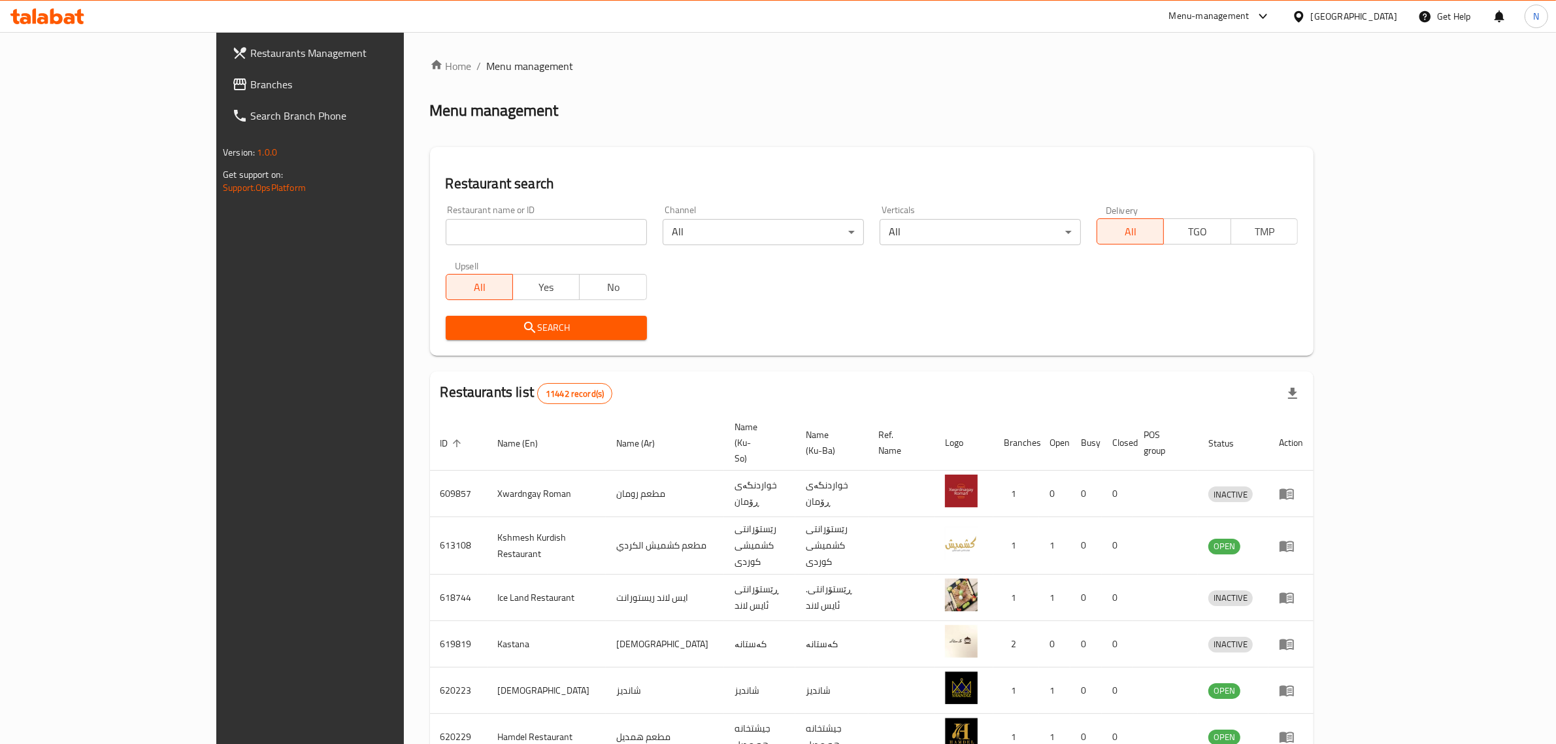
click at [487, 240] on input "search" at bounding box center [546, 232] width 201 height 26
paste input "694251"
type input "694251"
click at [526, 324] on span "Search" at bounding box center [546, 328] width 180 height 16
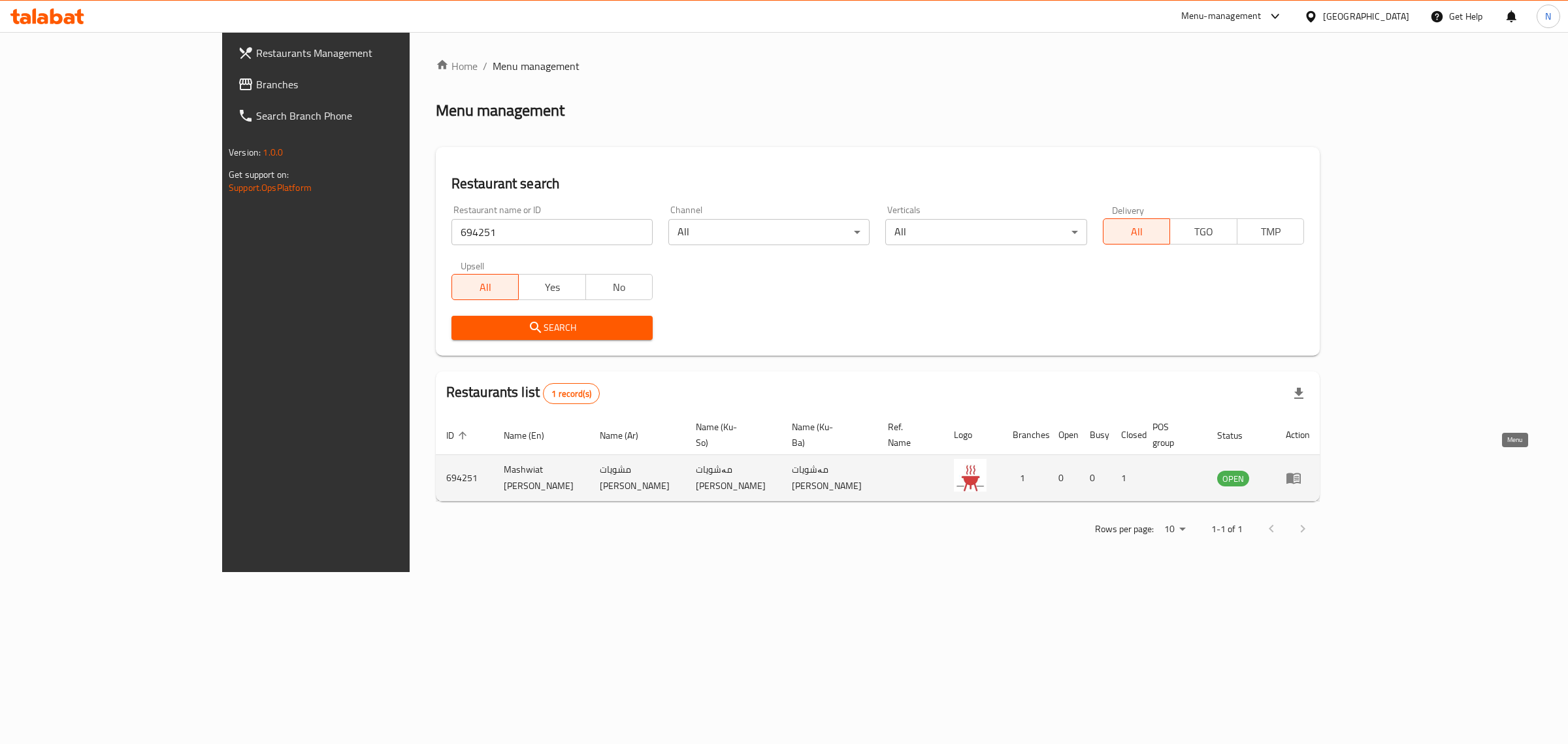
click at [1302, 470] on icon "enhanced table" at bounding box center [1294, 478] width 16 height 16
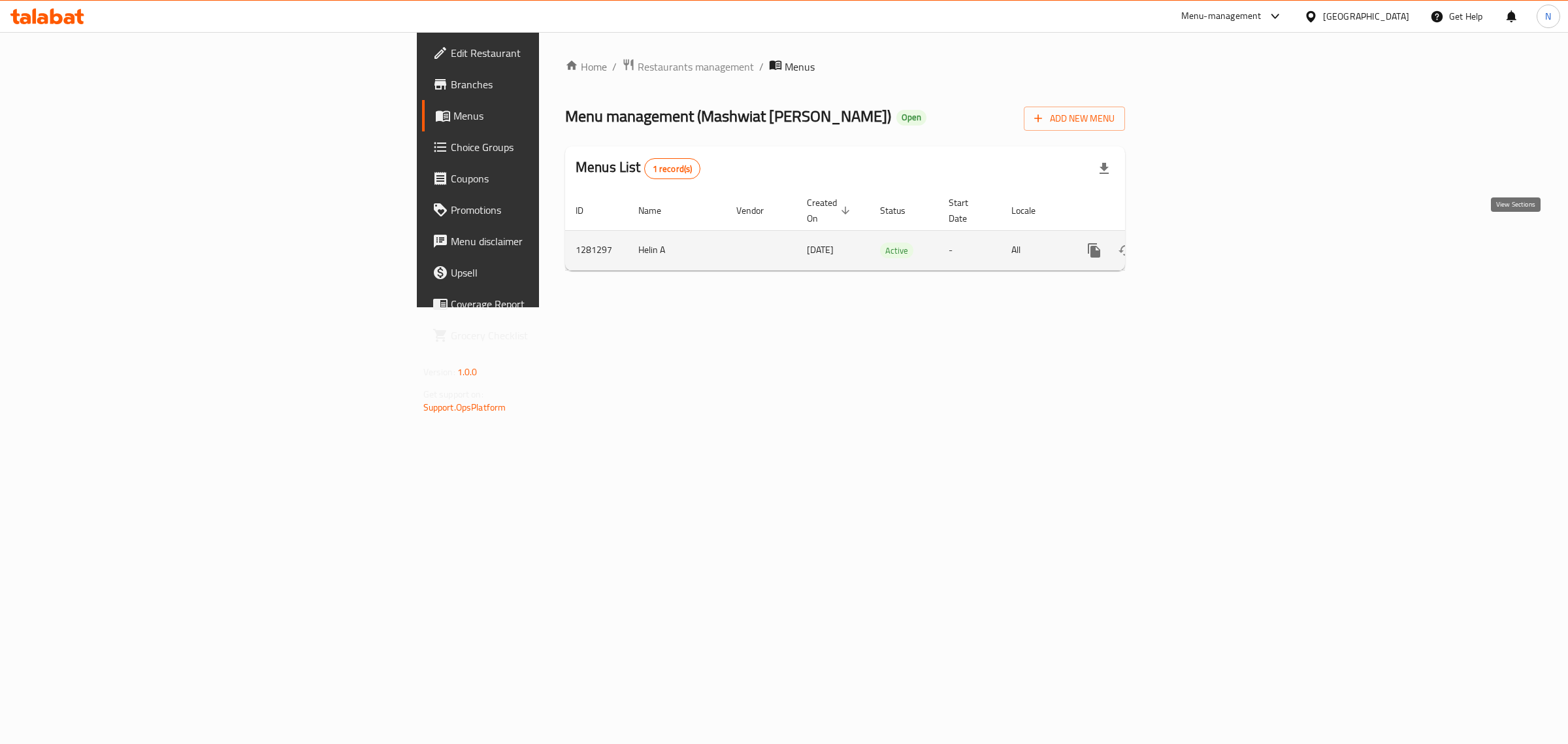
click at [1196, 242] on icon "enhanced table" at bounding box center [1189, 250] width 16 height 16
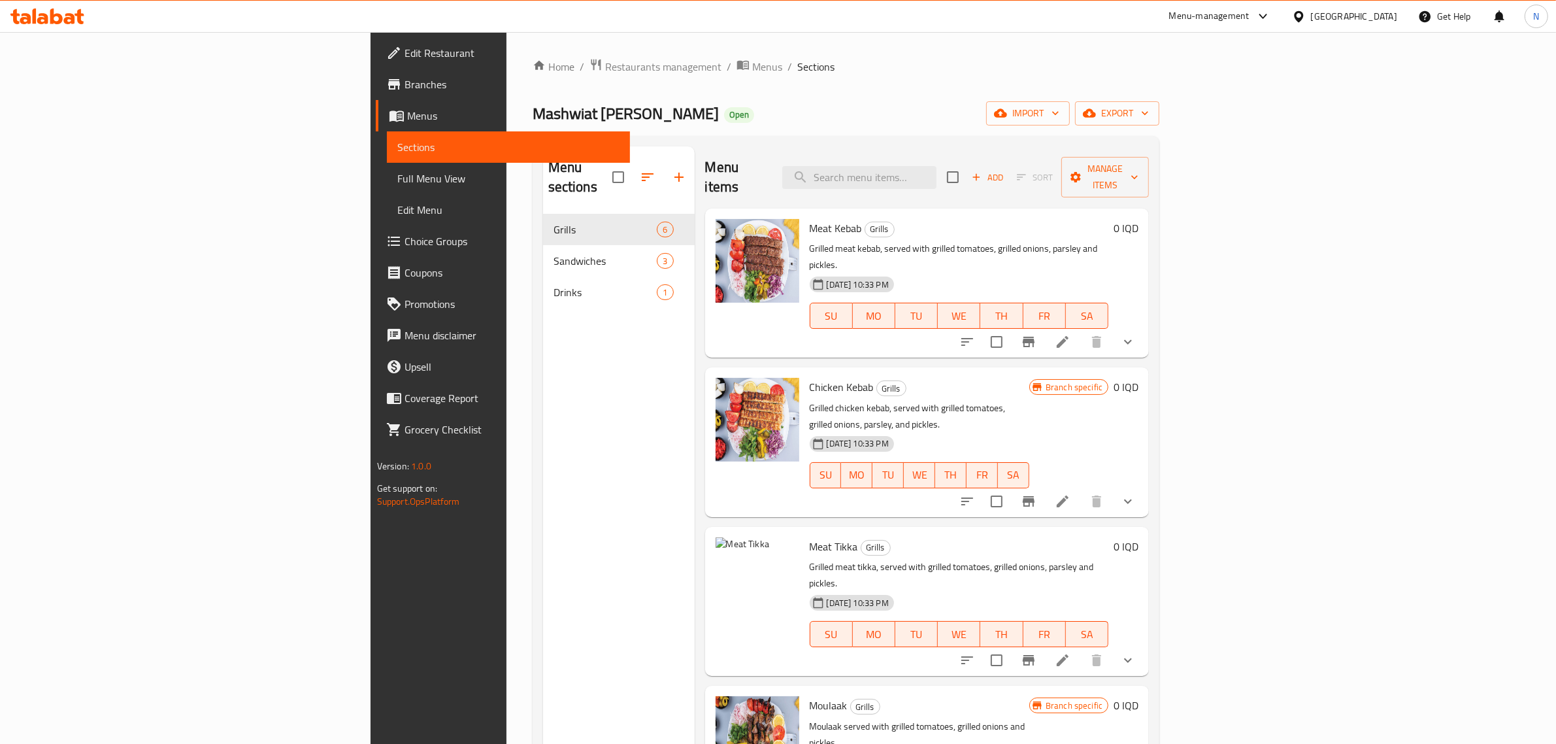
click at [1081, 489] on li at bounding box center [1062, 501] width 37 height 24
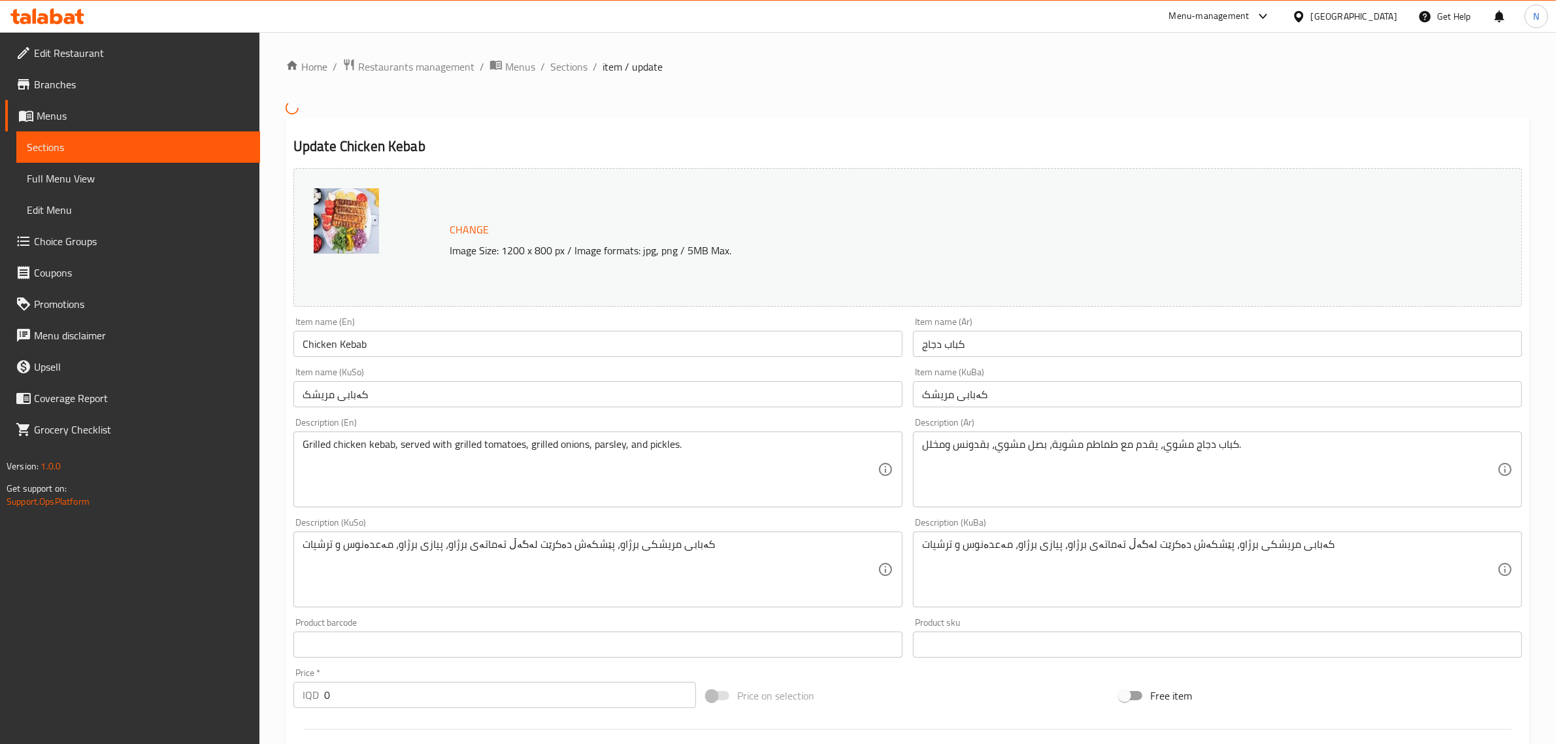
click at [575, 54] on div "Home / Restaurants management / Menus / Sections / item / update Update Chicken…" at bounding box center [907, 572] width 1296 height 1081
click at [567, 62] on span "Sections" at bounding box center [568, 67] width 37 height 16
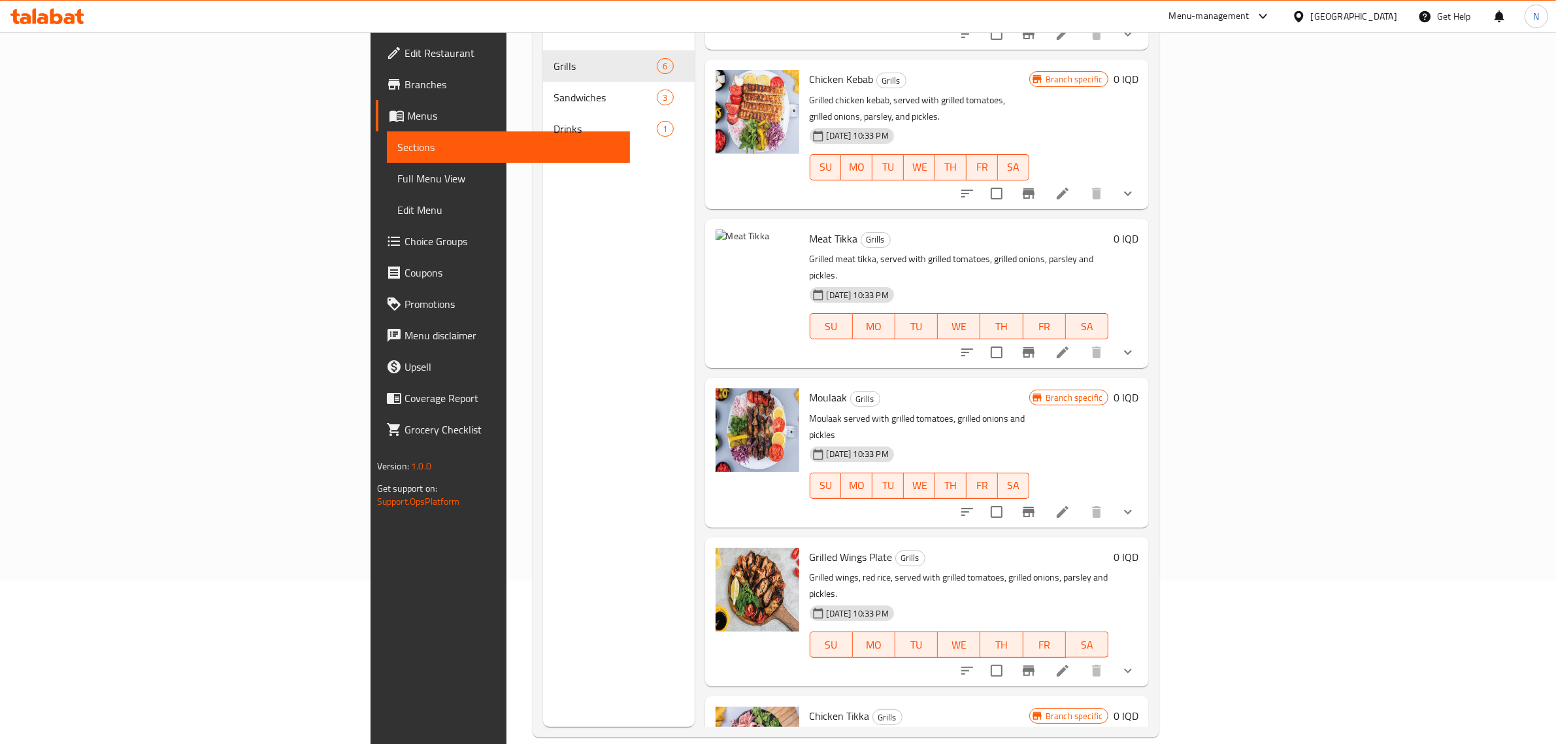
scroll to position [184, 0]
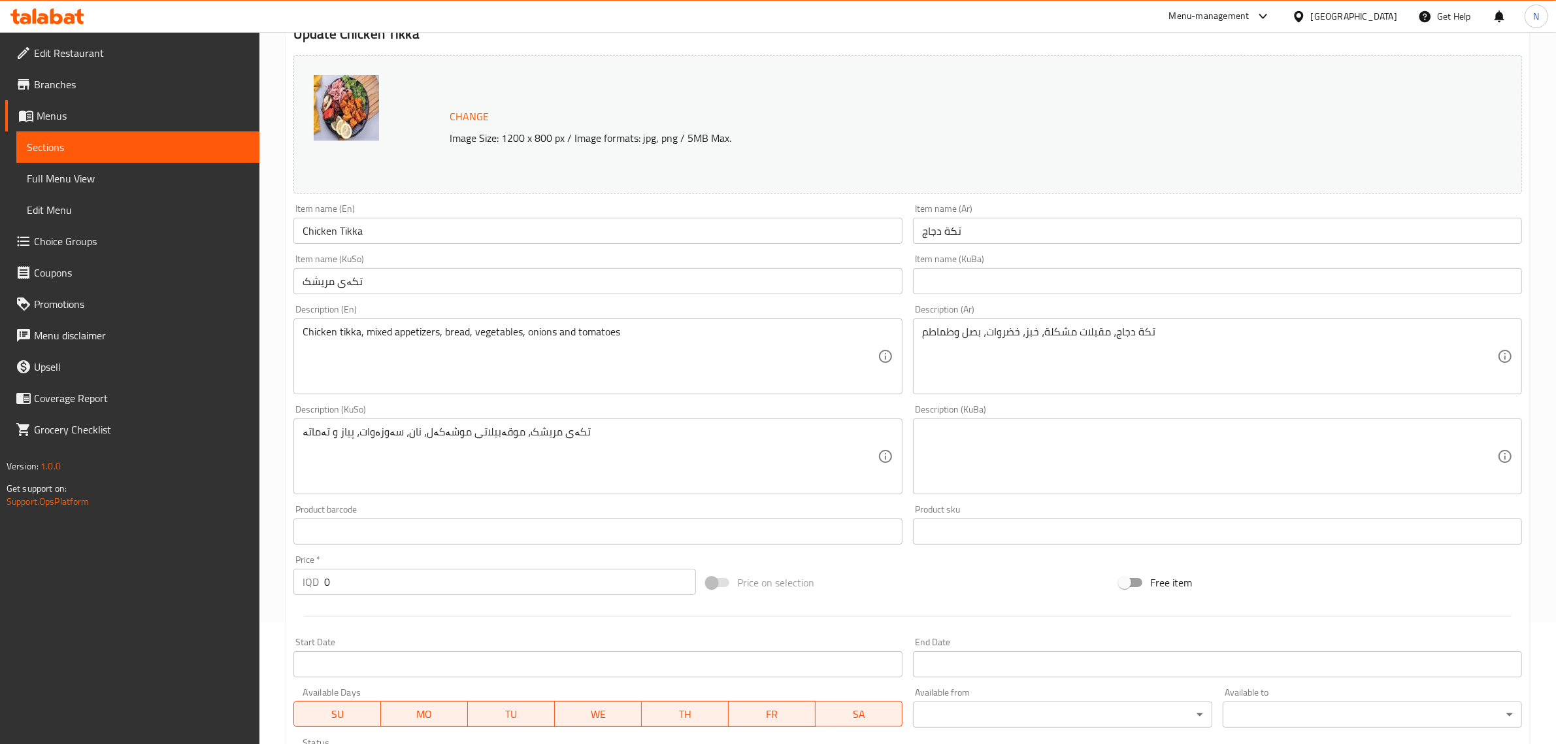
scroll to position [401, 0]
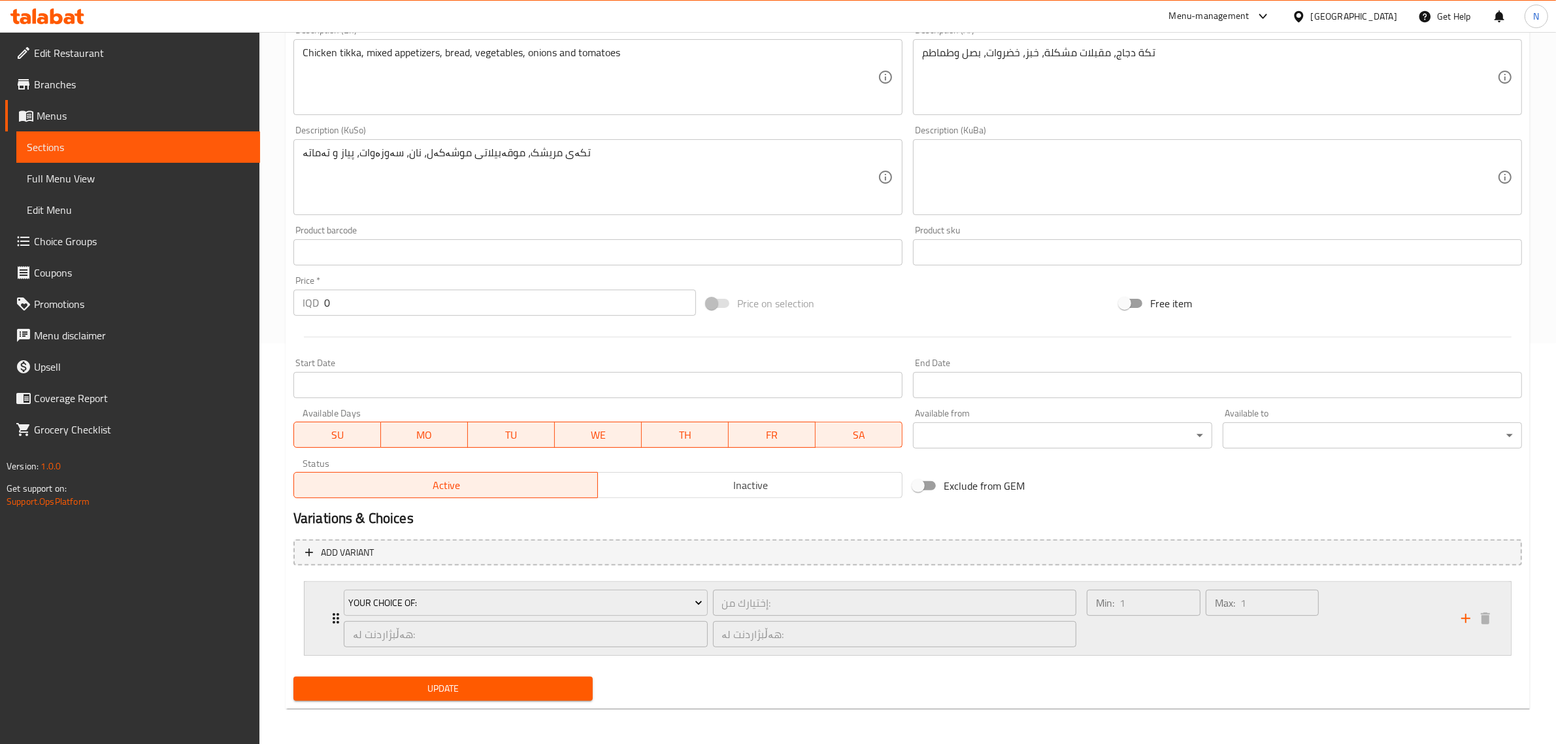
click at [720, 582] on div "Your Choice Of: إختيارك من: ​ هەڵبژاردنت لە: ​ هەڵبژاردنت لە: ​" at bounding box center [710, 618] width 748 height 73
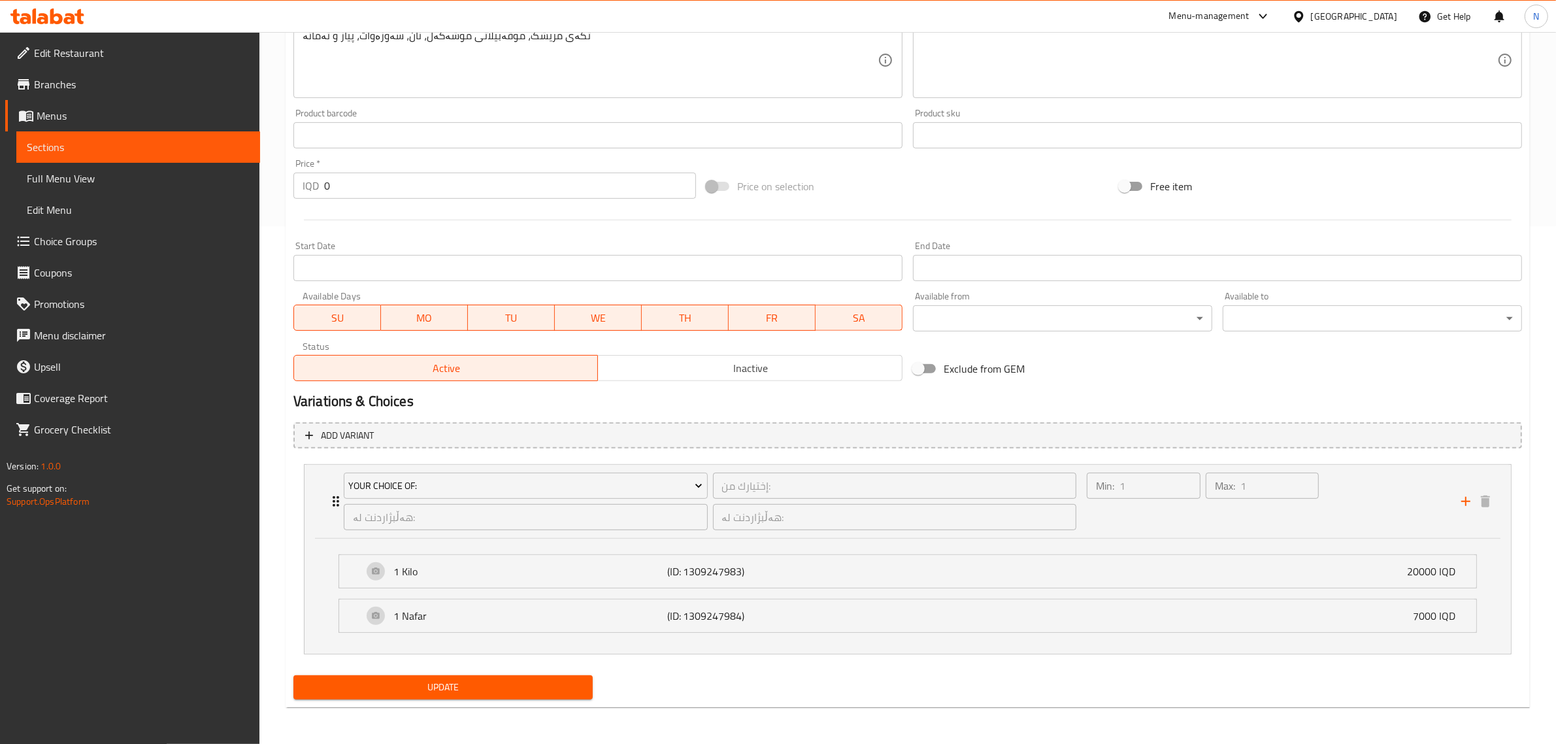
scroll to position [0, 0]
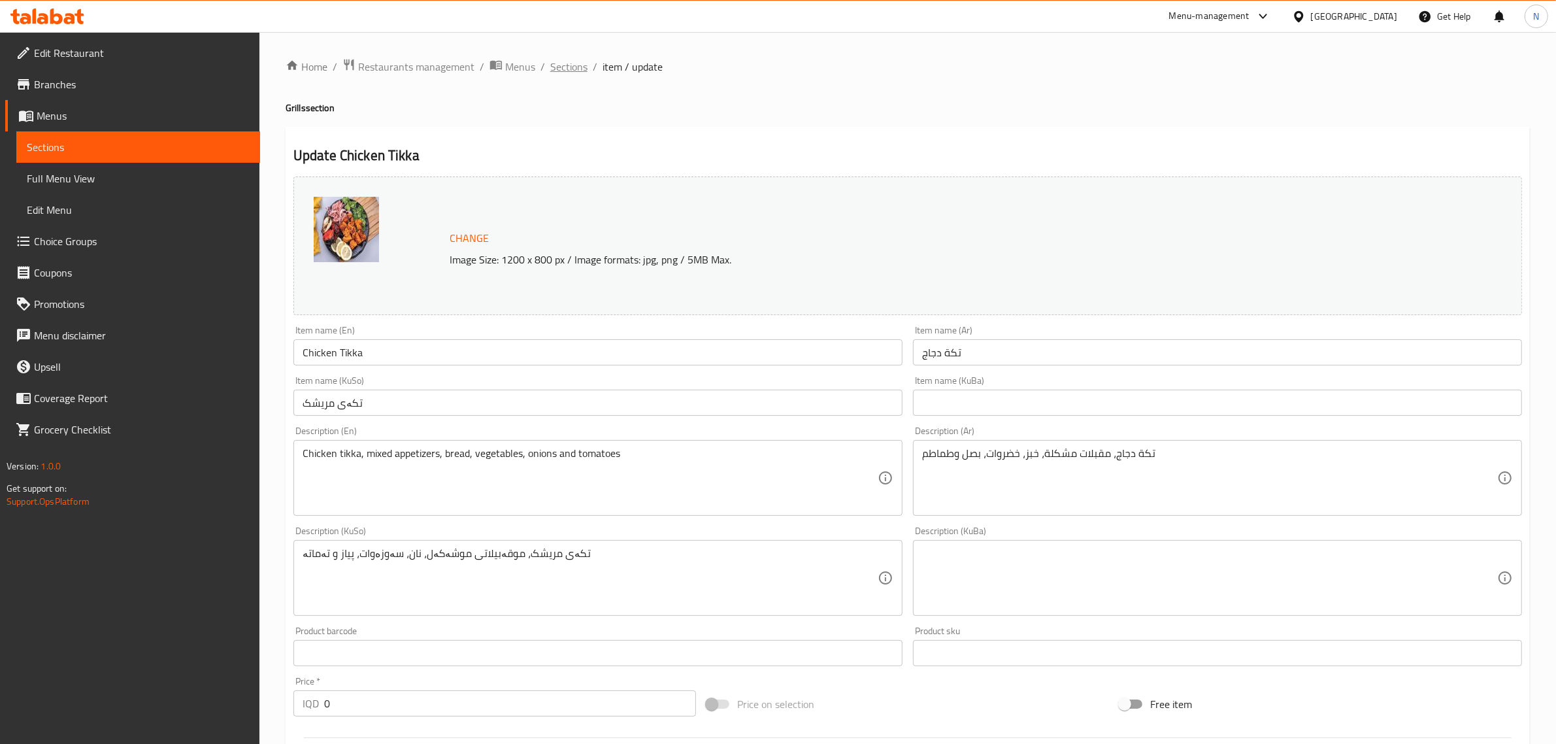
click at [572, 69] on span "Sections" at bounding box center [568, 67] width 37 height 16
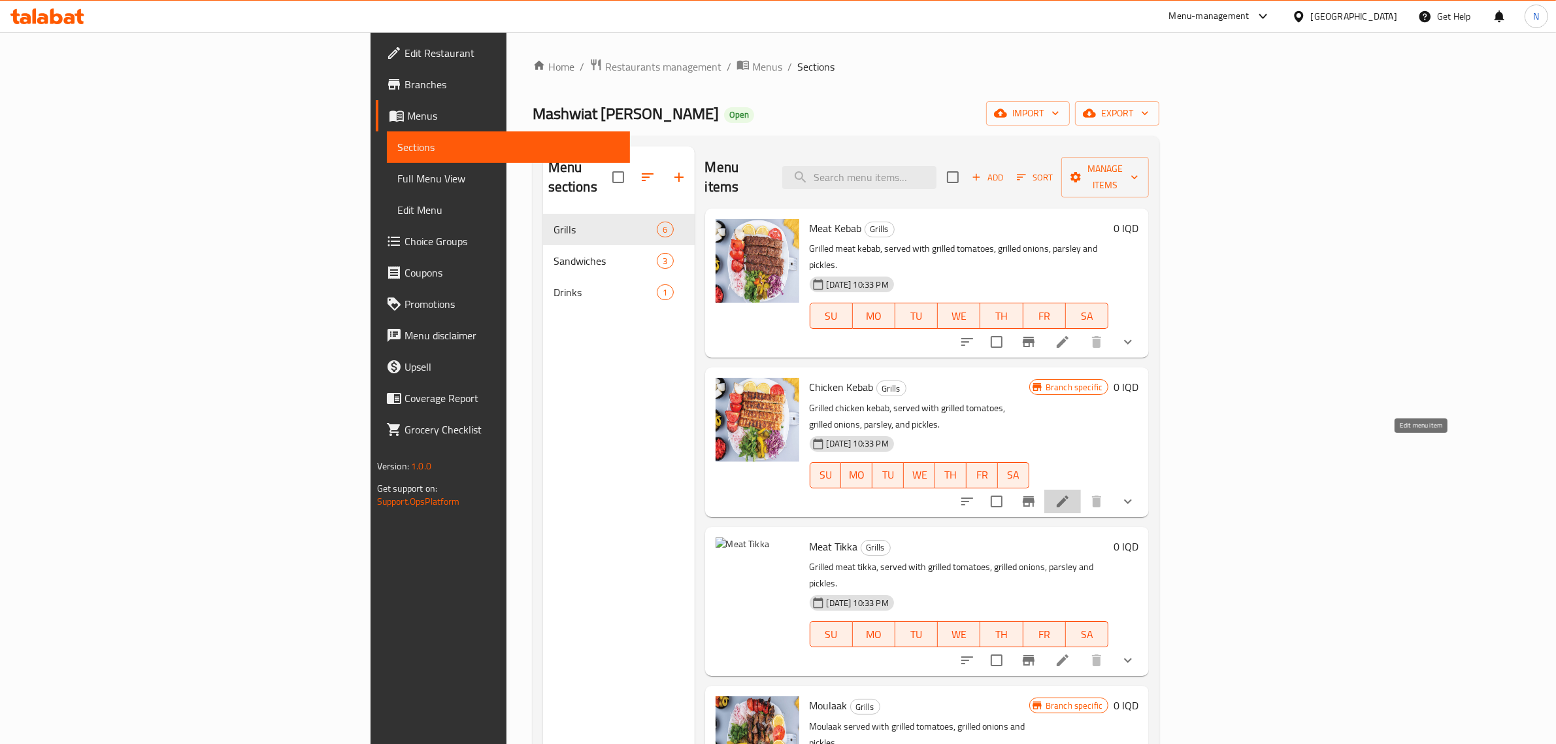
click at [1070, 493] on icon at bounding box center [1063, 501] width 16 height 16
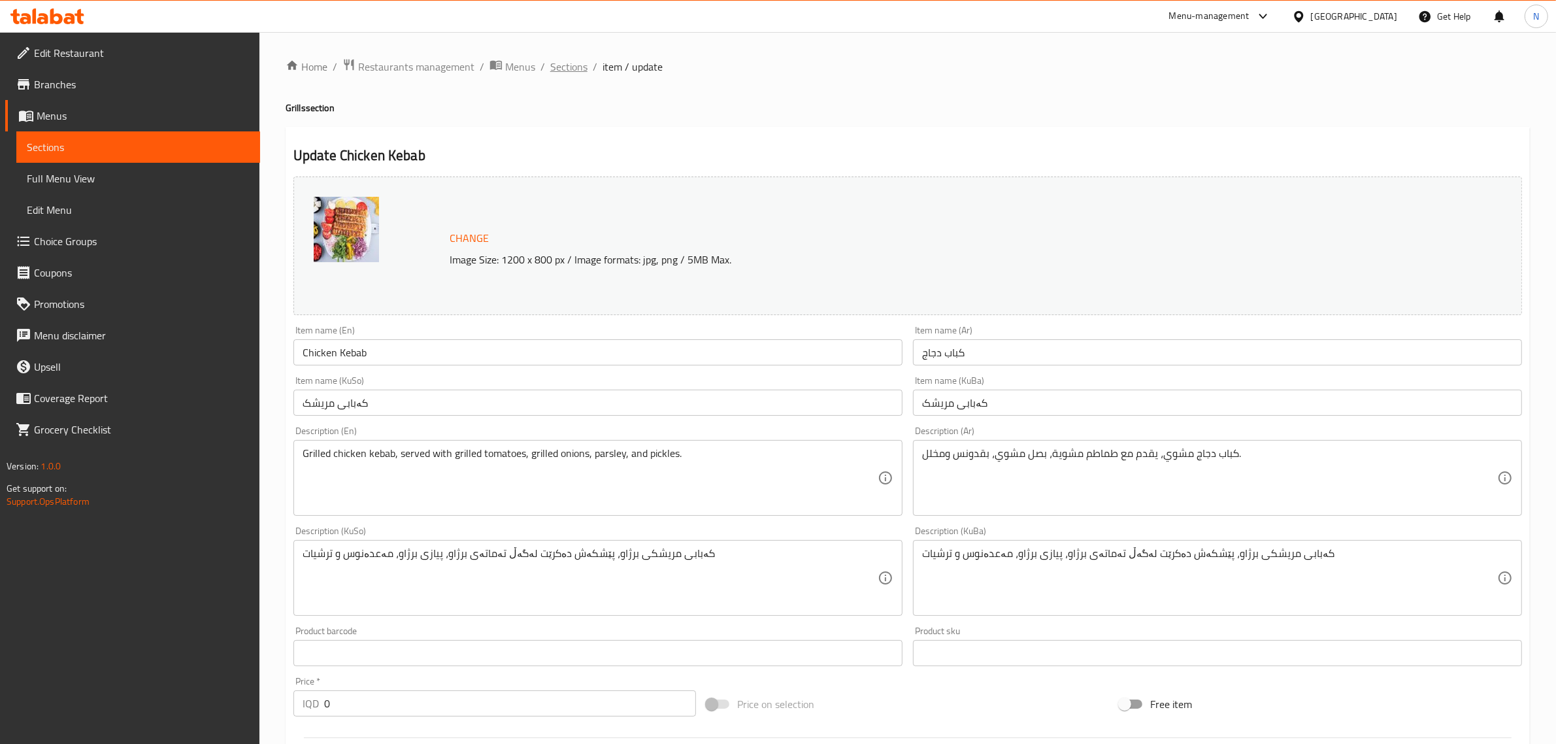
click at [565, 63] on span "Sections" at bounding box center [568, 67] width 37 height 16
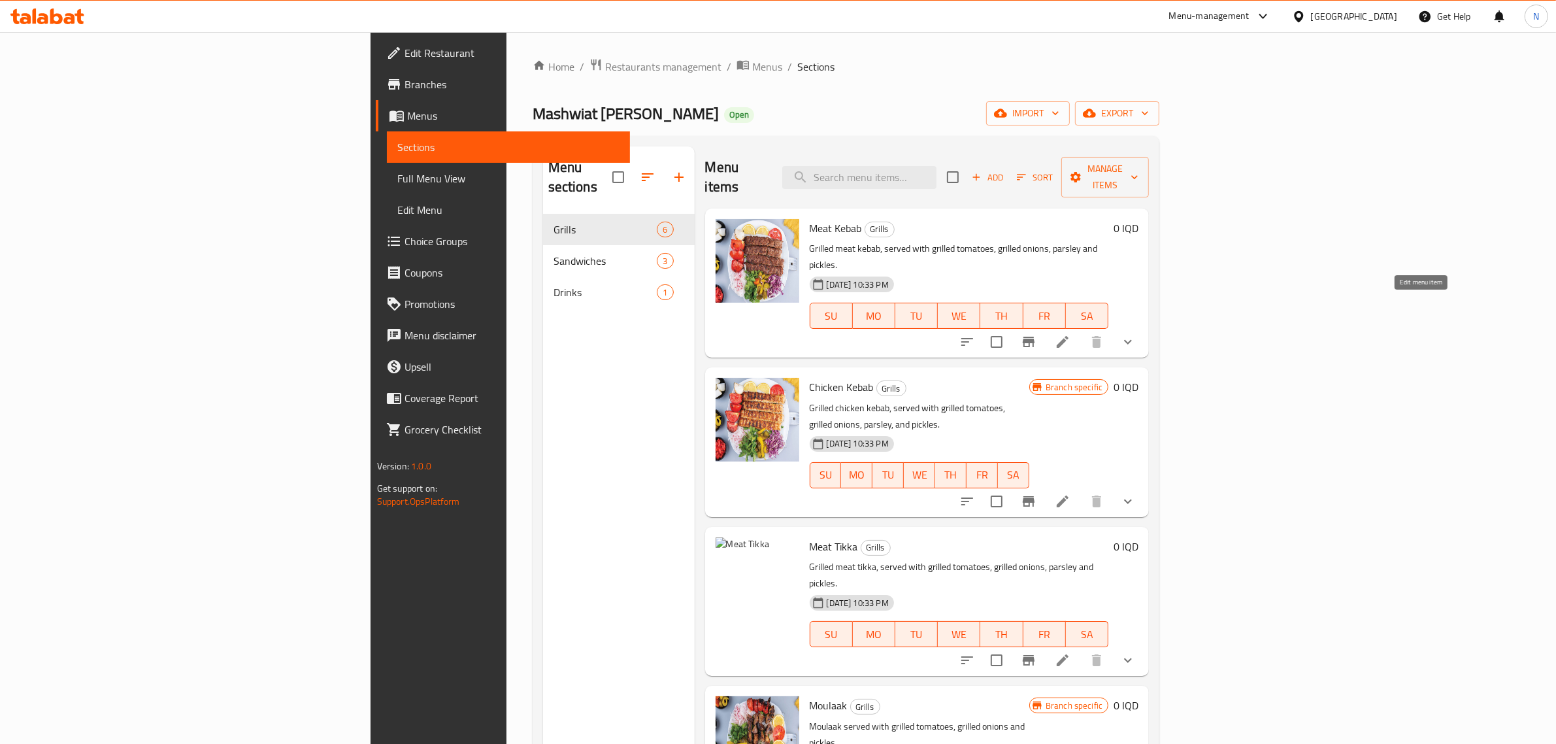
click at [1070, 334] on icon at bounding box center [1063, 342] width 16 height 16
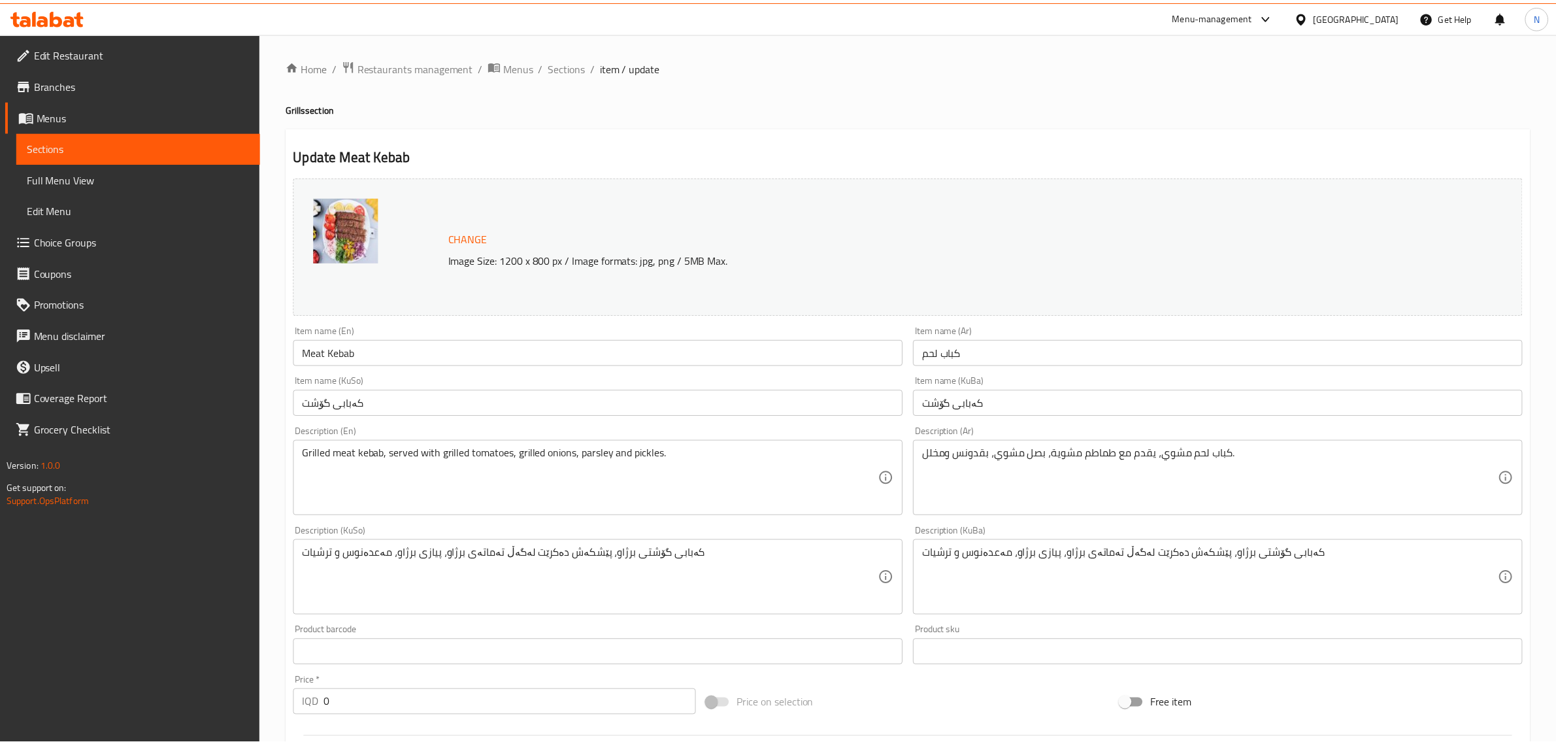
scroll to position [378, 0]
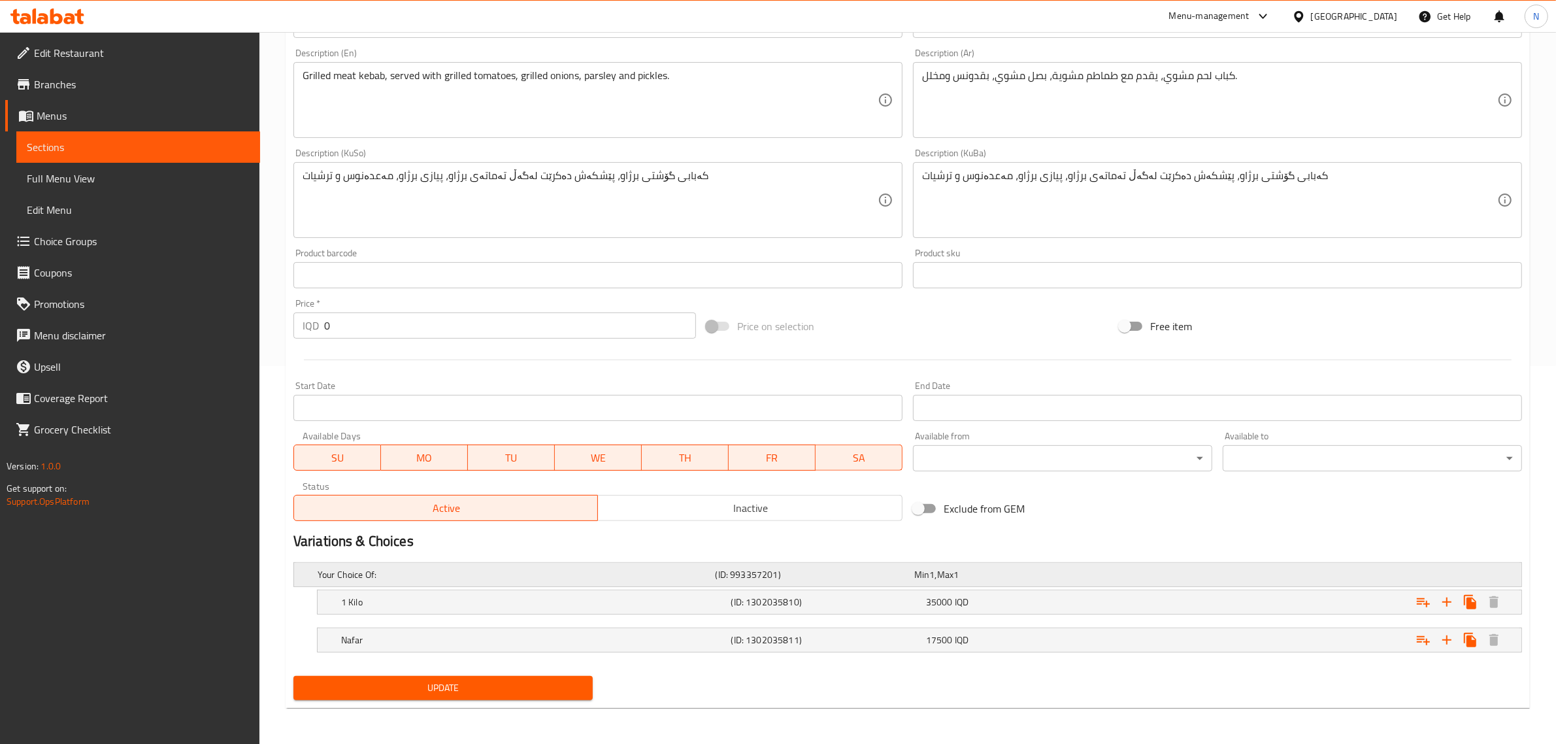
click at [946, 579] on span "Max" at bounding box center [945, 574] width 16 height 17
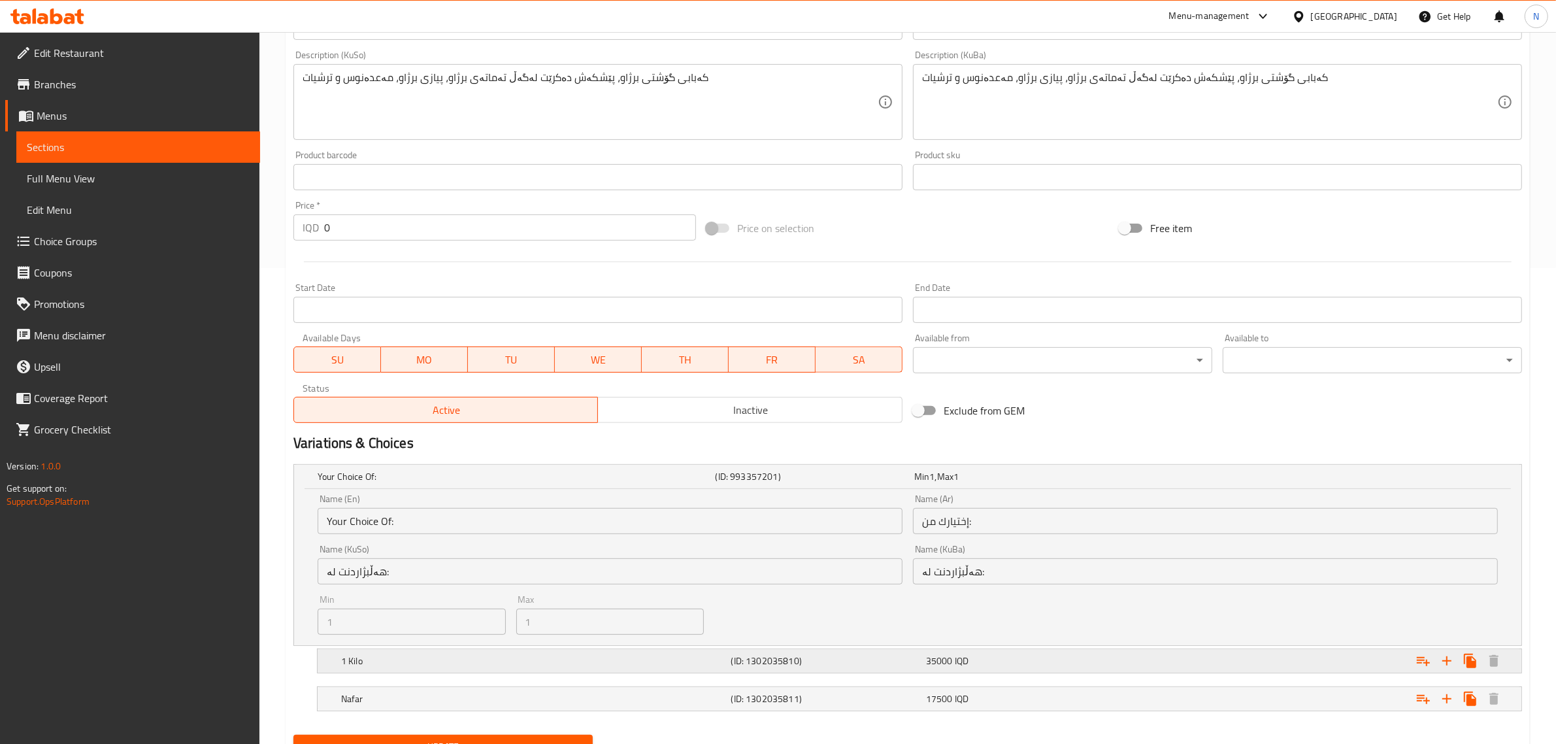
scroll to position [535, 0]
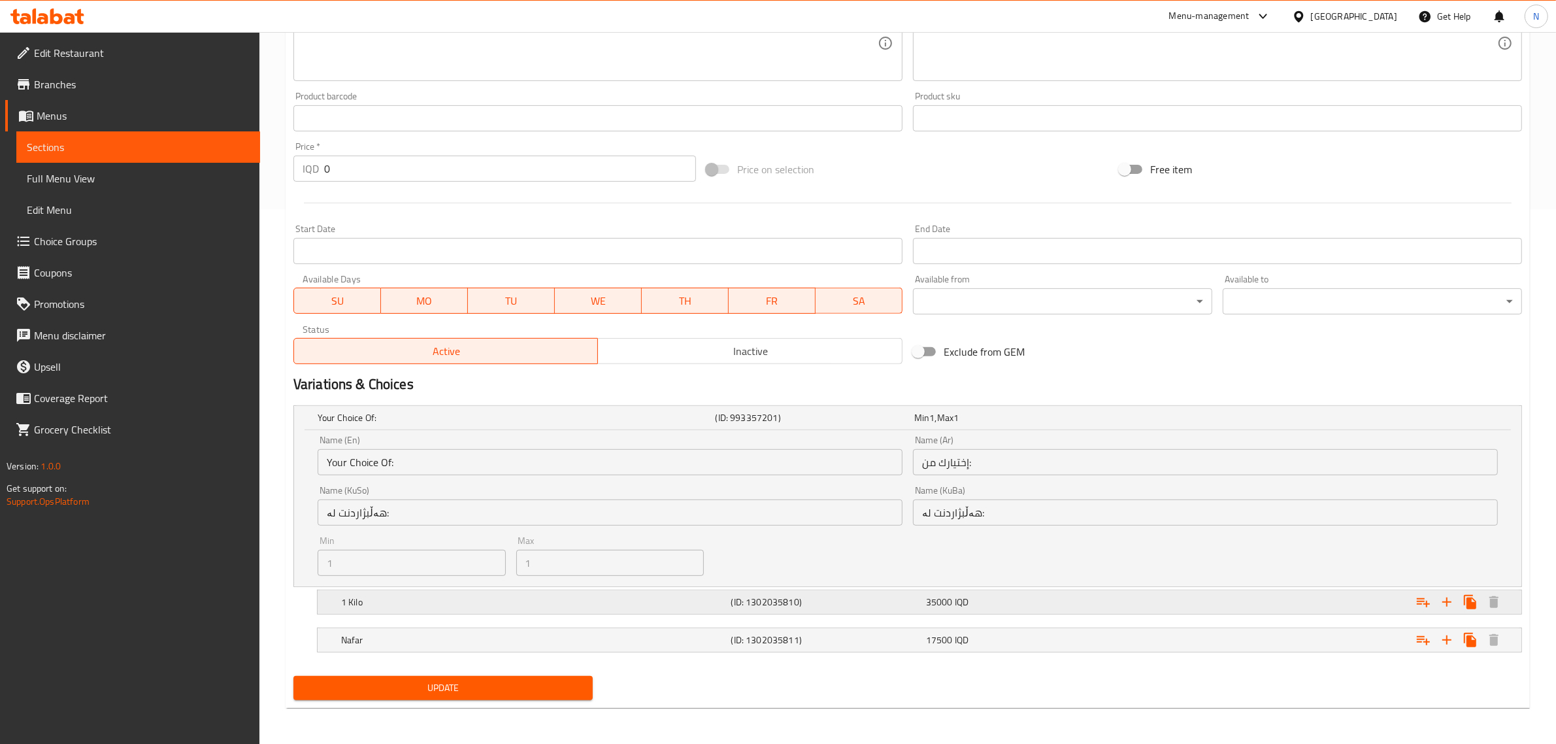
click at [919, 600] on h5 "(ID: 1302035810)" at bounding box center [825, 601] width 189 height 13
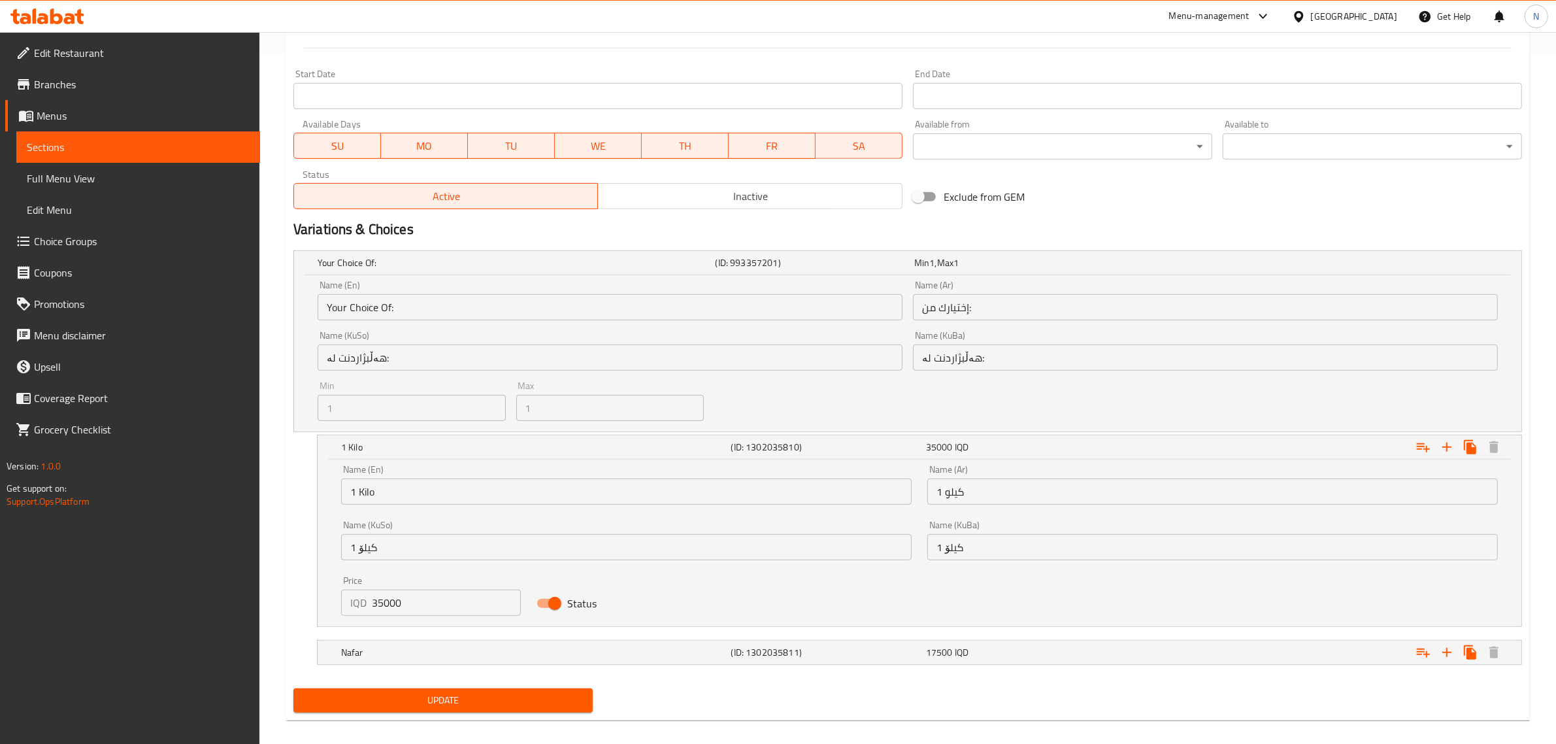
scroll to position [702, 0]
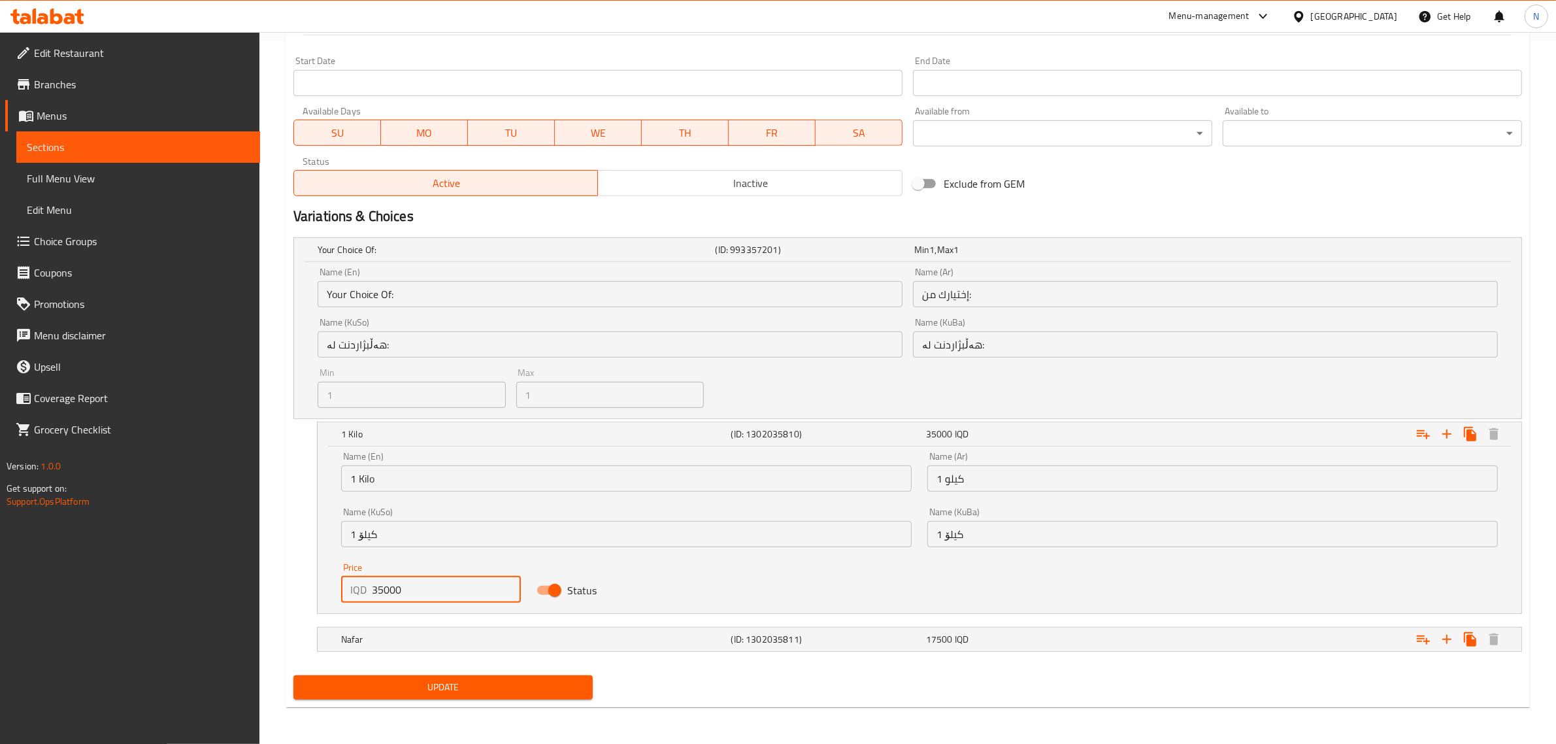
drag, startPoint x: 379, startPoint y: 591, endPoint x: 341, endPoint y: 602, distance: 39.5
click at [341, 602] on div "Price IQD 35000 Price" at bounding box center [430, 583] width 195 height 56
type input "25000"
click at [912, 640] on h5 "(ID: 1302035811)" at bounding box center [825, 639] width 189 height 13
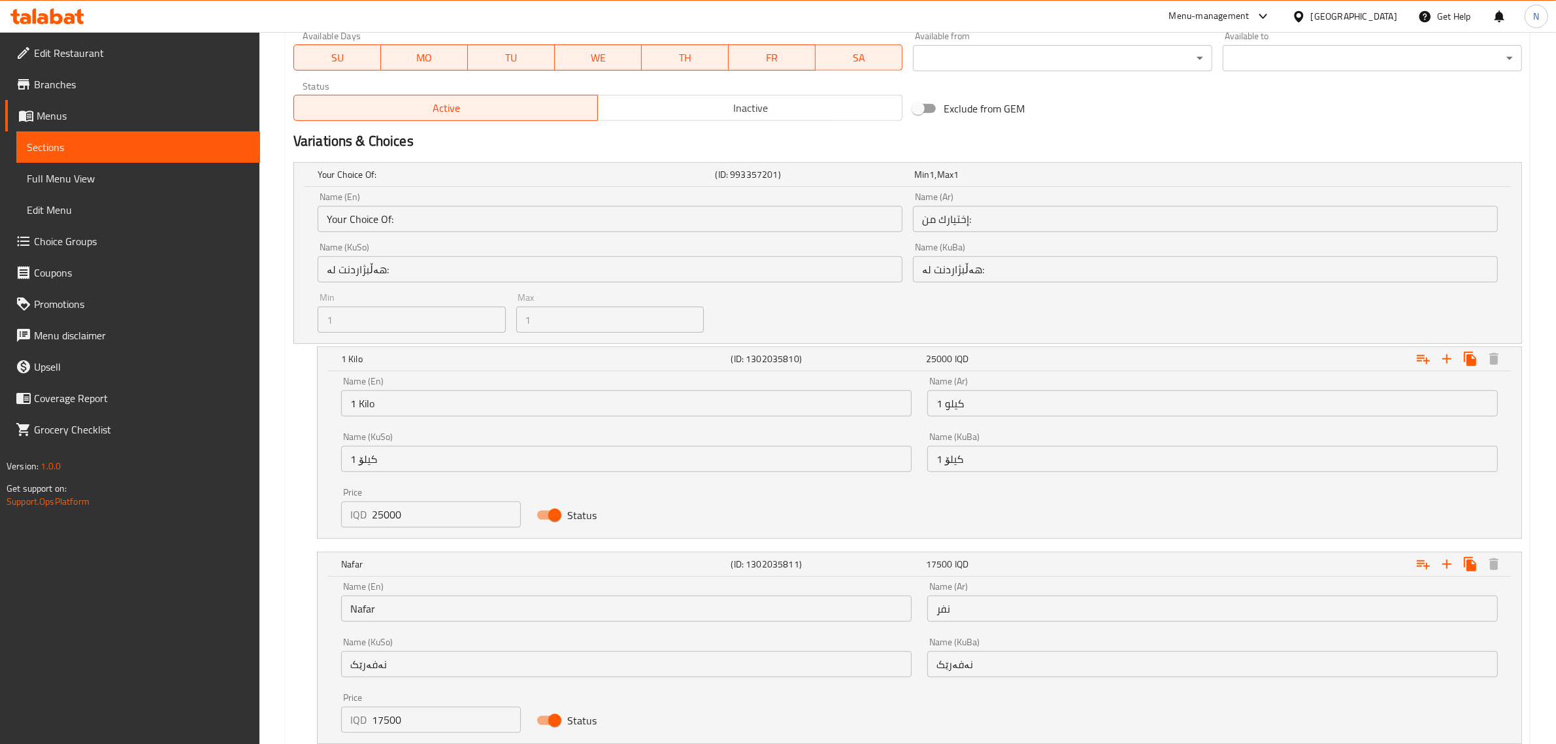
scroll to position [861, 0]
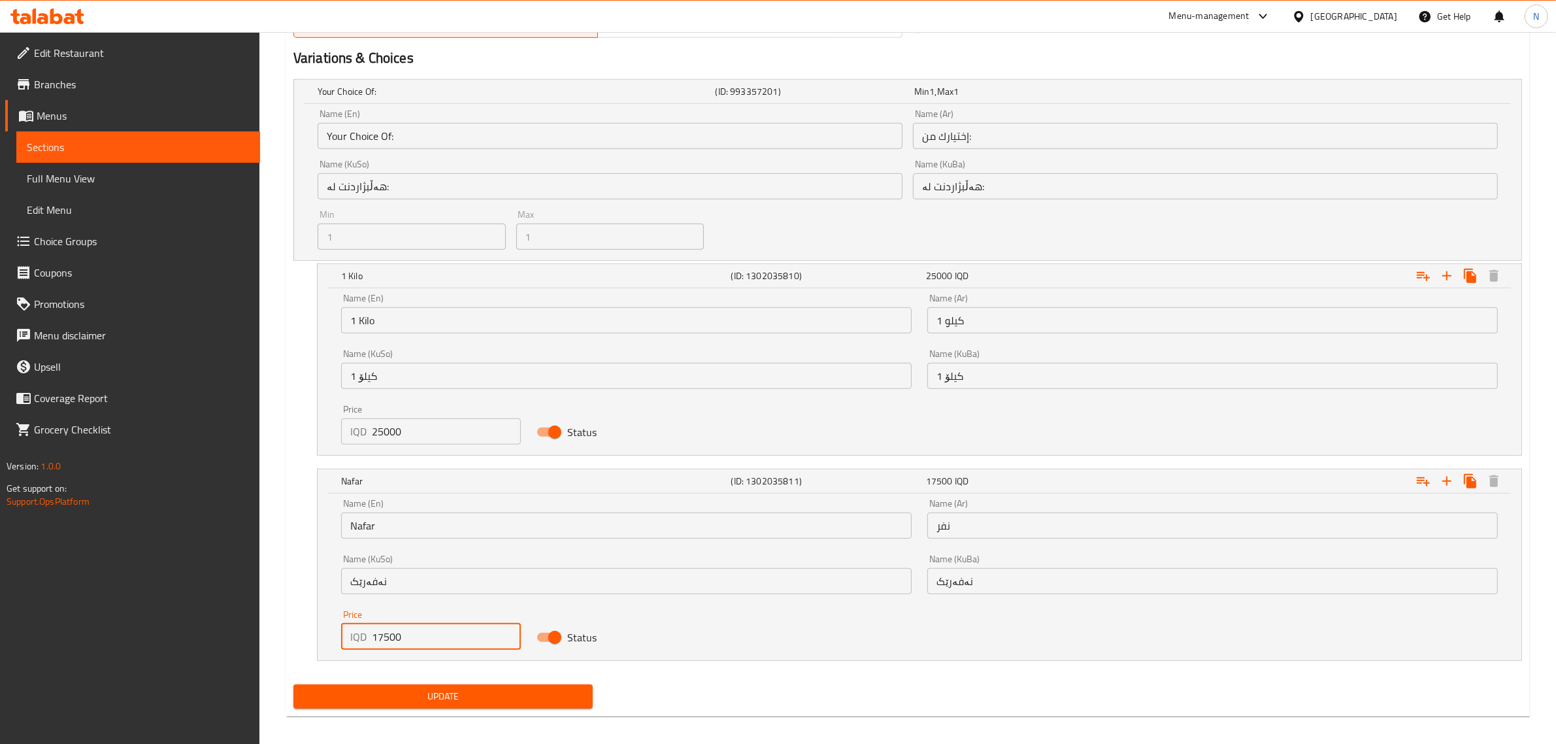
click at [380, 636] on input "17500" at bounding box center [446, 636] width 149 height 26
type input "12500"
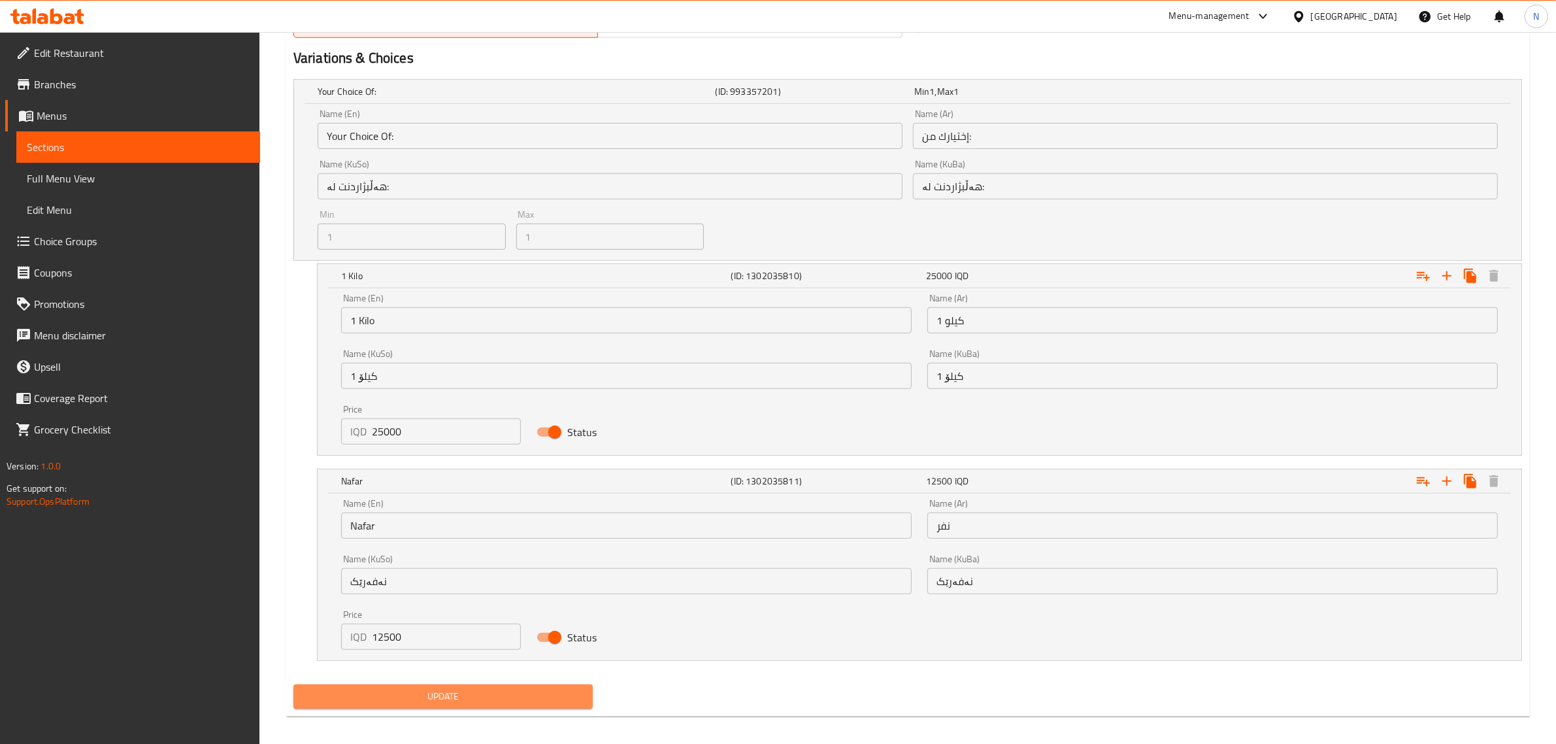
click at [544, 697] on span "Update" at bounding box center [443, 696] width 278 height 16
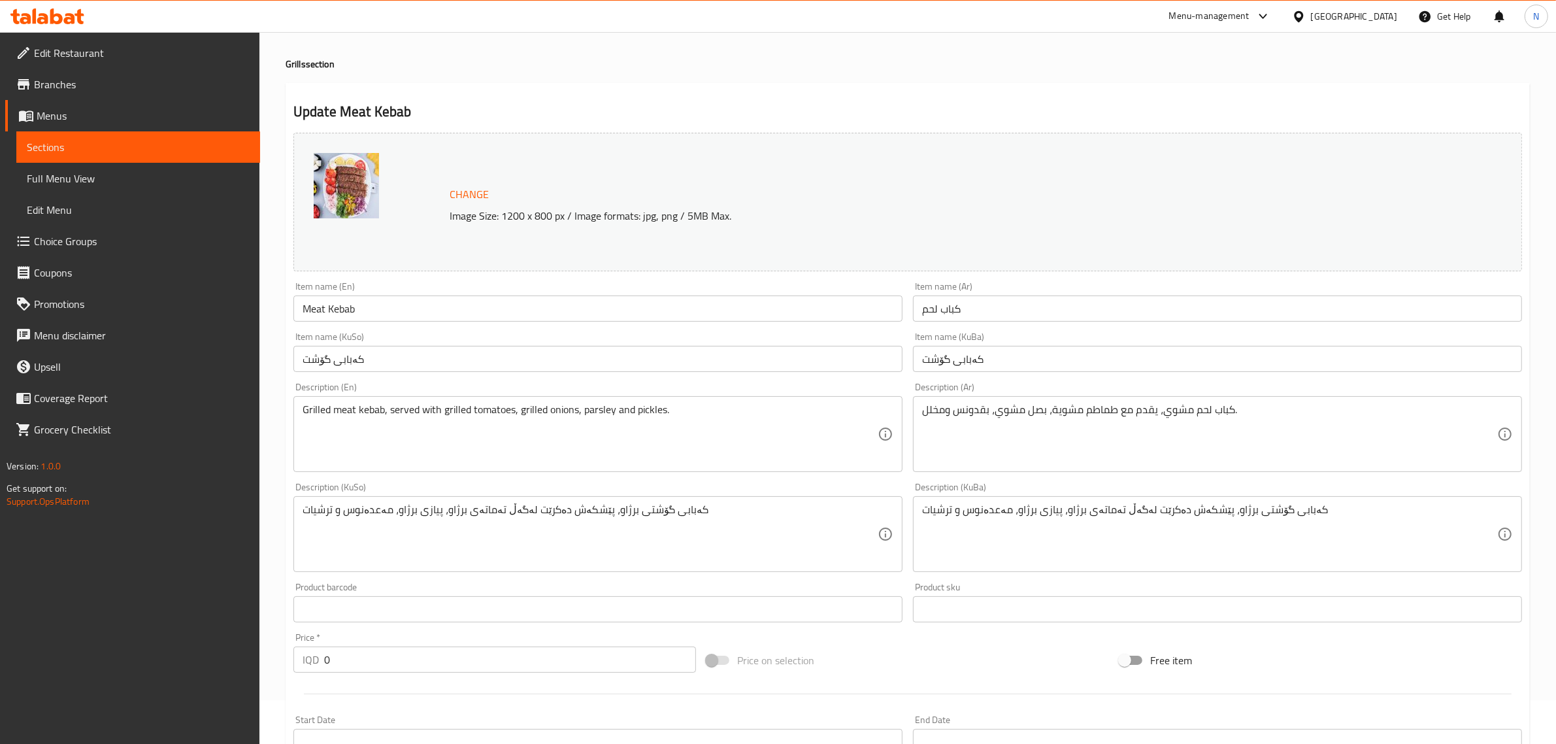
scroll to position [0, 0]
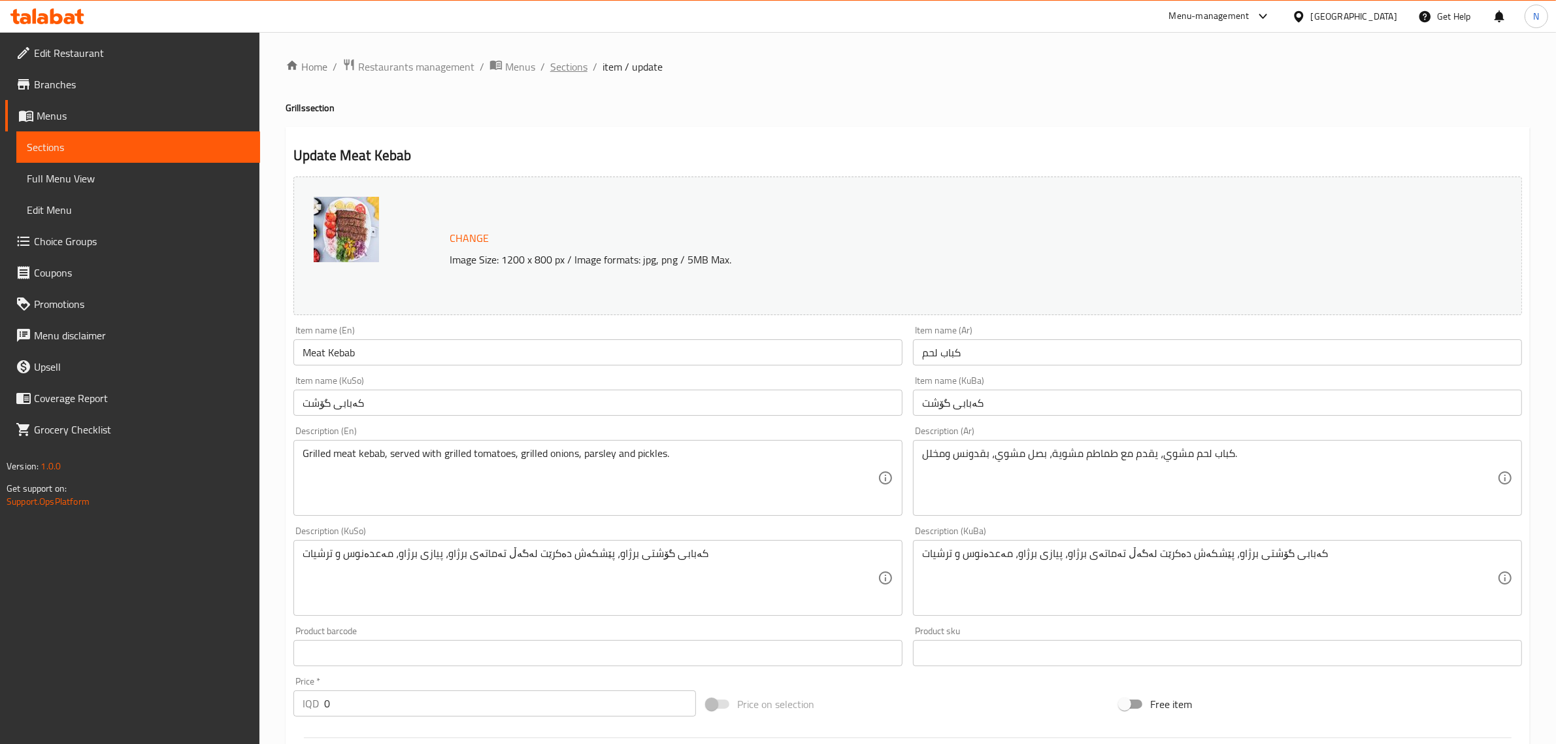
click at [570, 67] on span "Sections" at bounding box center [568, 67] width 37 height 16
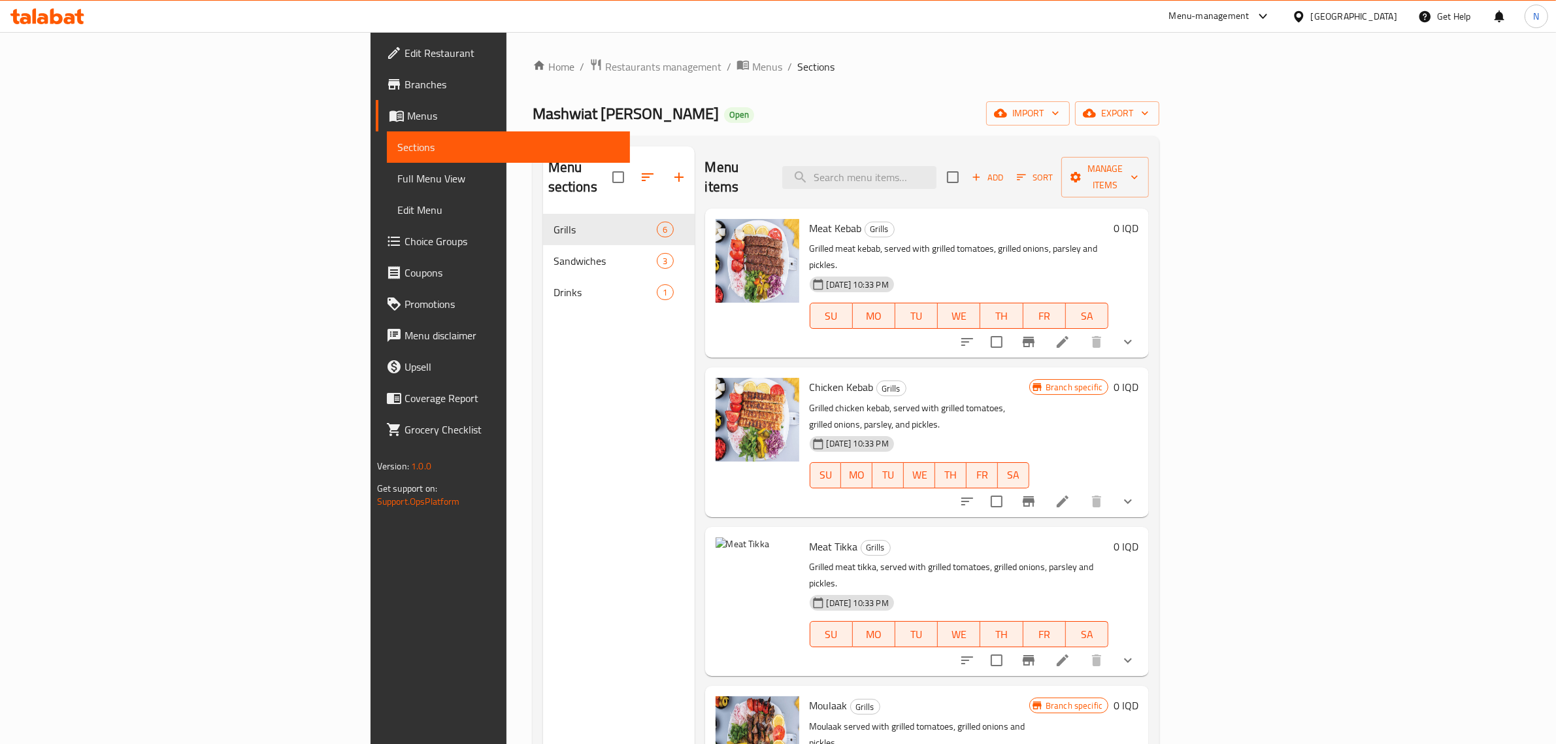
drag, startPoint x: 481, startPoint y: 116, endPoint x: 240, endPoint y: 116, distance: 241.1
click at [370, 116] on div "Edit Restaurant Branches Menus Sections Full Menu View Edit Menu Choice Groups …" at bounding box center [777, 479] width 815 height 895
click at [684, 105] on div "Mashwiat Hamodi Alshamosi Open import export" at bounding box center [846, 113] width 627 height 24
click at [41, 4] on div at bounding box center [47, 16] width 95 height 26
click at [39, 10] on icon at bounding box center [47, 16] width 74 height 16
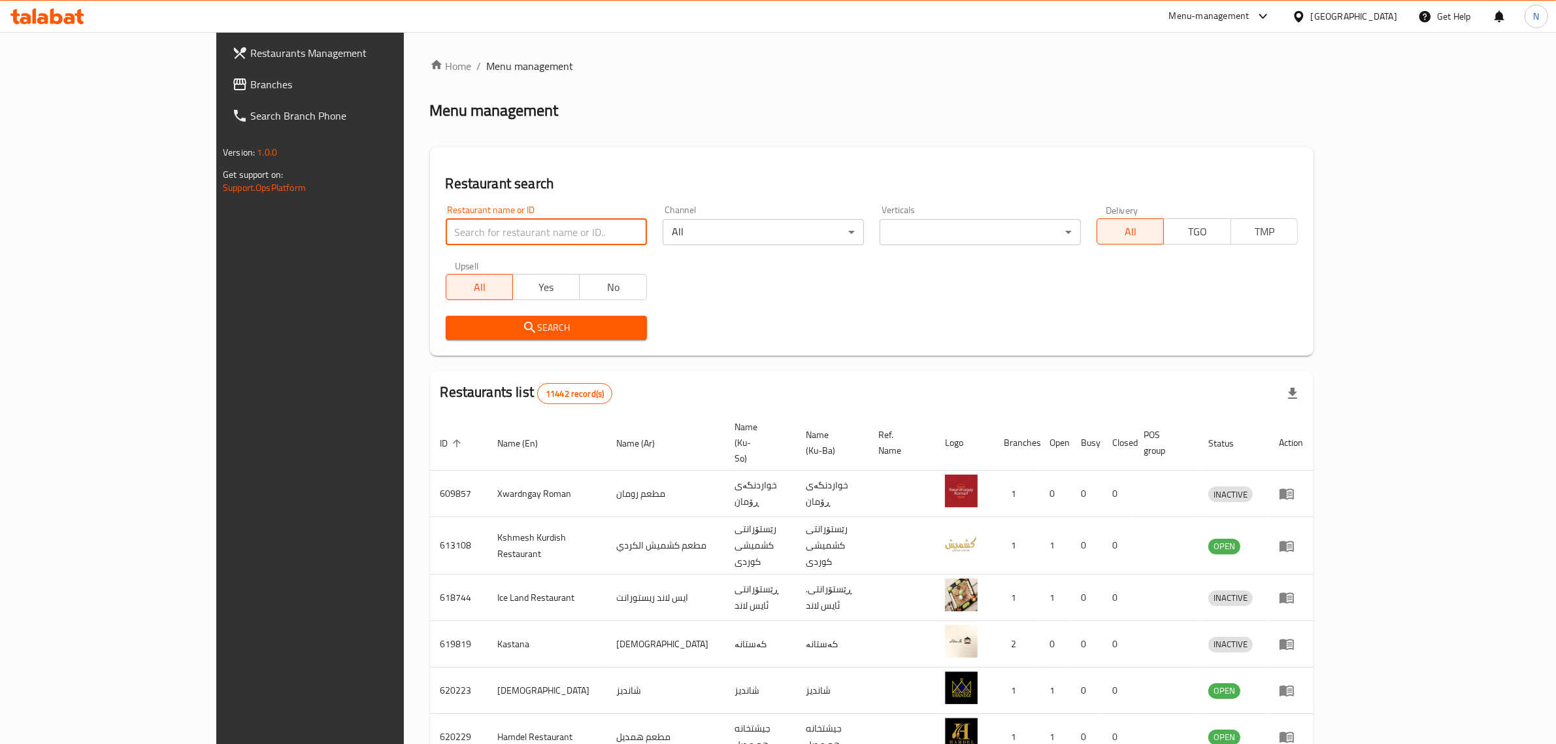
click at [446, 231] on input "search" at bounding box center [546, 232] width 201 height 26
paste input "700289"
type input "700289"
click at [472, 337] on button "Search" at bounding box center [546, 328] width 201 height 24
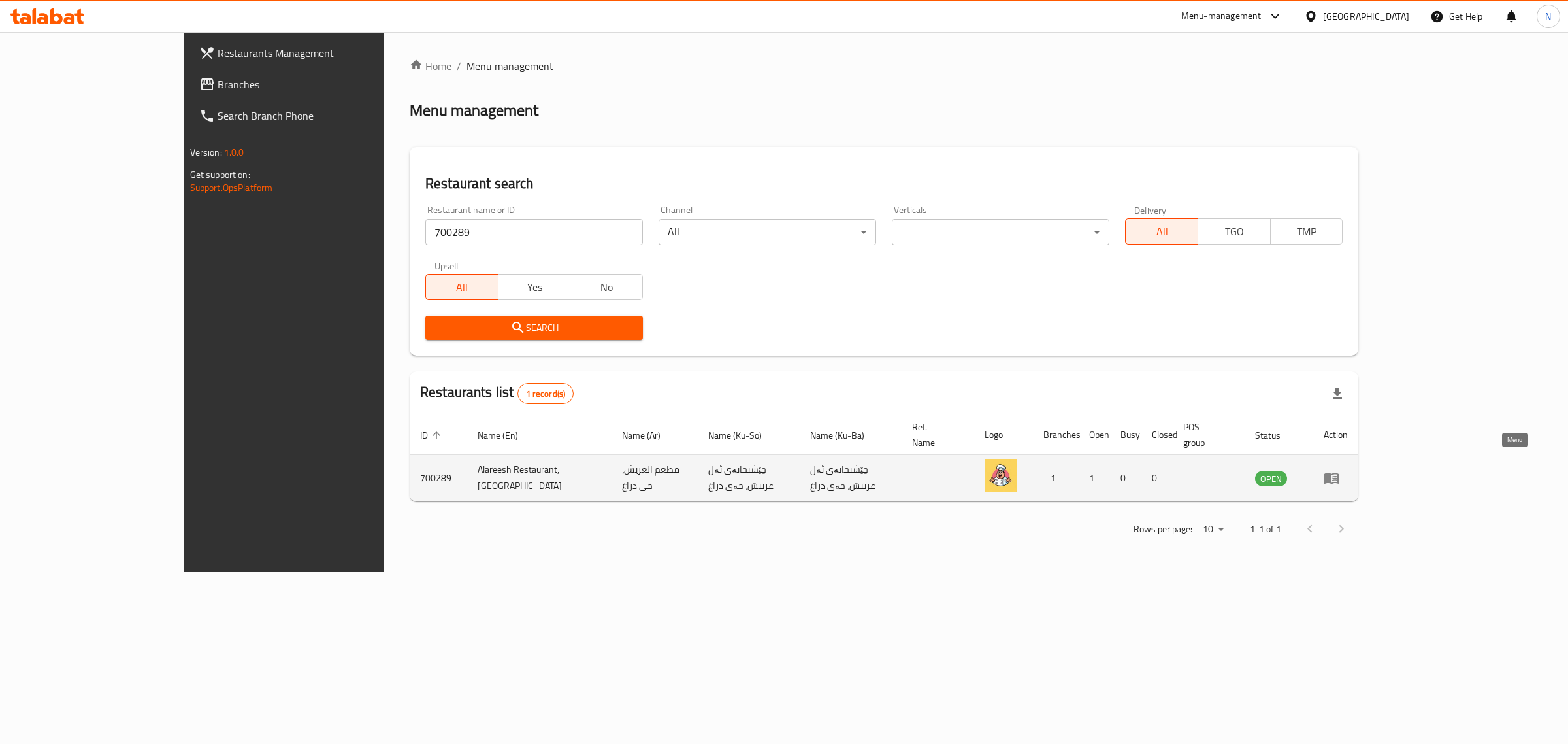
click at [1339, 473] on icon "enhanced table" at bounding box center [1332, 478] width 14 height 11
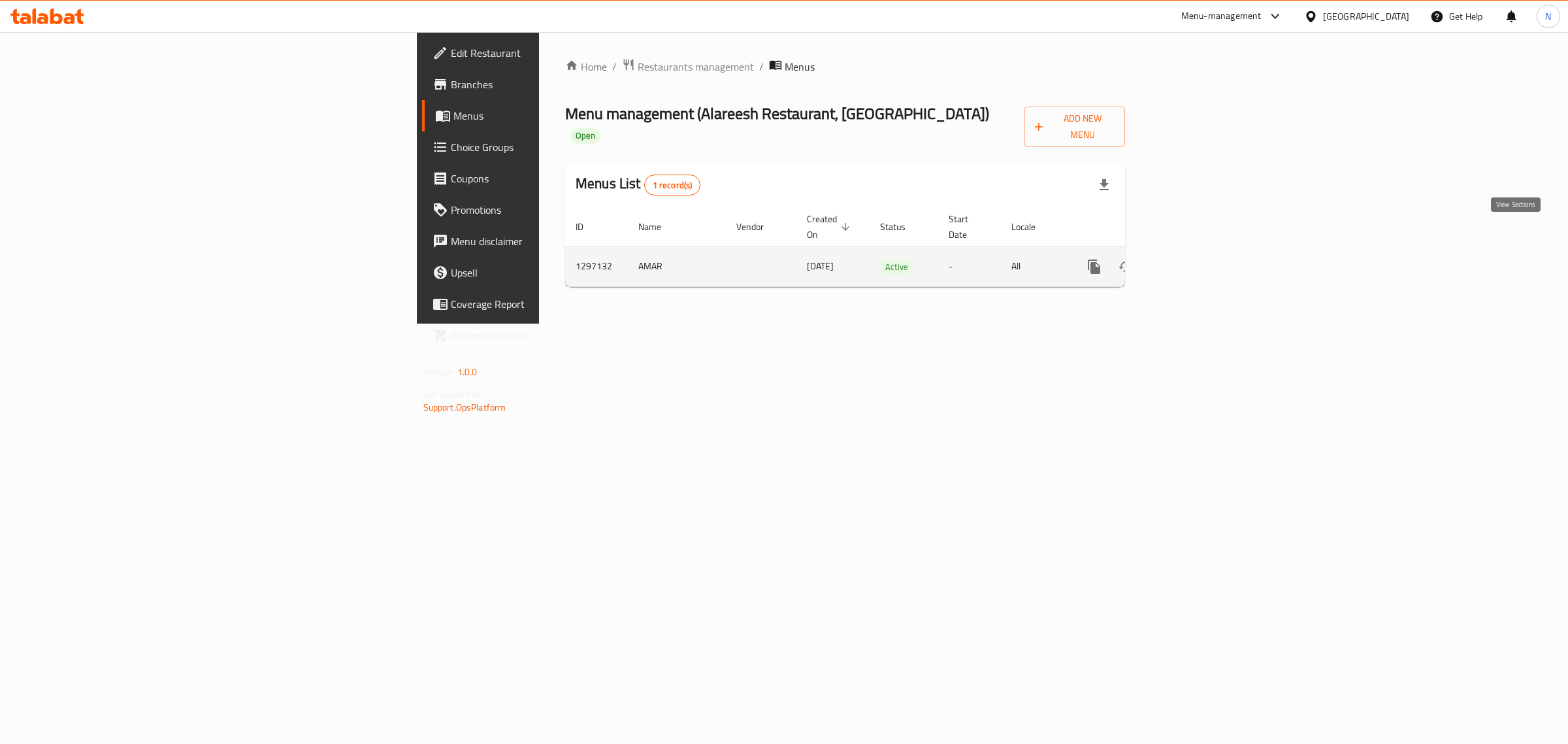
click at [1196, 259] on icon "enhanced table" at bounding box center [1189, 267] width 16 height 16
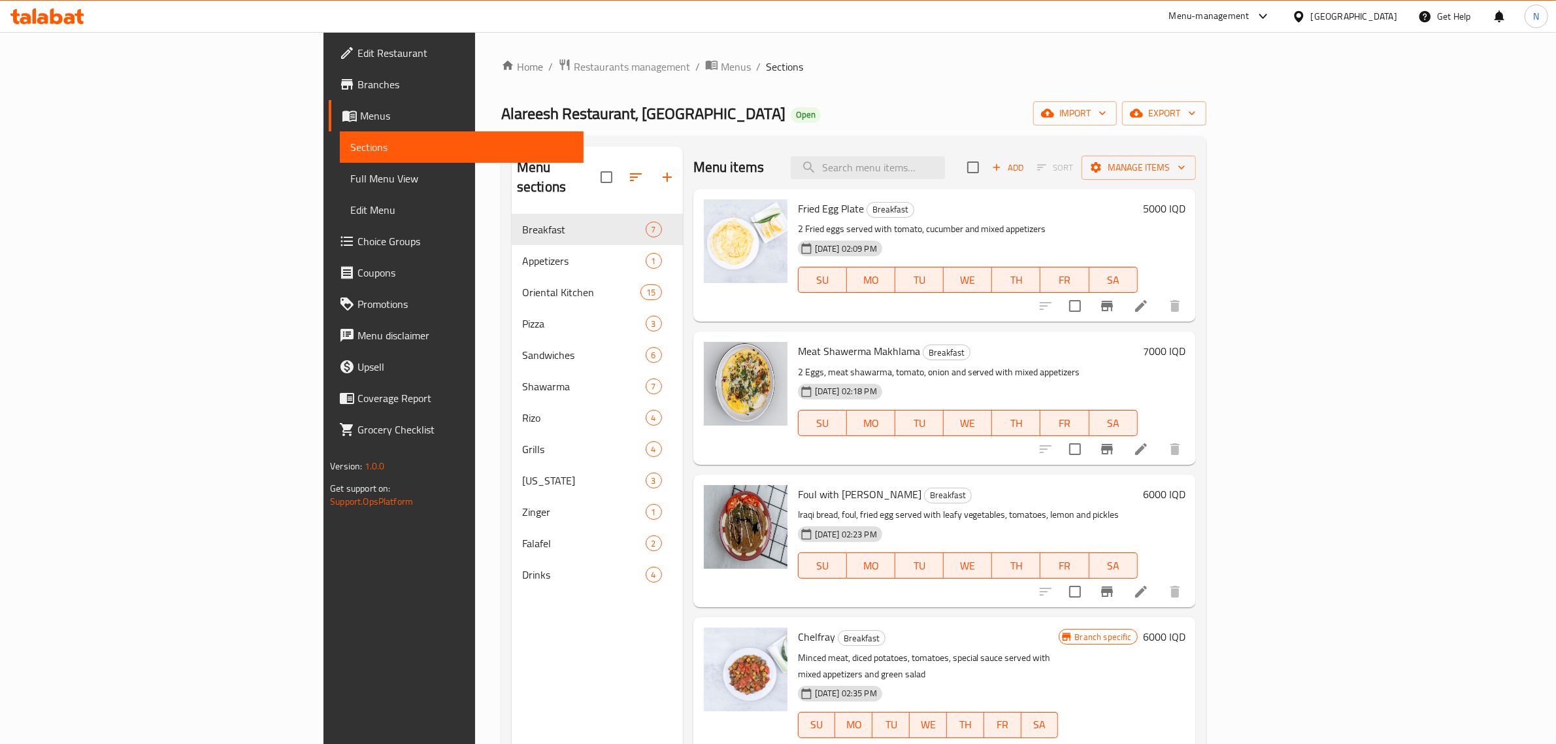
click at [56, 23] on icon at bounding box center [56, 16] width 12 height 16
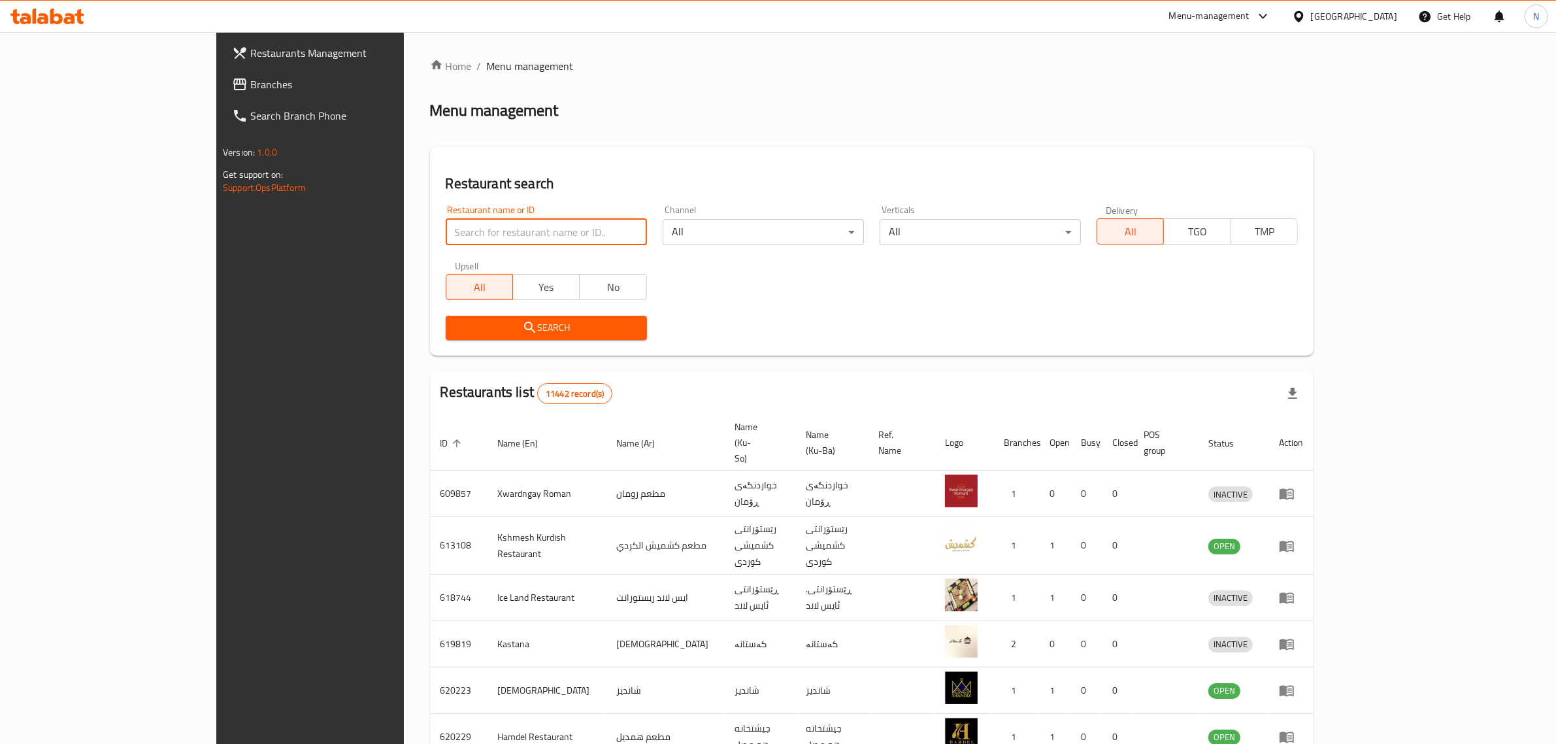
click at [526, 225] on input "search" at bounding box center [546, 232] width 201 height 26
paste input "705180"
type input "705180"
click at [562, 333] on span "Search" at bounding box center [546, 328] width 180 height 16
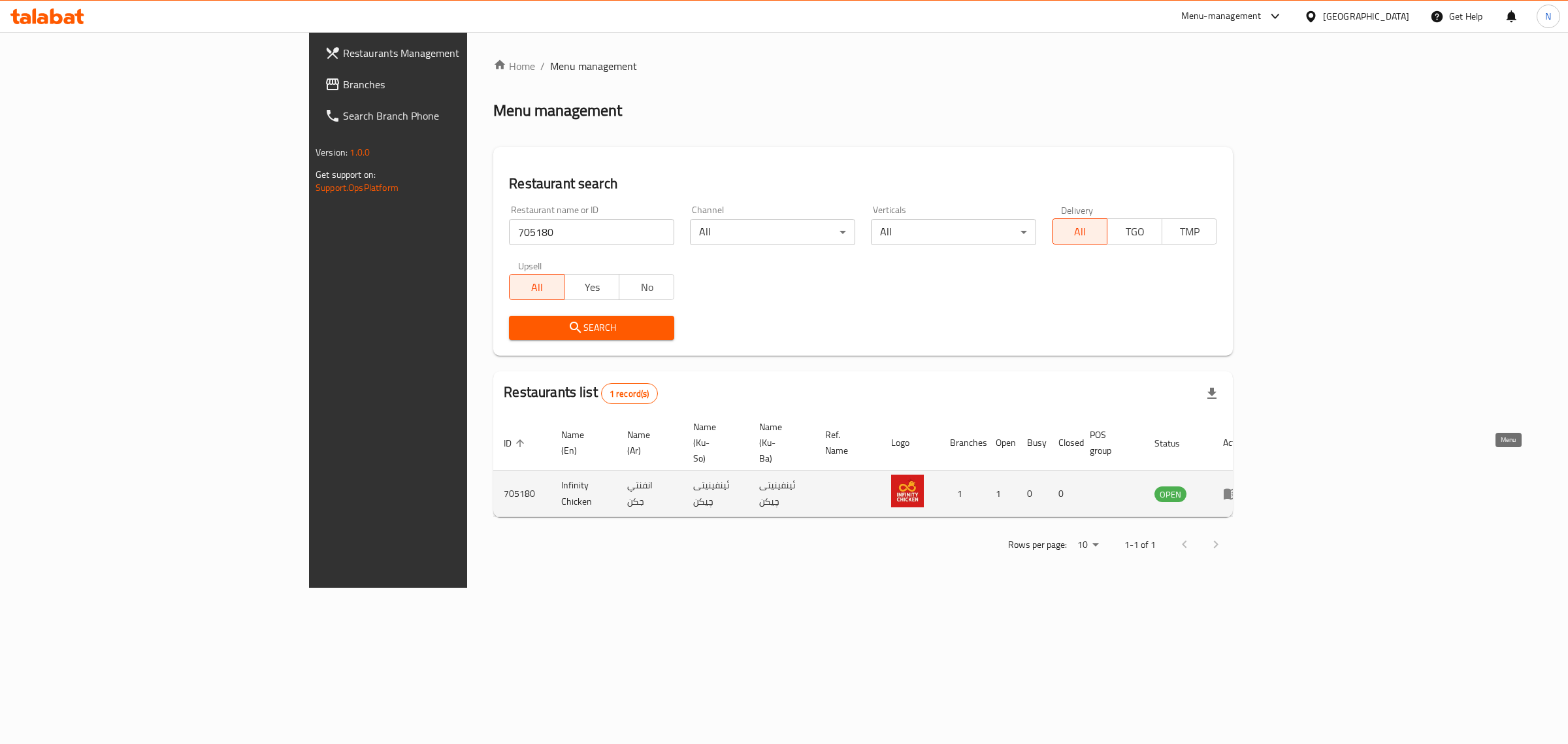
click at [1258, 470] on td "enhanced table" at bounding box center [1235, 493] width 45 height 46
click at [1236, 491] on icon "enhanced table" at bounding box center [1234, 493] width 5 height 5
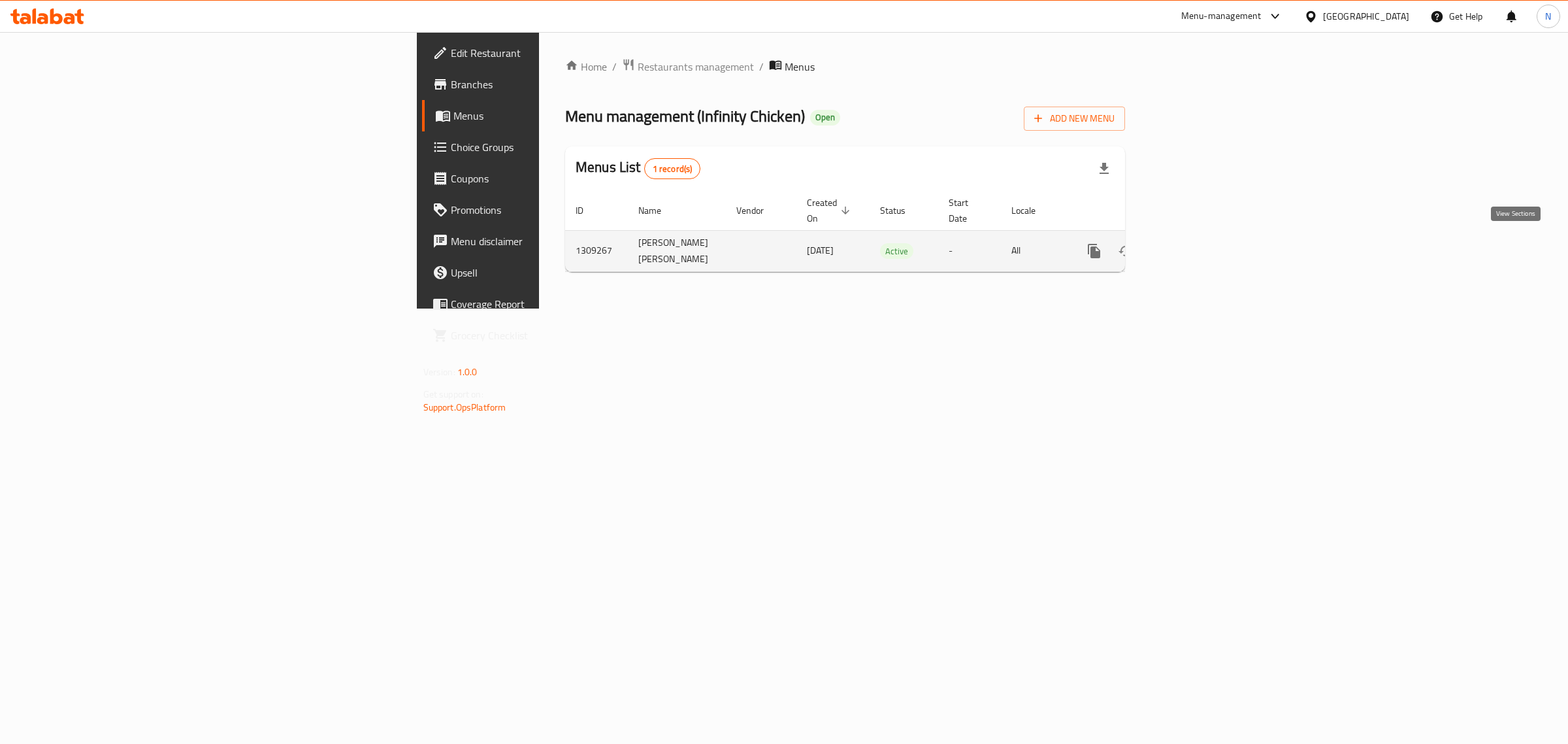
click at [1196, 243] on icon "enhanced table" at bounding box center [1189, 251] width 16 height 16
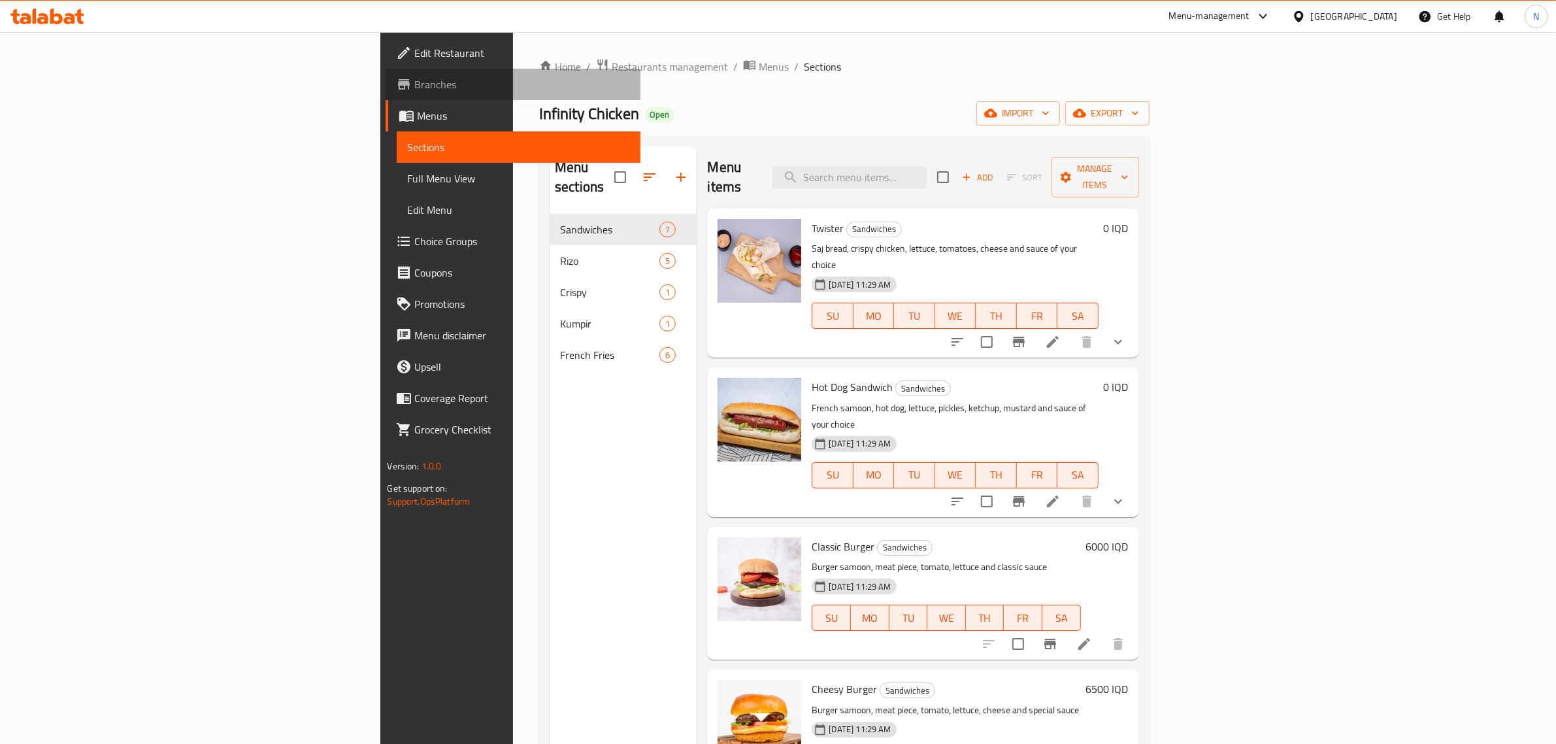
click at [414, 78] on span "Branches" at bounding box center [522, 84] width 216 height 16
